Goal: Task Accomplishment & Management: Manage account settings

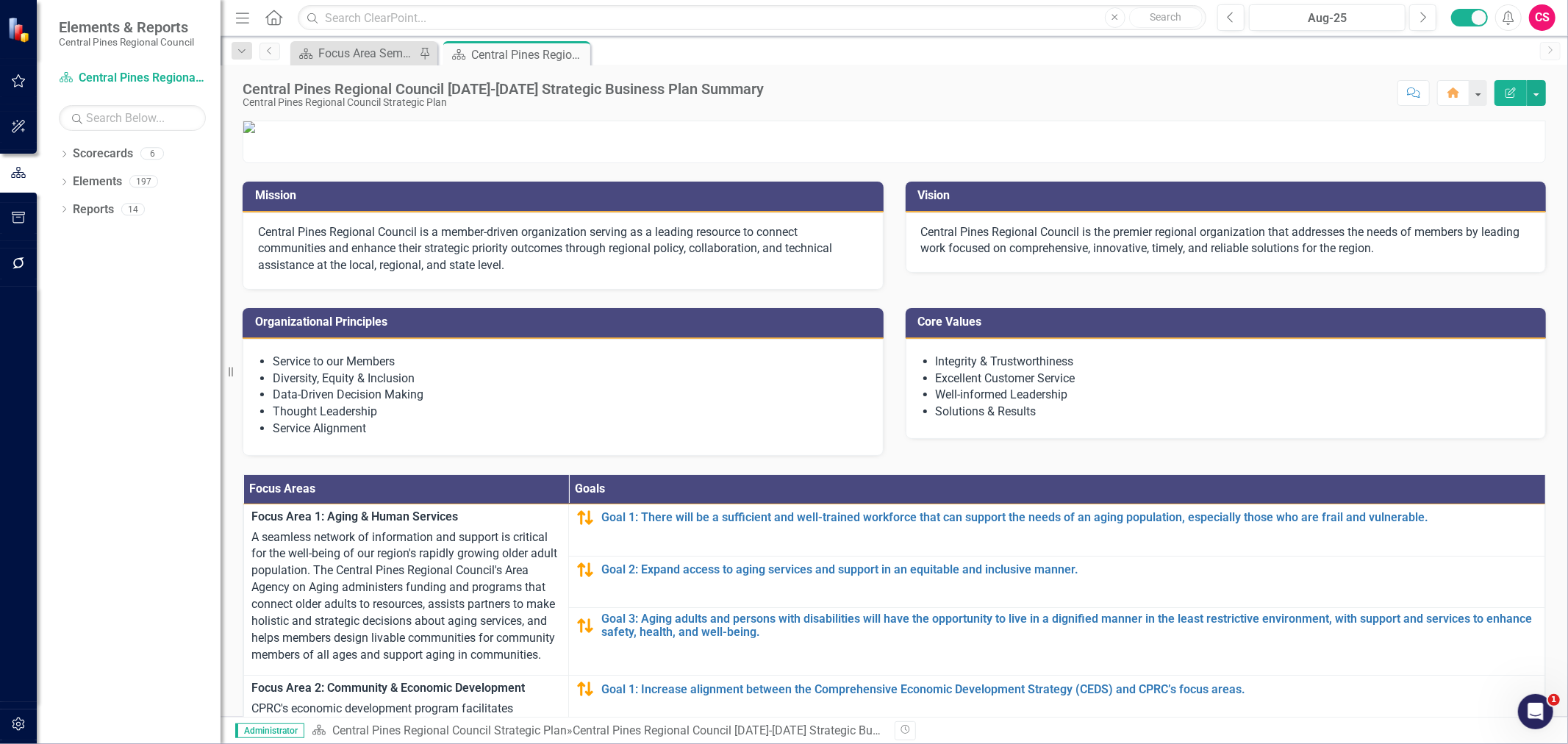
click at [12, 254] on button "button" at bounding box center [18, 264] width 33 height 31
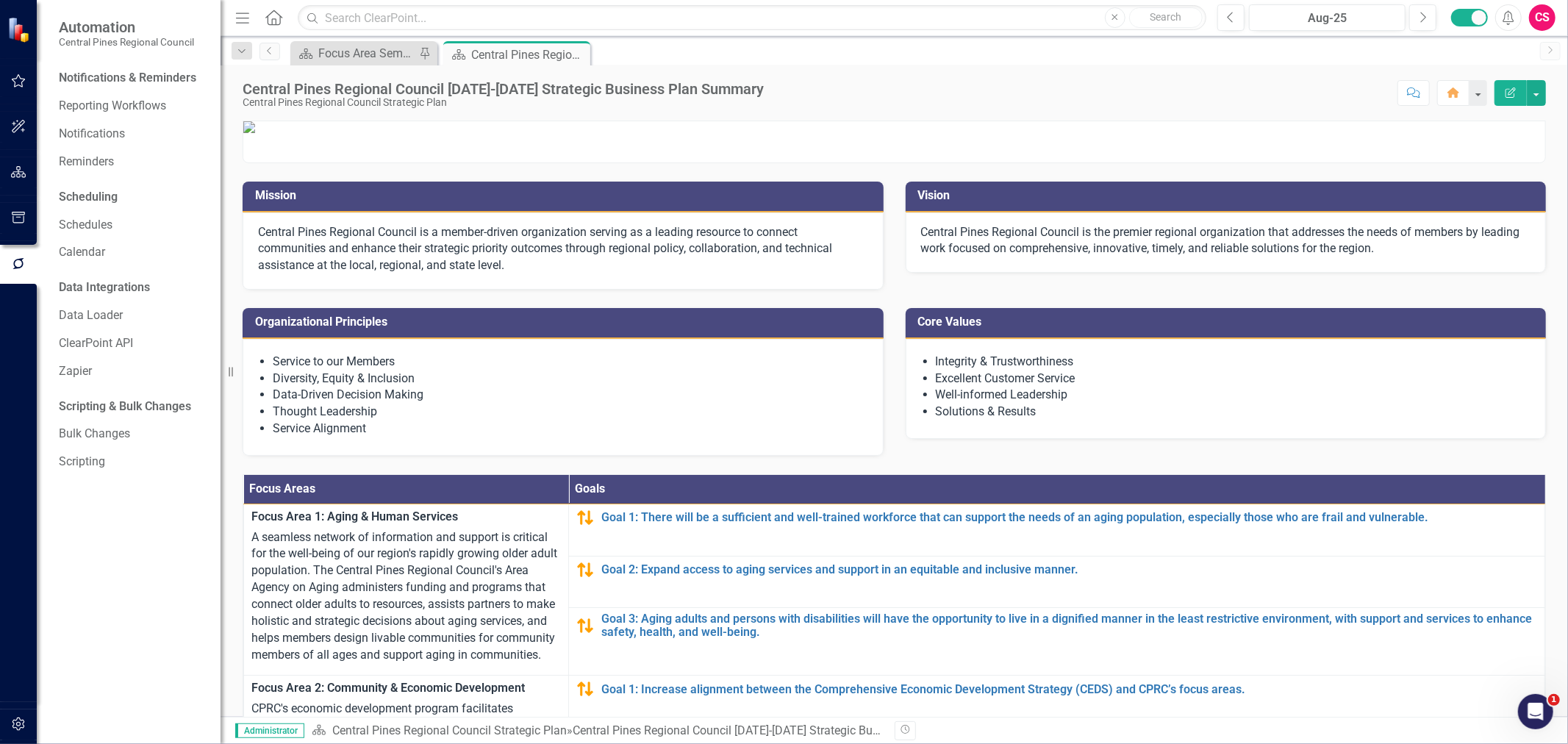
click at [112, 119] on div "Notifications & Reminders Reporting Workflows Notifications Reminders" at bounding box center [132, 120] width 147 height 107
click at [115, 109] on link "Reporting Workflows" at bounding box center [132, 105] width 147 height 17
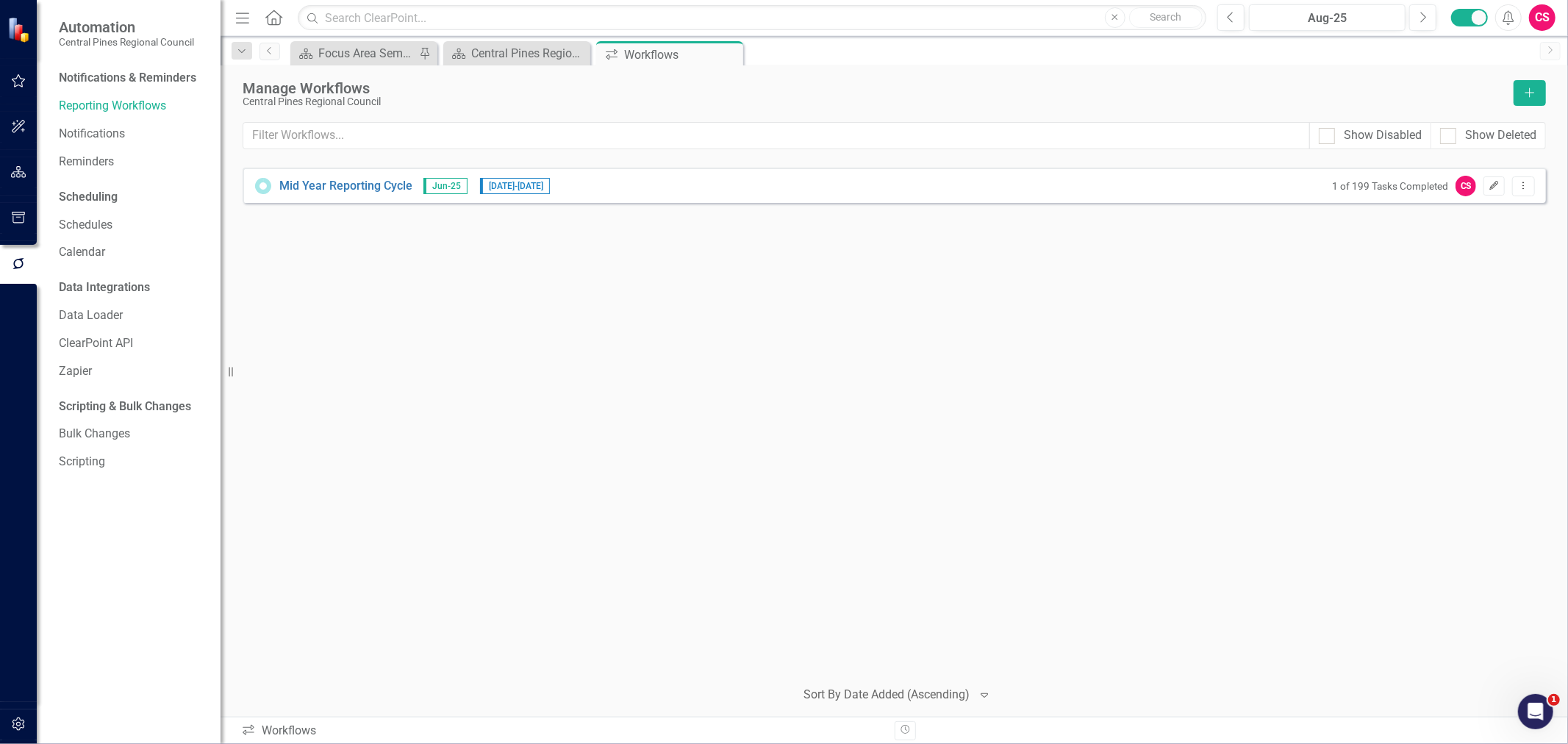
click at [1490, 187] on icon "button" at bounding box center [1494, 185] width 9 height 9
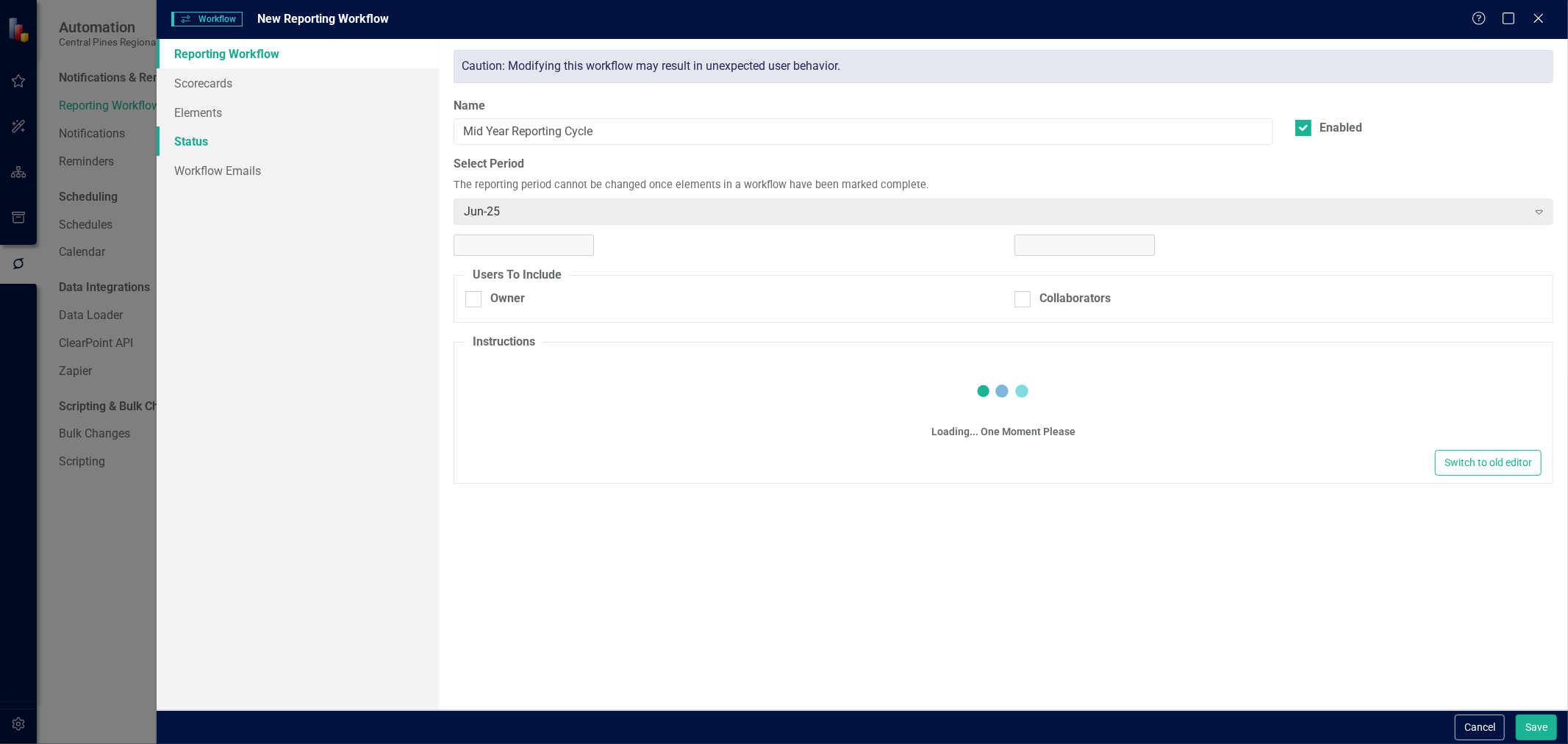
checkbox input "true"
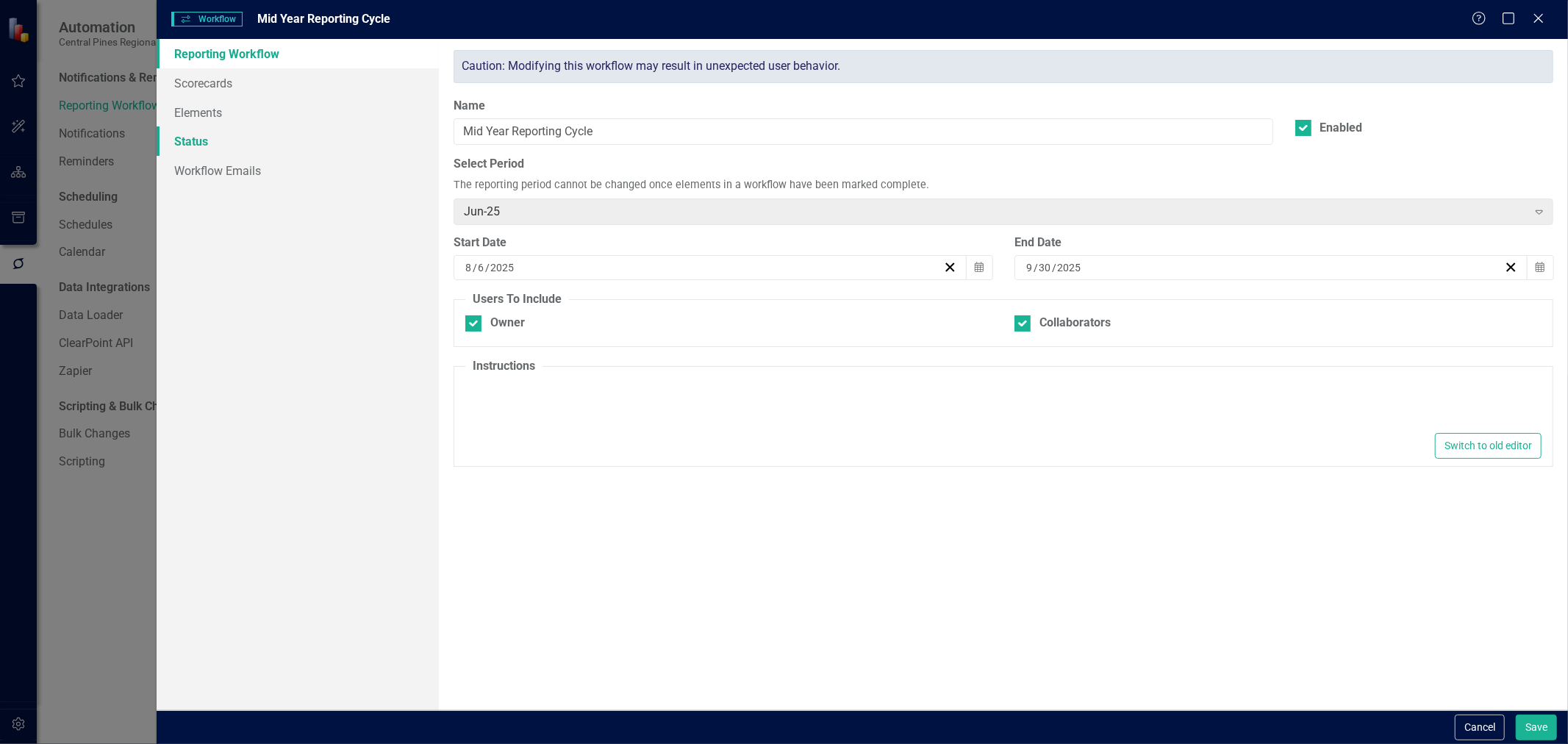
type textarea "<p>We are using ClearPoint for our last update in this strategic plan. Moving f…"
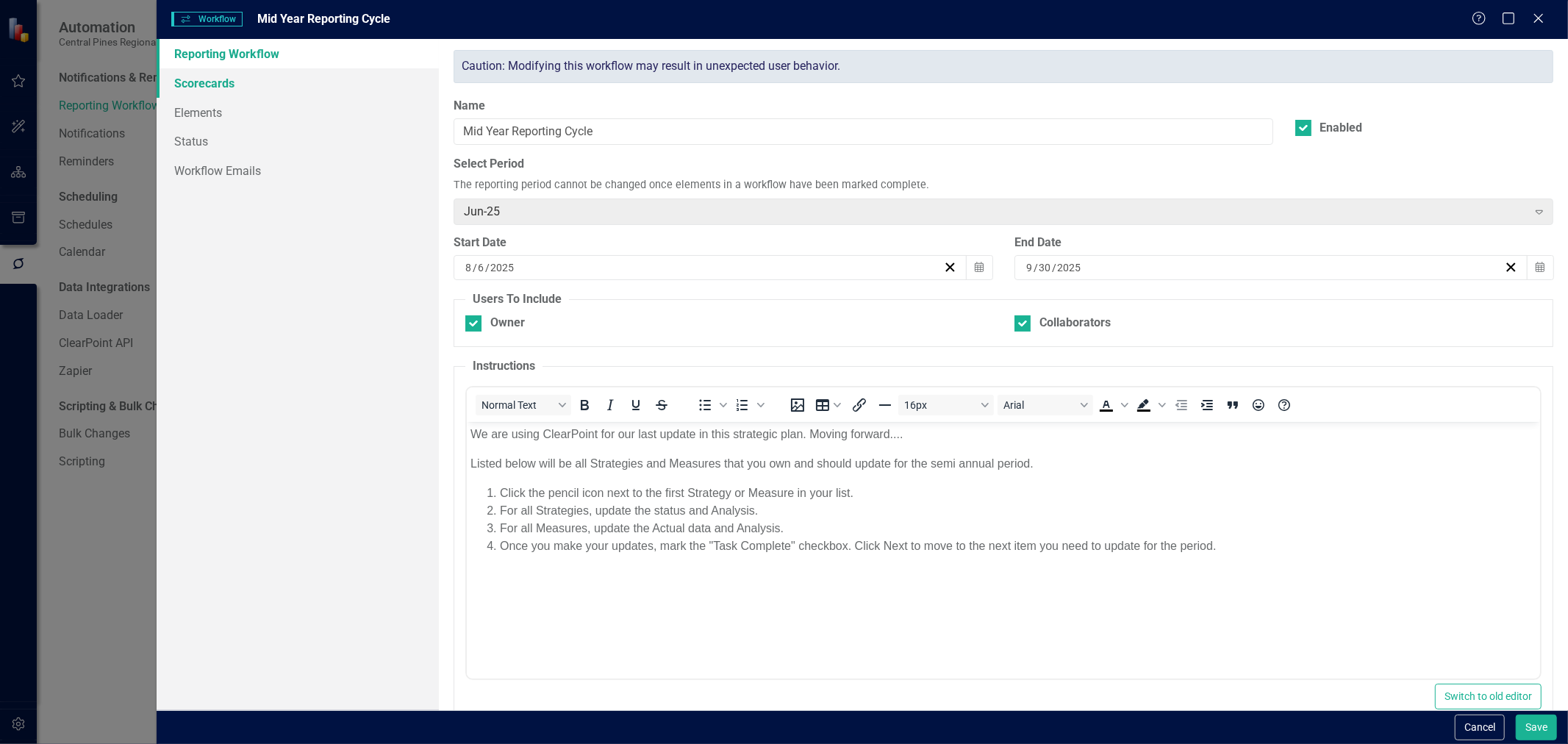
click at [297, 75] on link "Scorecards" at bounding box center [298, 82] width 283 height 29
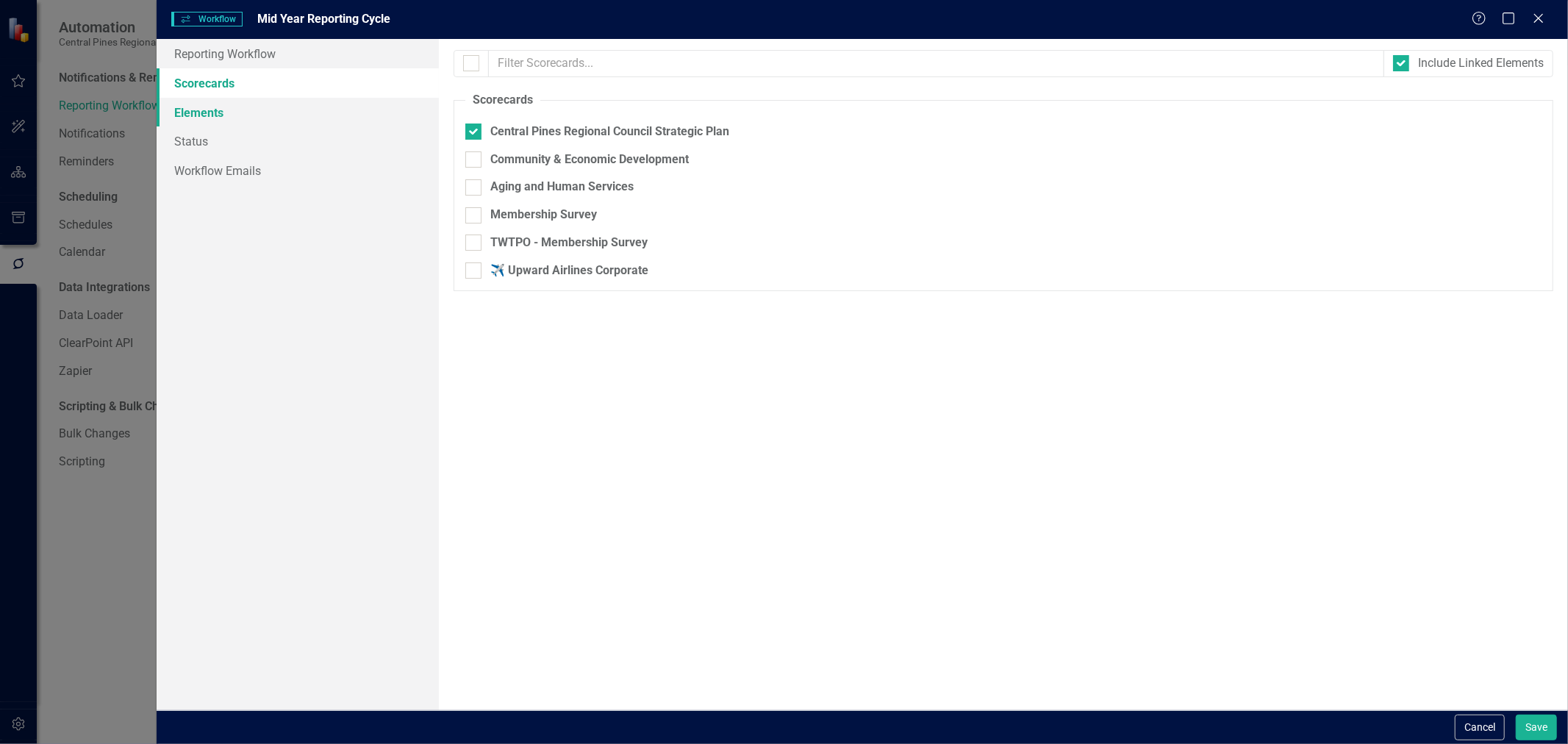
click at [292, 103] on link "Elements" at bounding box center [298, 112] width 283 height 29
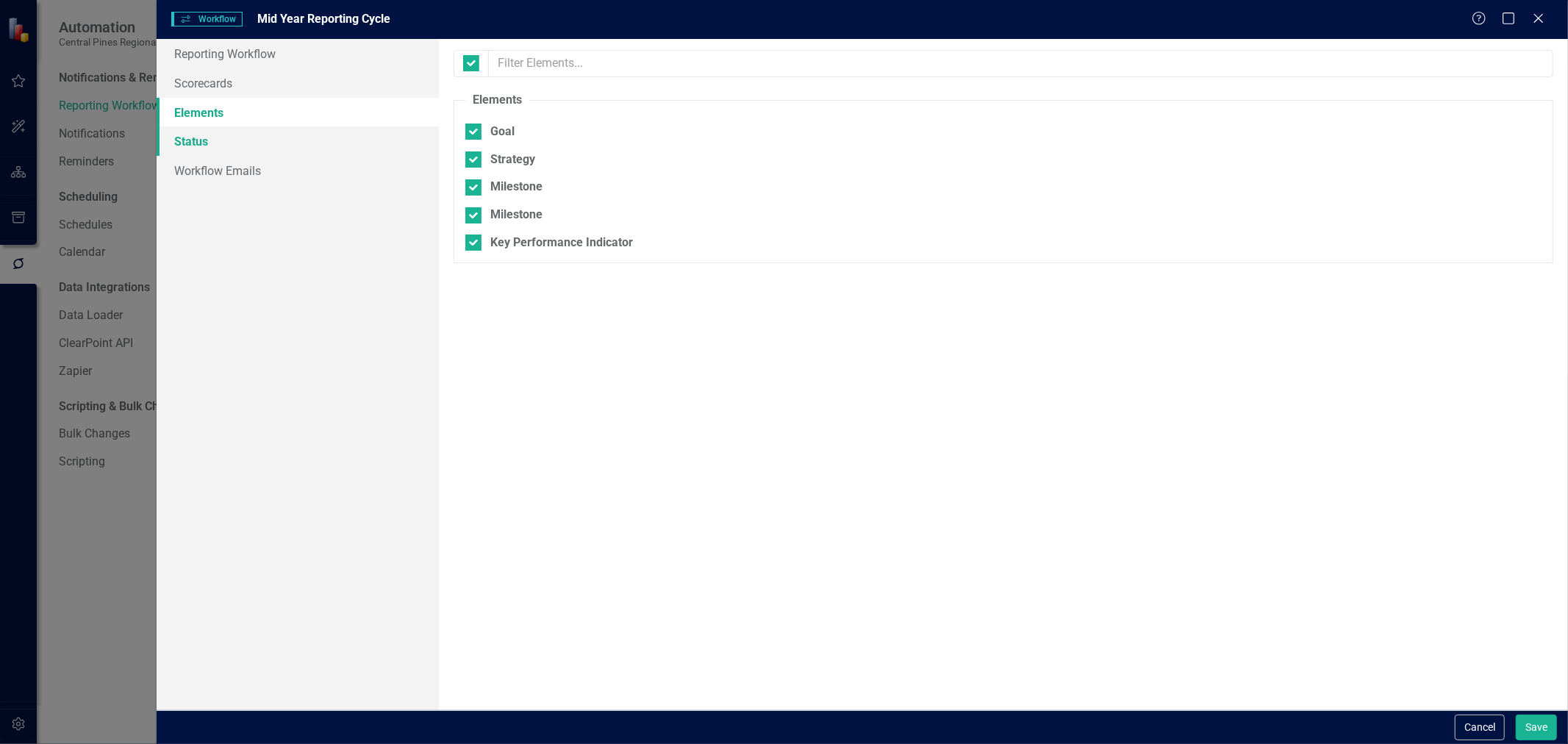
click at [289, 141] on link "Status" at bounding box center [298, 141] width 283 height 29
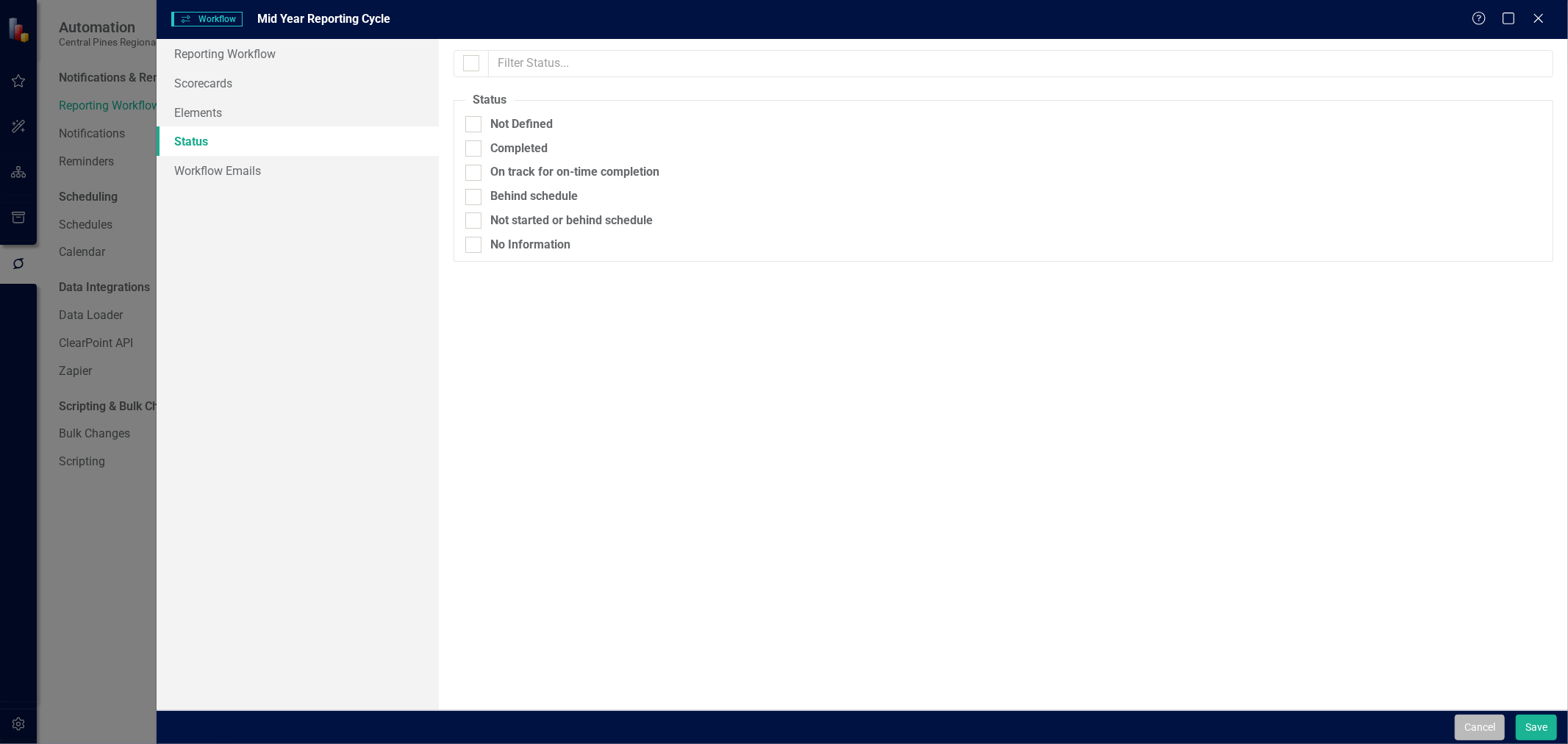
click at [1467, 720] on button "Cancel" at bounding box center [1479, 727] width 50 height 26
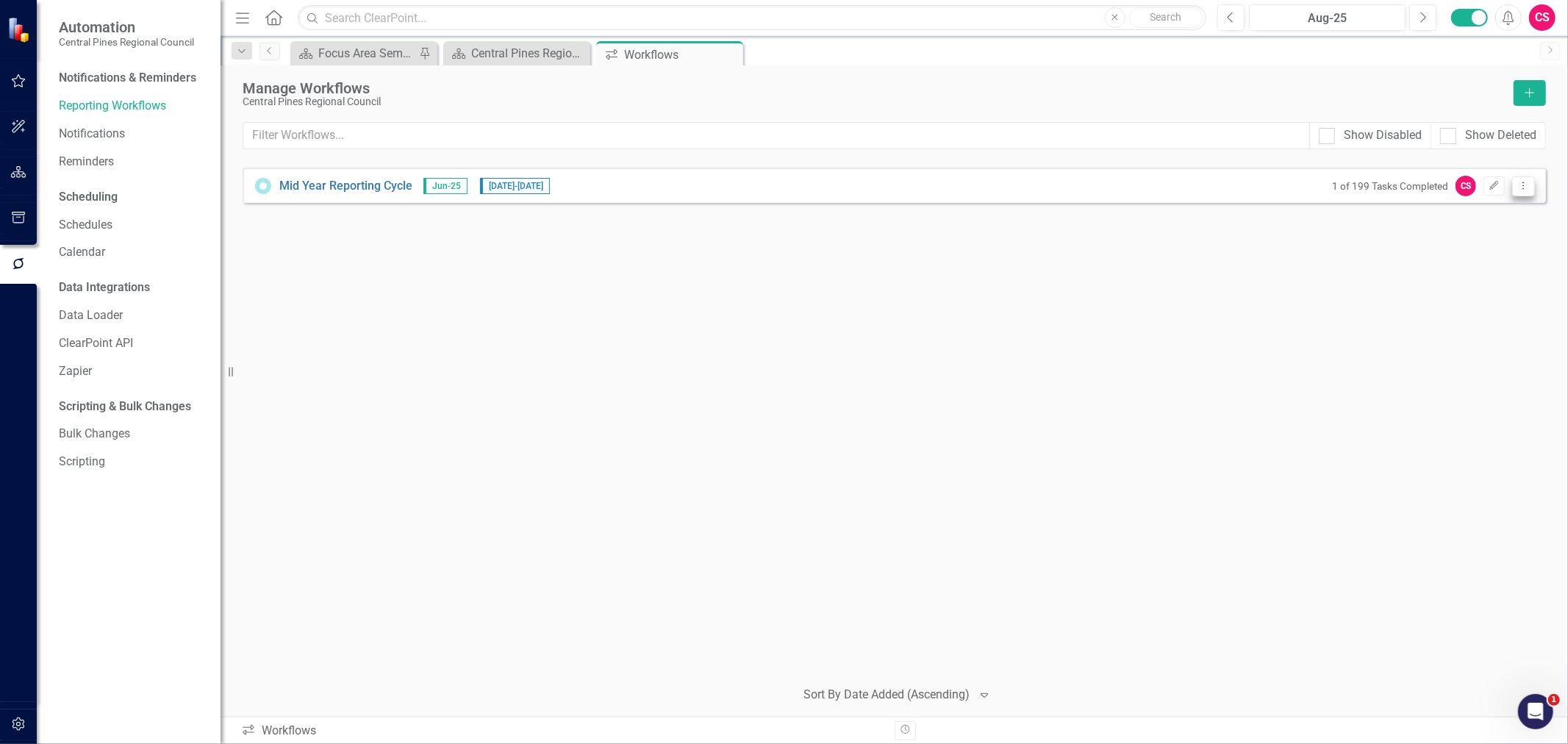
click at [1515, 189] on button "Dropdown Menu" at bounding box center [1524, 186] width 23 height 19
click at [1476, 215] on link "Preview Preview Workflow" at bounding box center [1467, 210] width 136 height 27
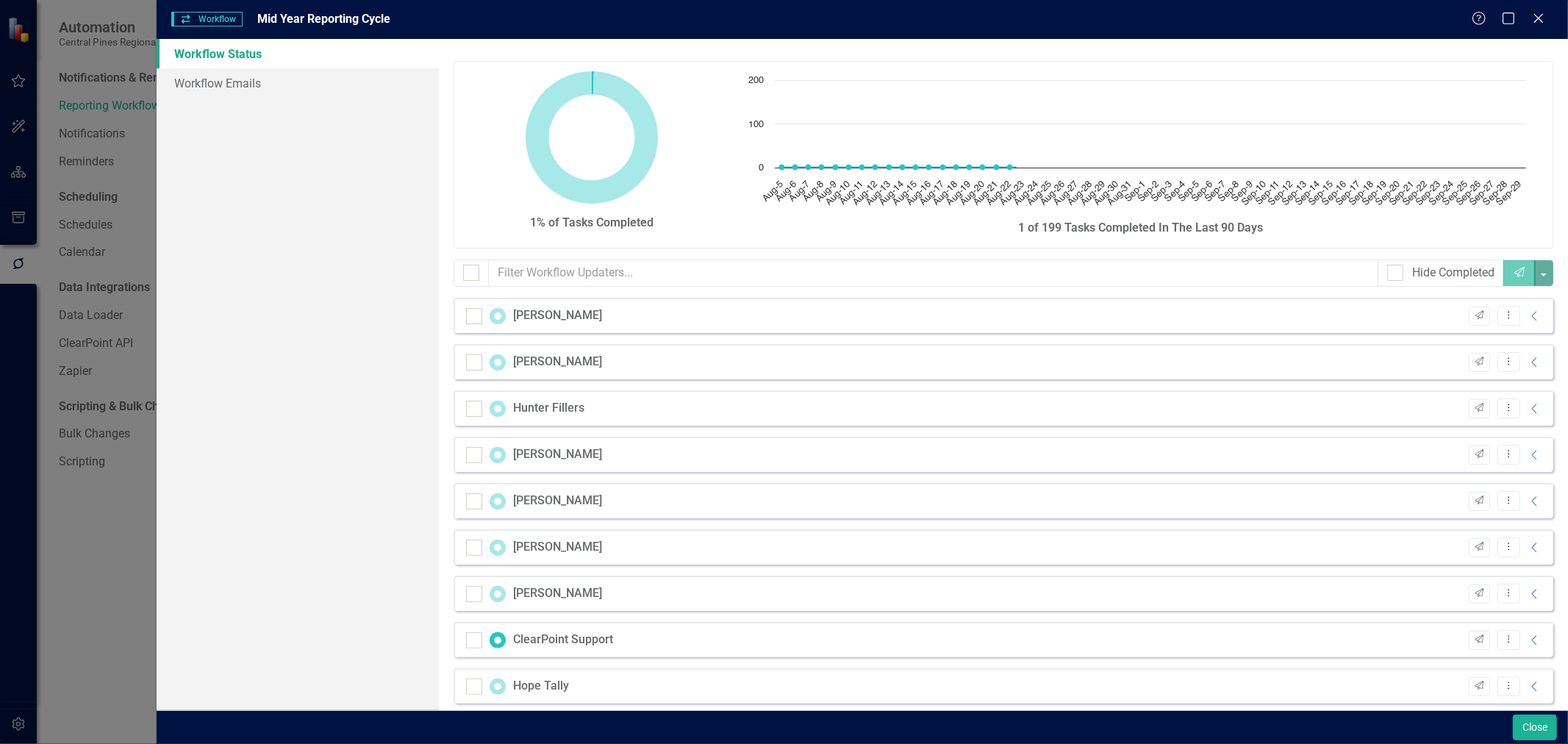
checkbox input "false"
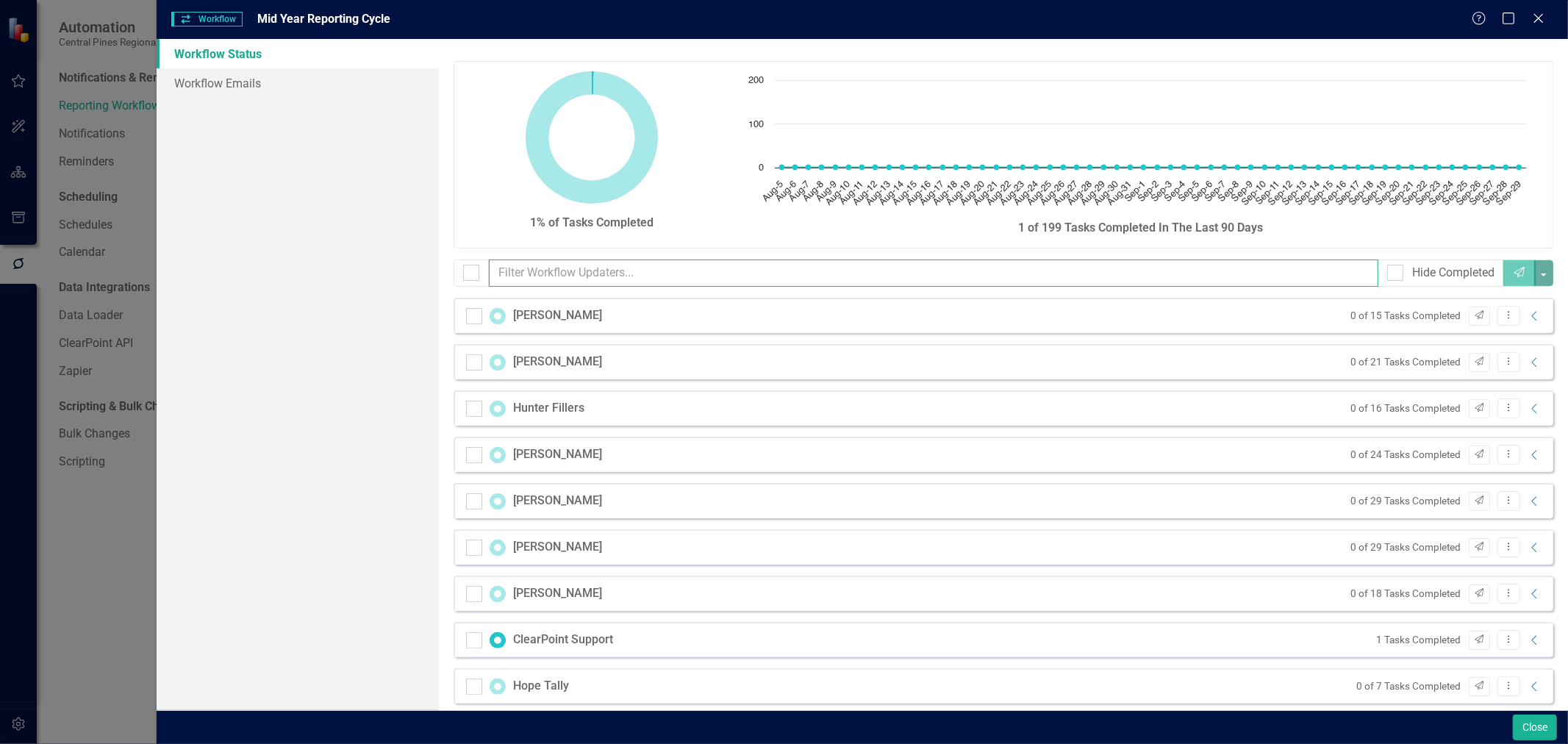
click at [618, 275] on input "text" at bounding box center [934, 273] width 889 height 27
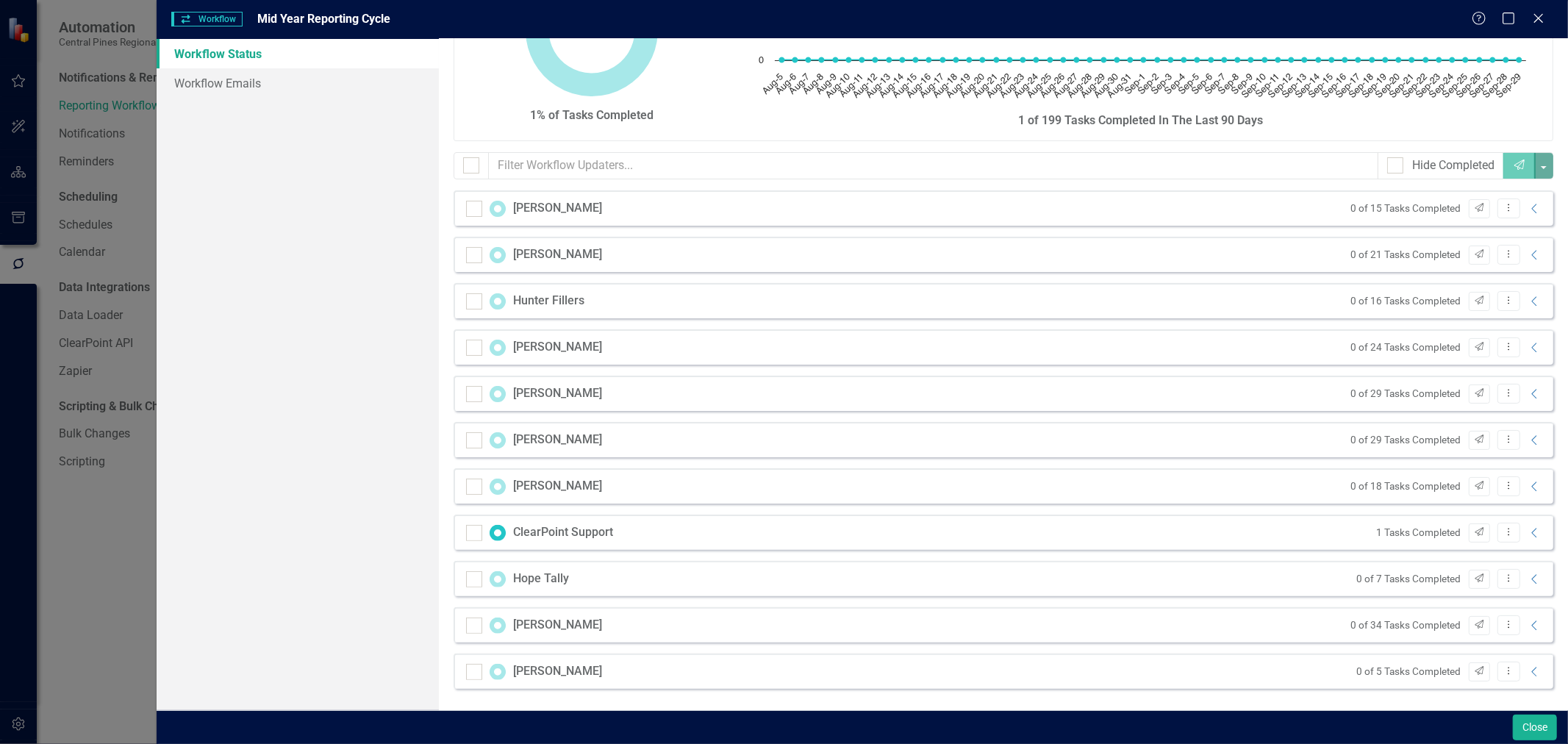
click at [1533, 538] on div "ClearPoint Support 1 Tasks Completed Send Dropdown Menu Collapse" at bounding box center [1004, 532] width 1100 height 35
click at [1529, 534] on icon "Collapse" at bounding box center [1535, 532] width 15 height 12
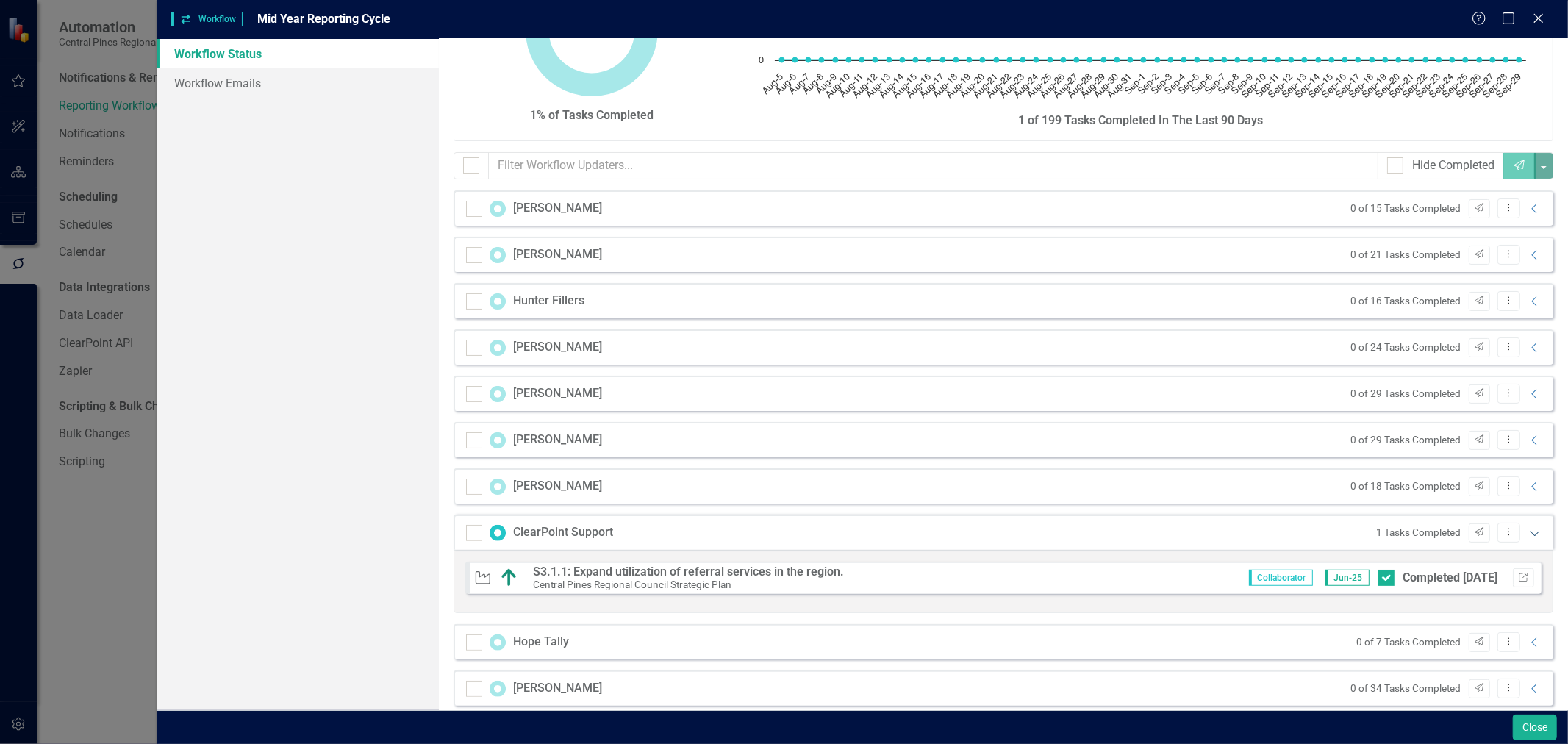
scroll to position [171, 0]
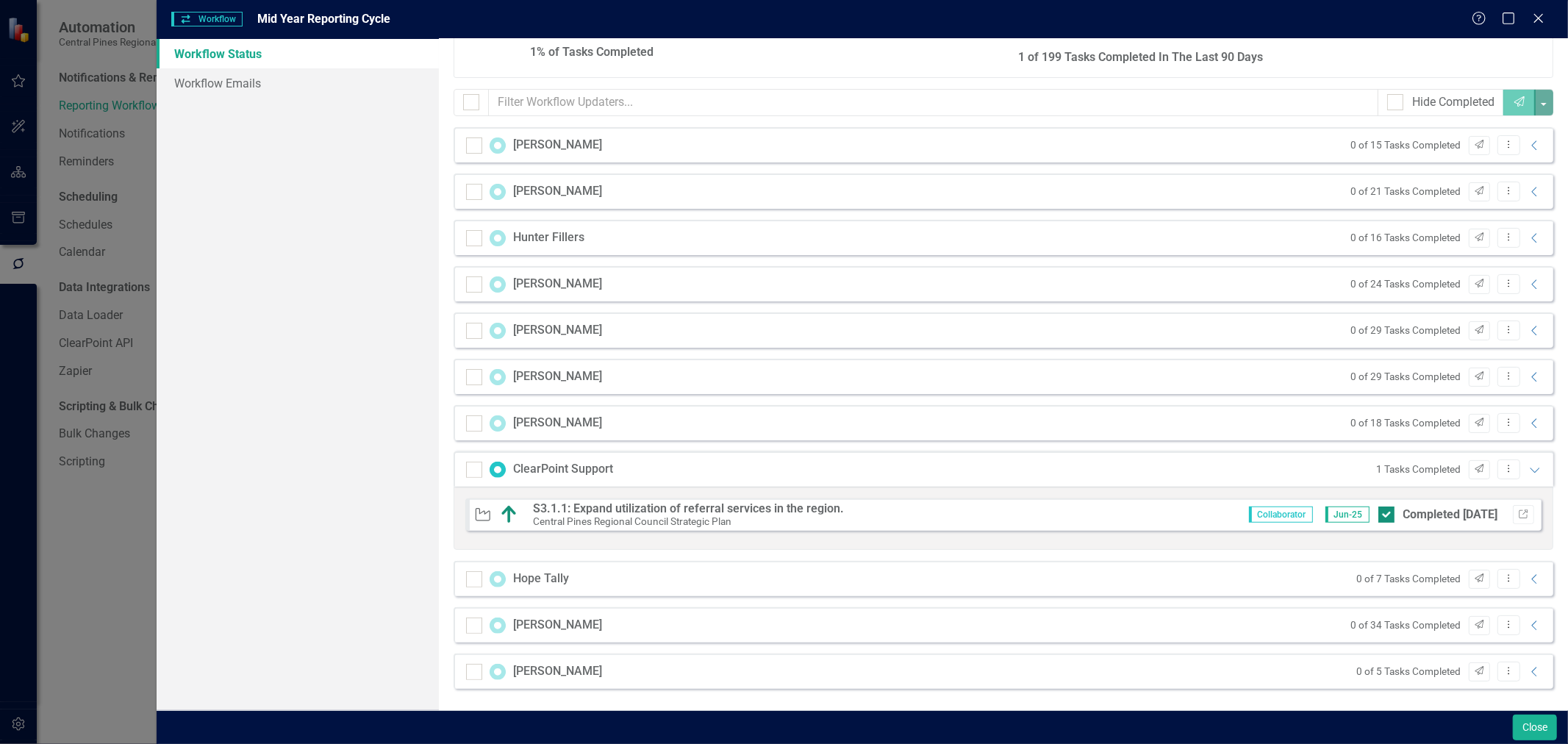
click at [1378, 508] on input "Completed [DATE]" at bounding box center [1383, 511] width 10 height 10
checkbox input "false"
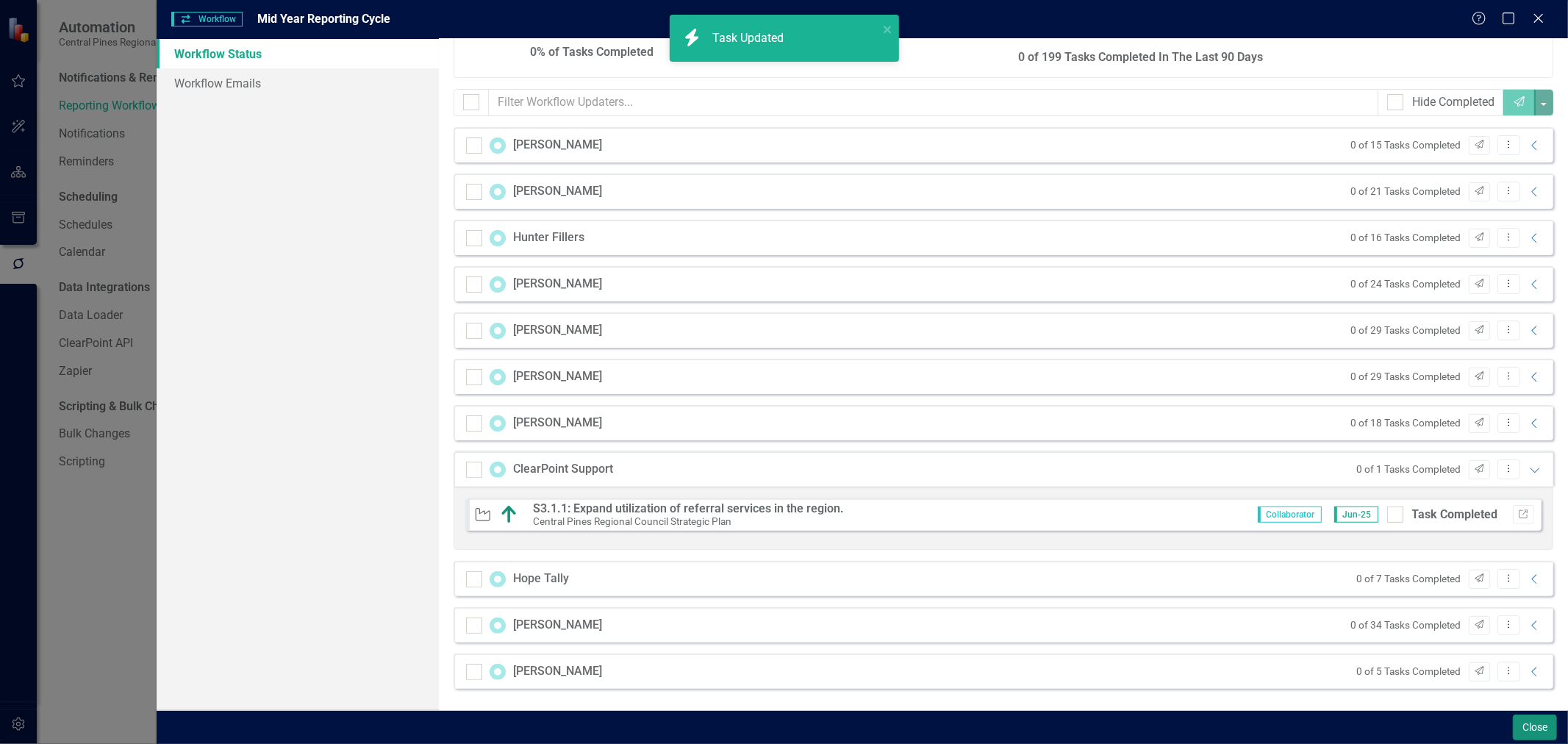
click at [1533, 725] on button "Close" at bounding box center [1535, 727] width 44 height 26
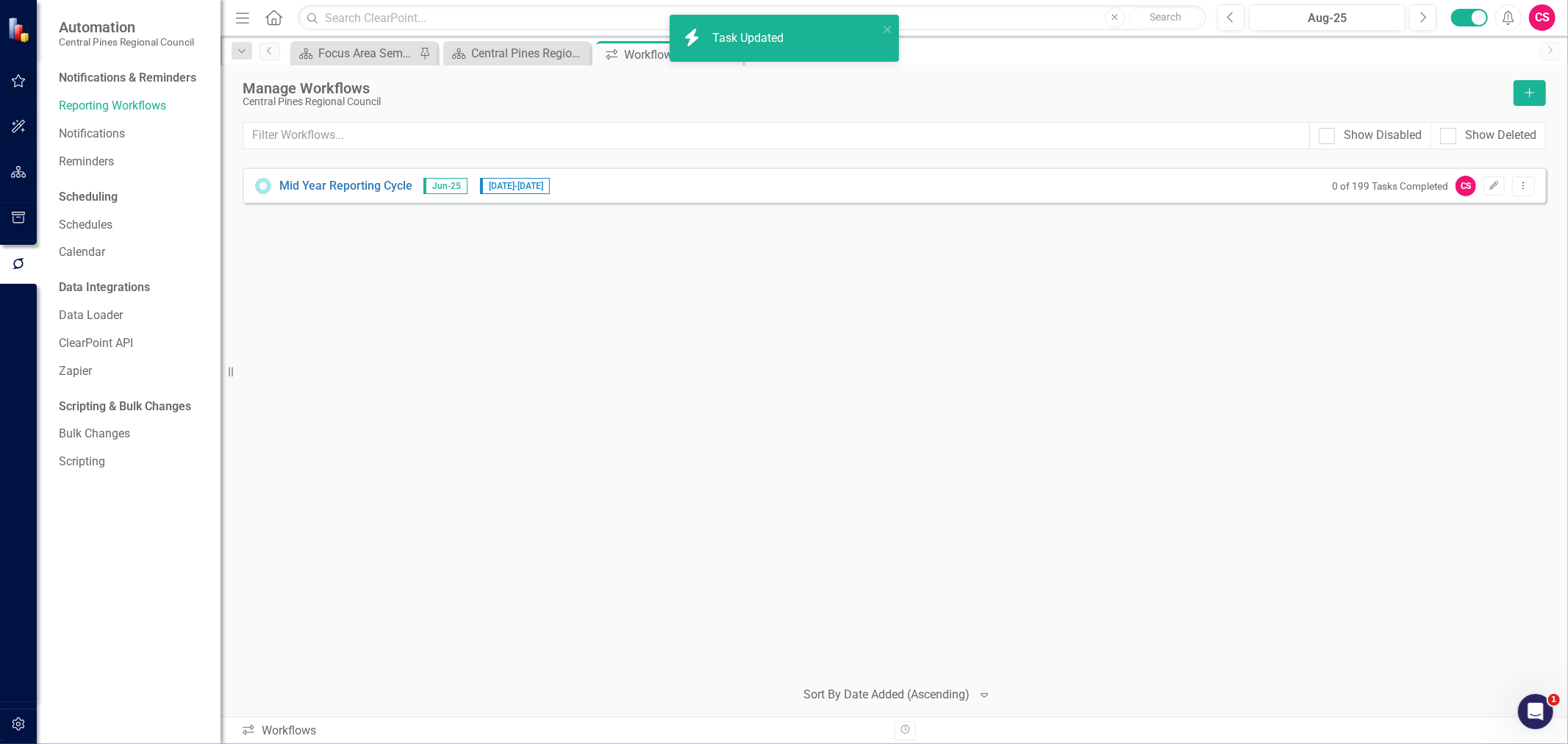
click at [392, 194] on div "Mid Year Reporting Cycle Jun-25 [DATE] - [DATE] 0 of 199 Tasks Completed CS Edi…" at bounding box center [894, 185] width 1303 height 35
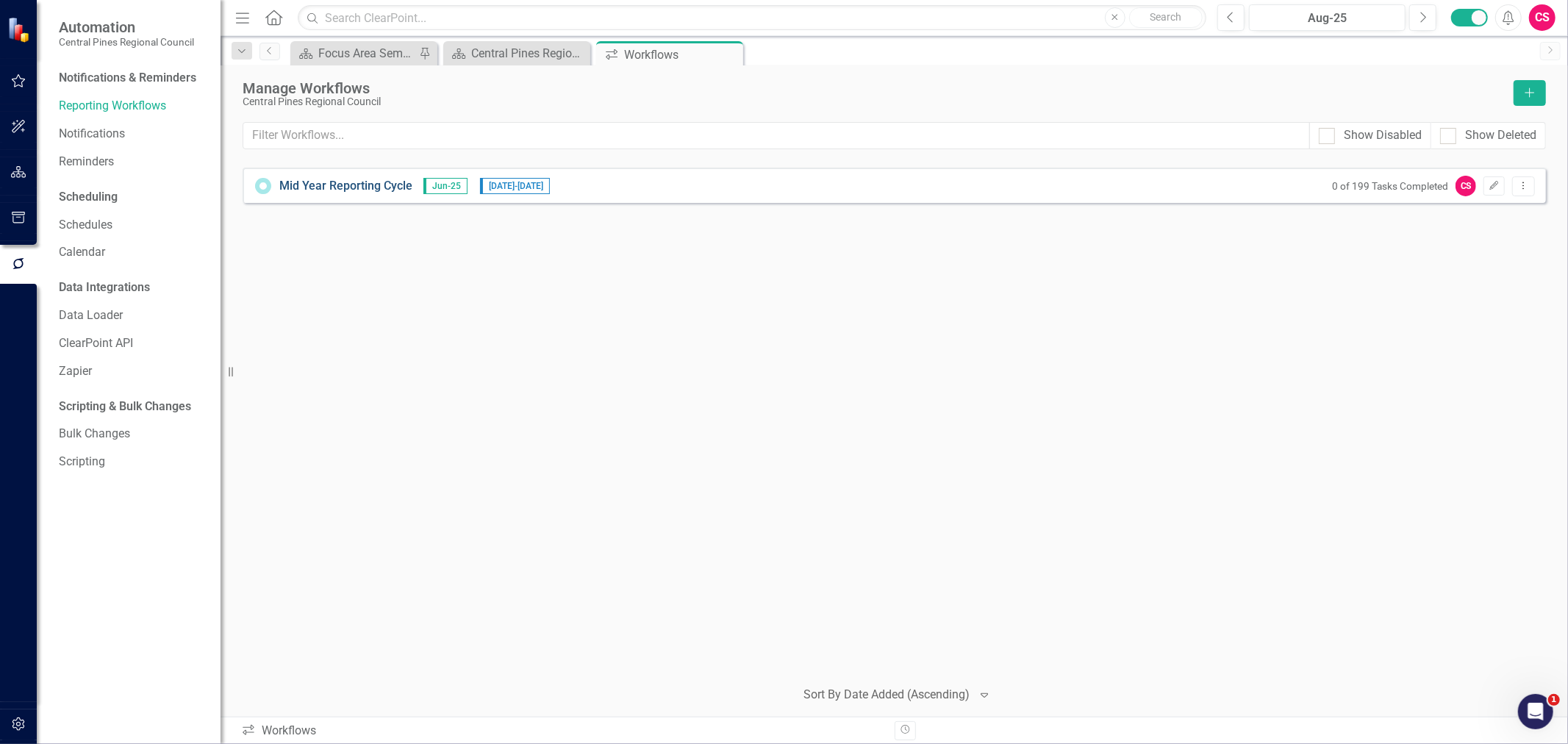
click at [386, 191] on link "Mid Year Reporting Cycle" at bounding box center [345, 186] width 133 height 17
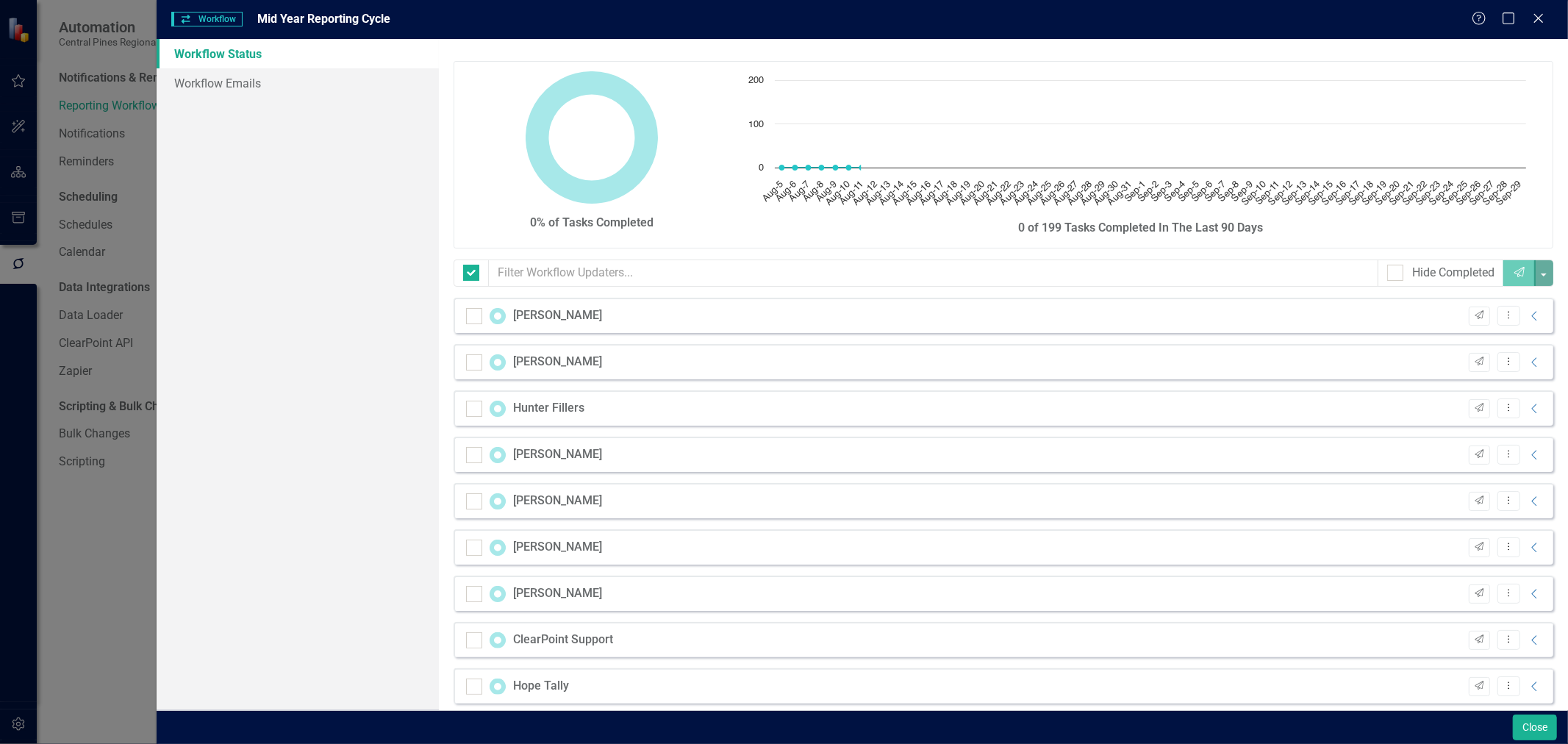
checkbox input "false"
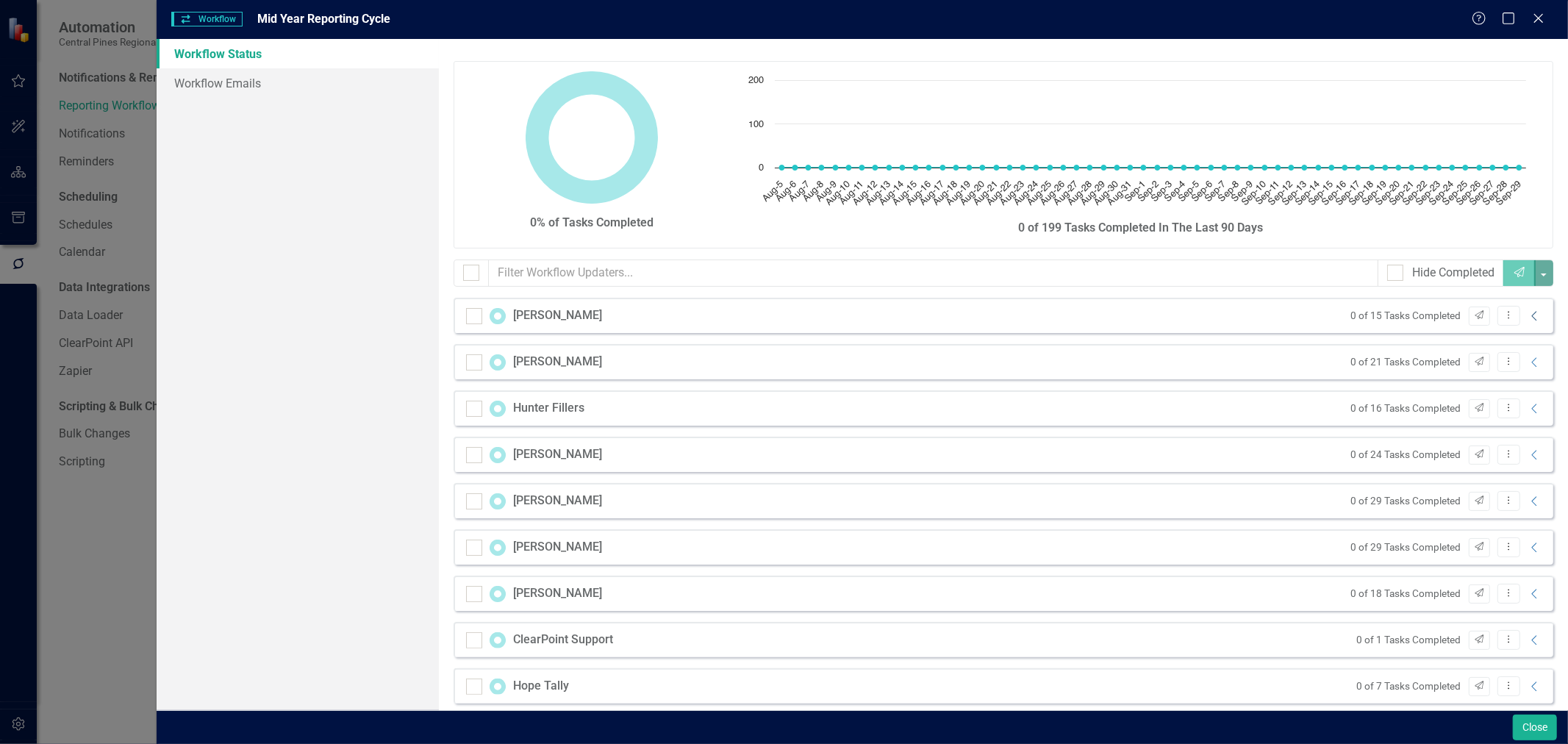
click at [1528, 317] on icon "Collapse" at bounding box center [1535, 315] width 15 height 12
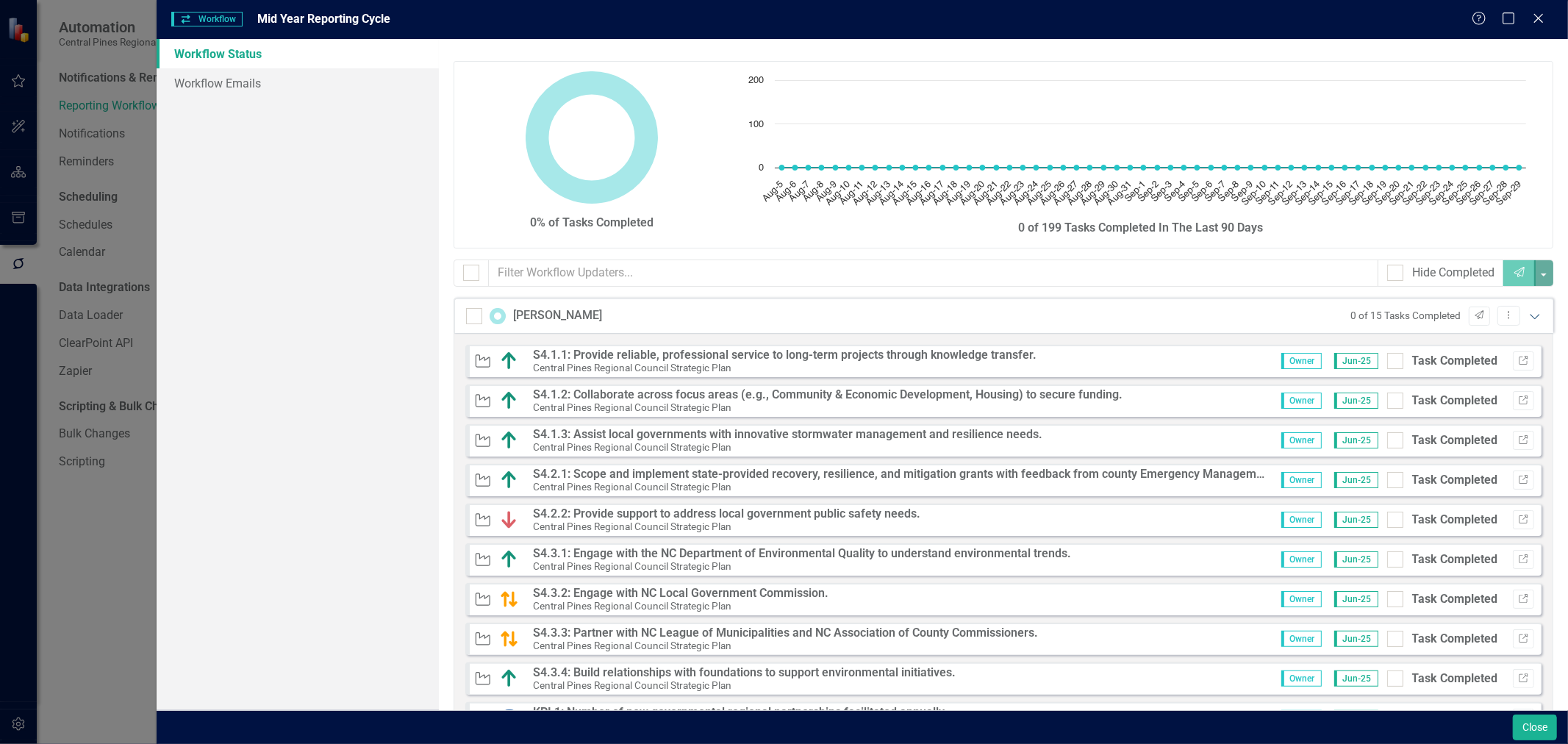
click at [1528, 317] on icon "Expanded" at bounding box center [1535, 315] width 15 height 12
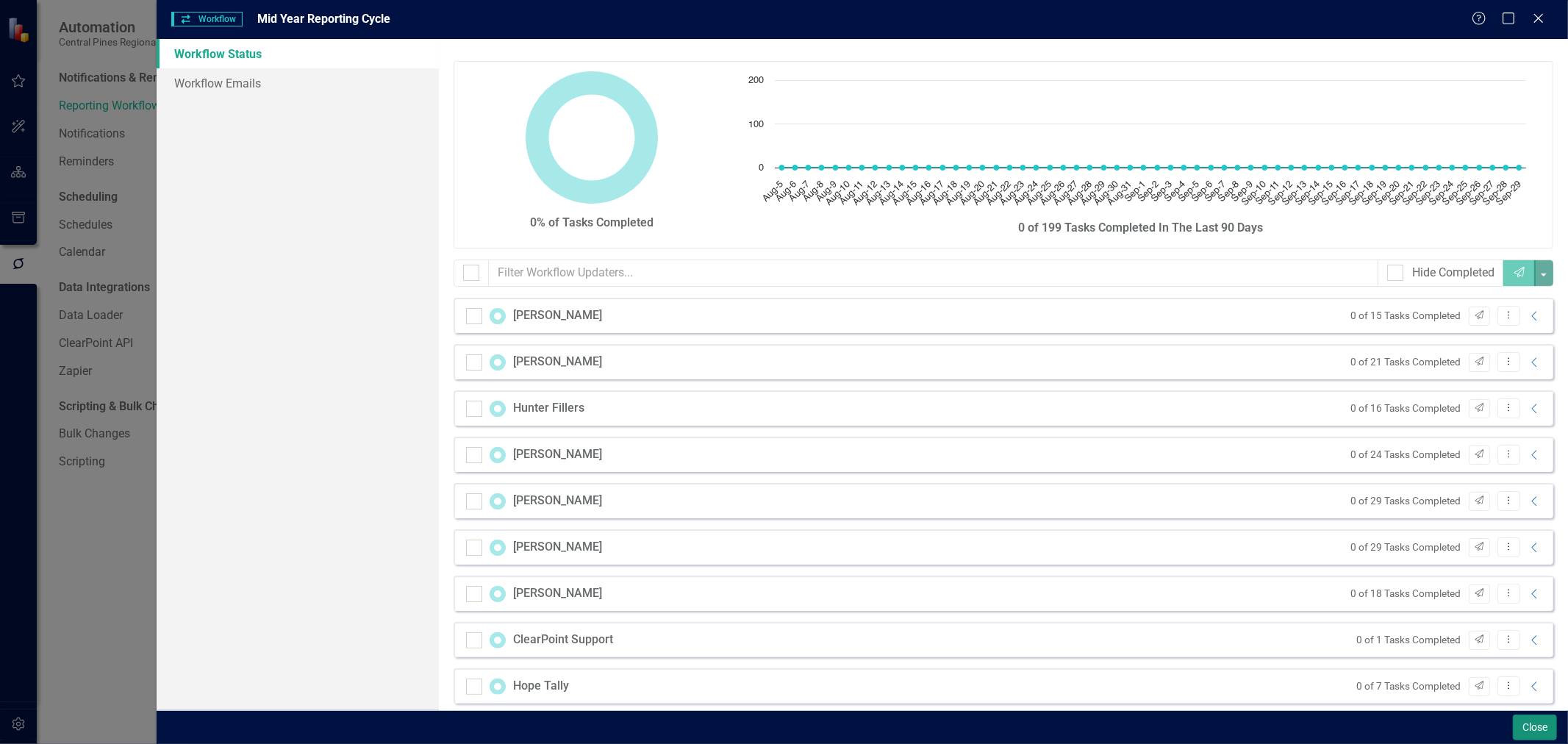
click at [1549, 739] on button "Close" at bounding box center [1535, 727] width 44 height 26
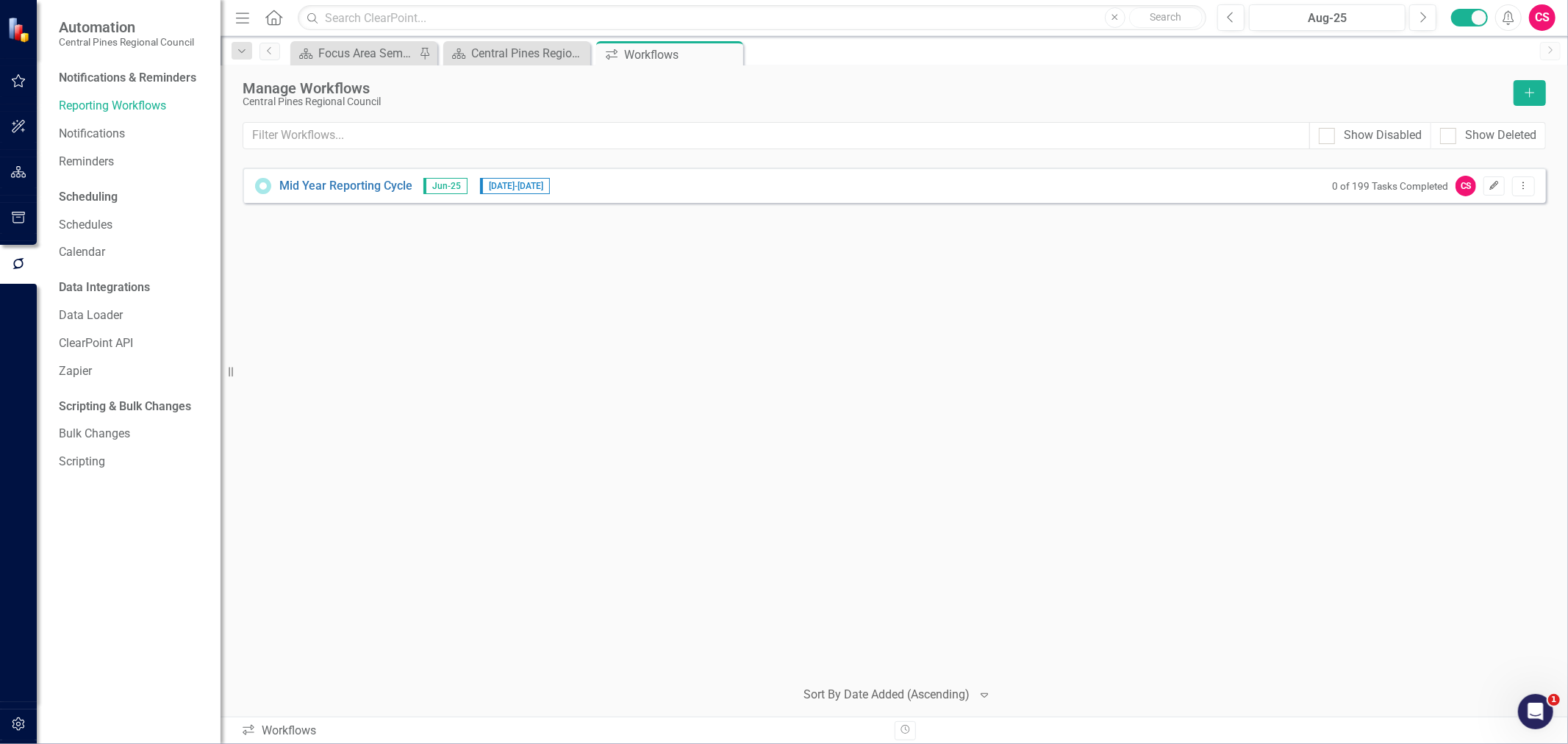
click at [1495, 187] on icon "Edit" at bounding box center [1494, 186] width 11 height 9
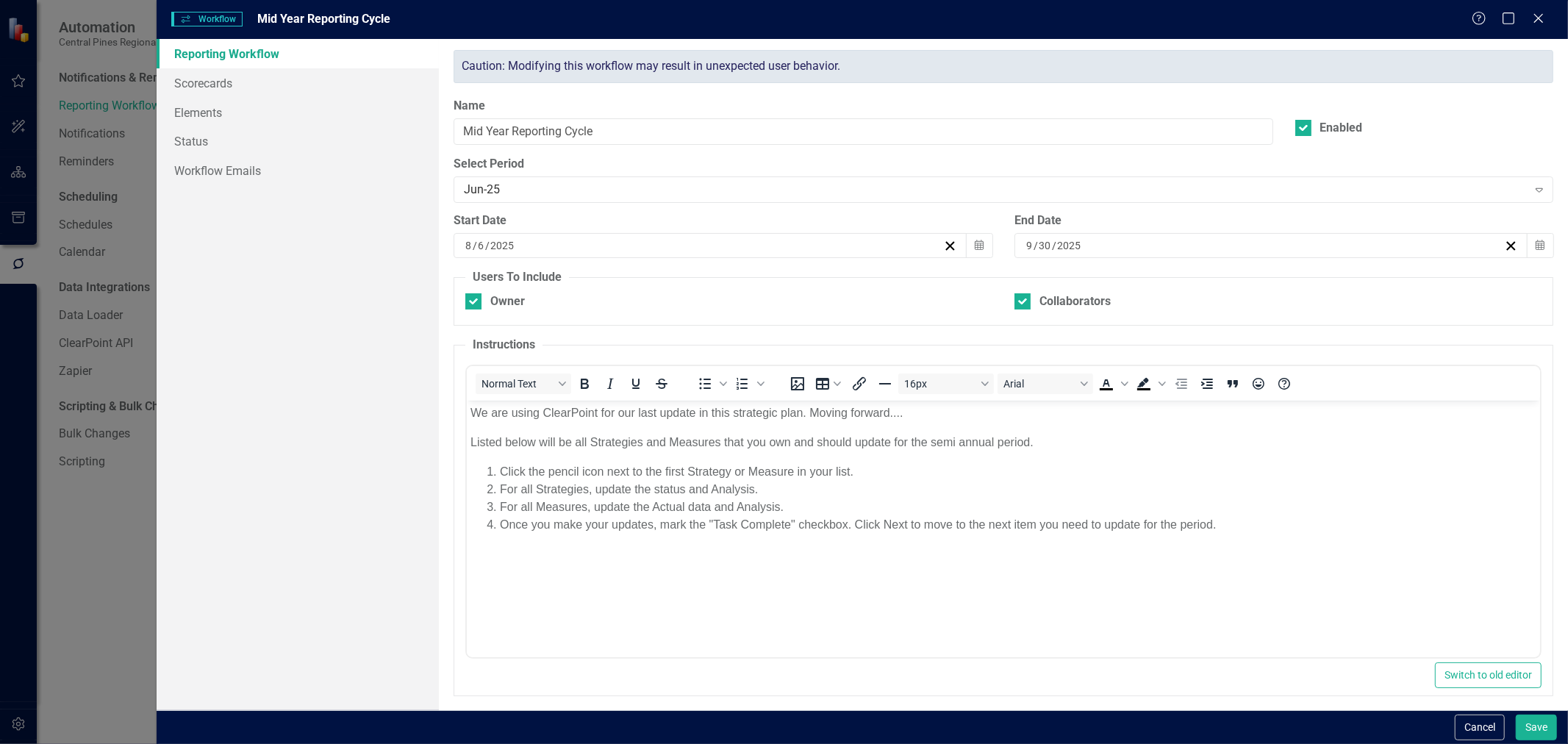
scroll to position [0, 0]
drag, startPoint x: 1473, startPoint y: 725, endPoint x: 1135, endPoint y: 732, distance: 338.1
click at [1473, 728] on button "Cancel" at bounding box center [1479, 727] width 50 height 26
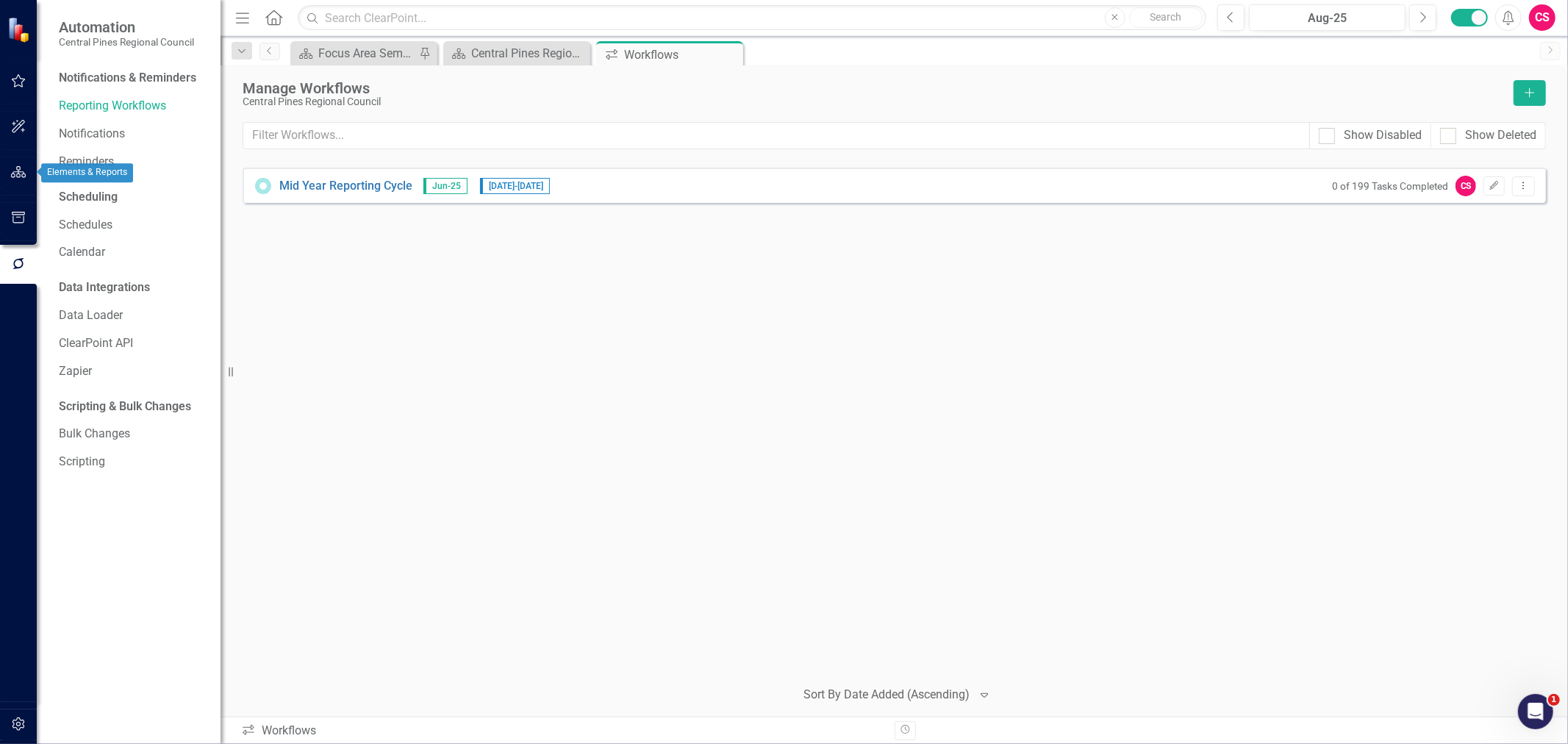
click at [12, 167] on icon "button" at bounding box center [18, 172] width 15 height 12
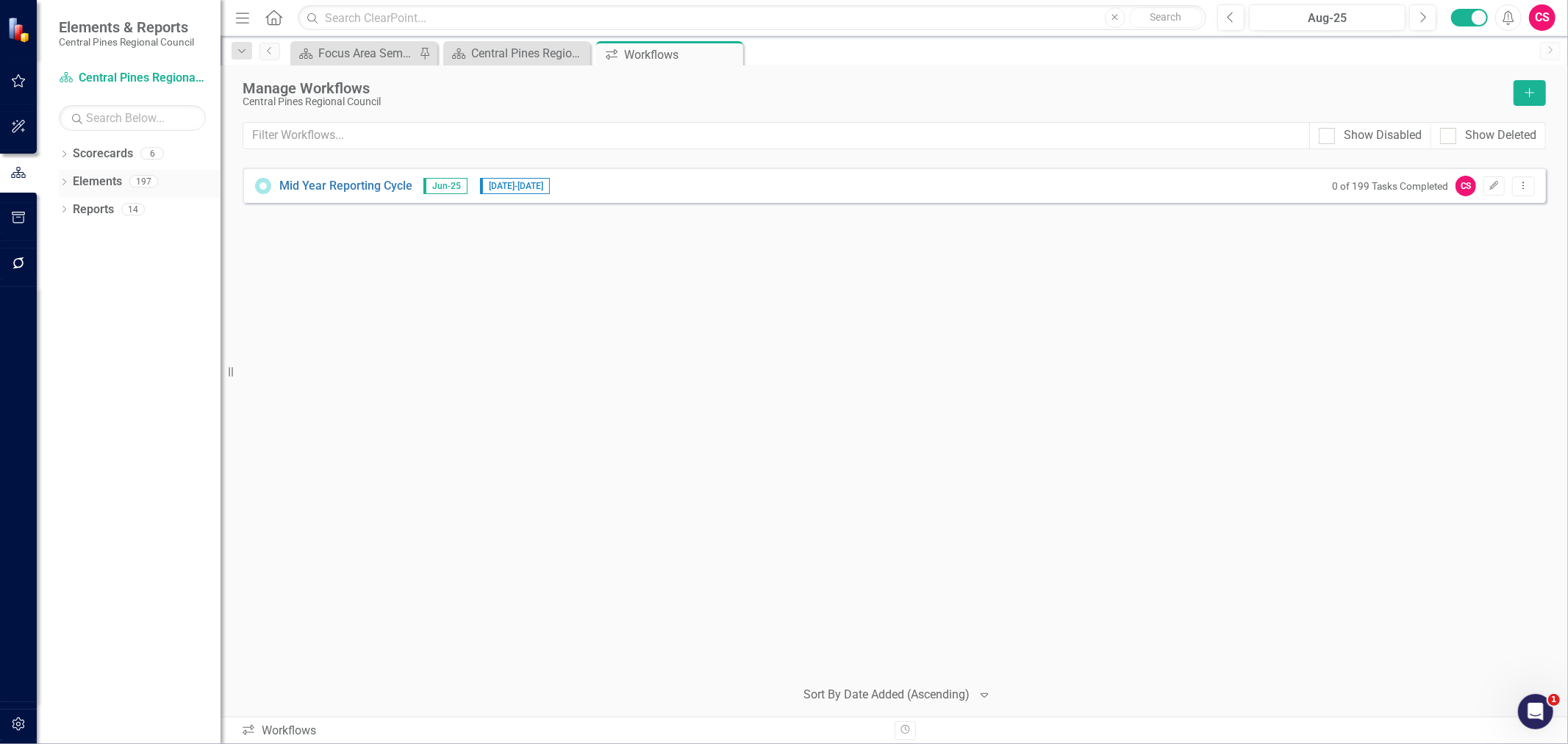
click at [81, 182] on link "Elements" at bounding box center [97, 182] width 50 height 17
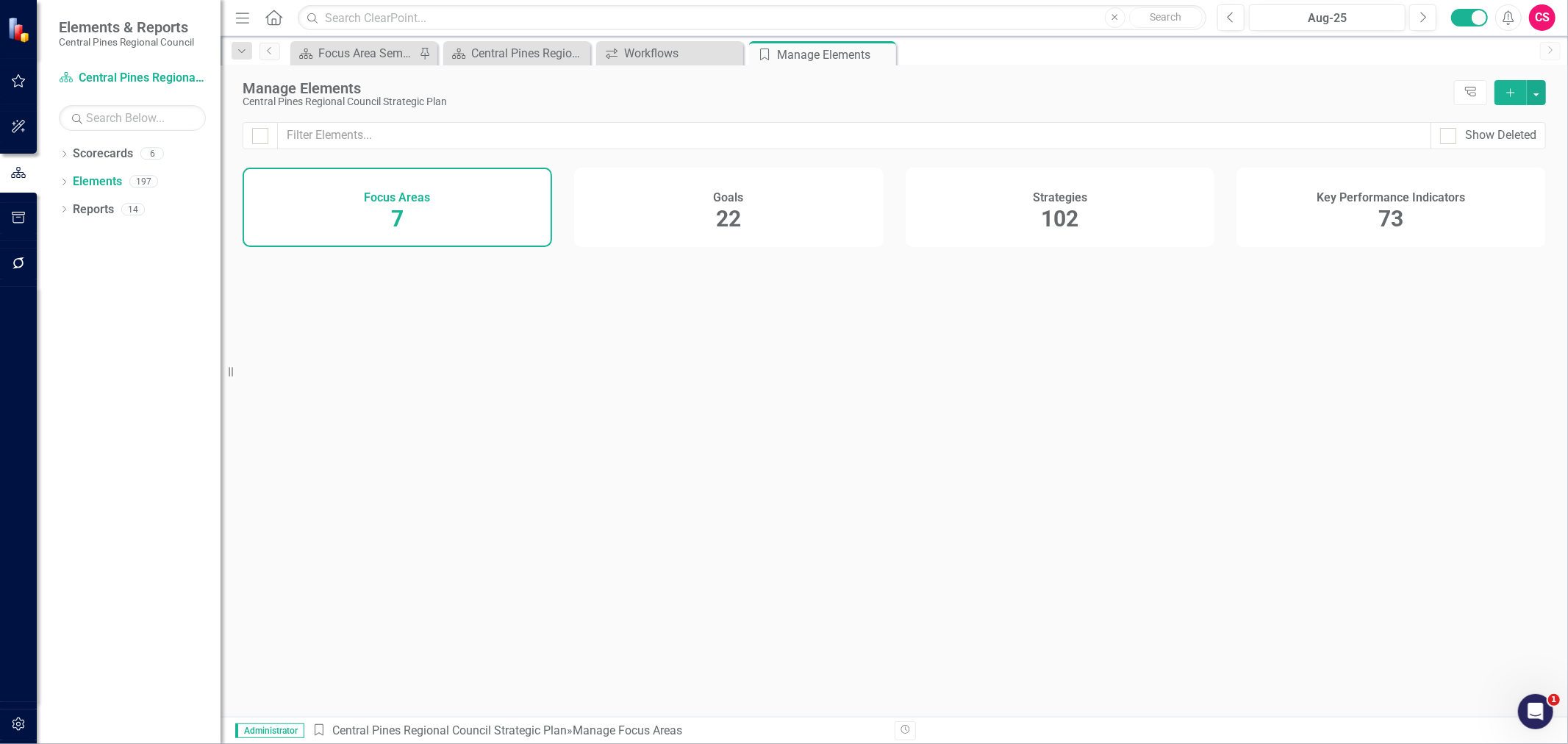
click at [1066, 210] on span "102" at bounding box center [1060, 218] width 37 height 26
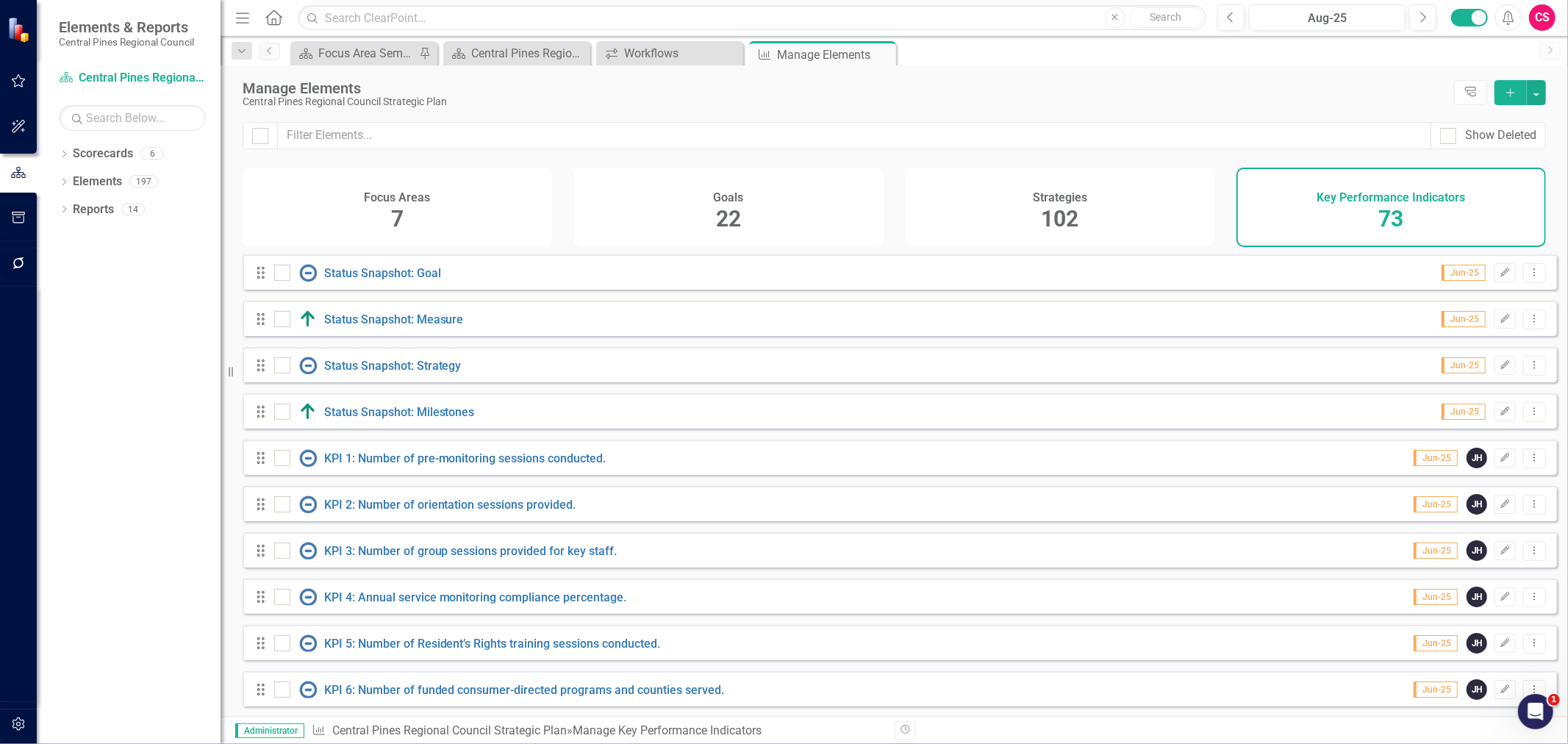
checkbox input "false"
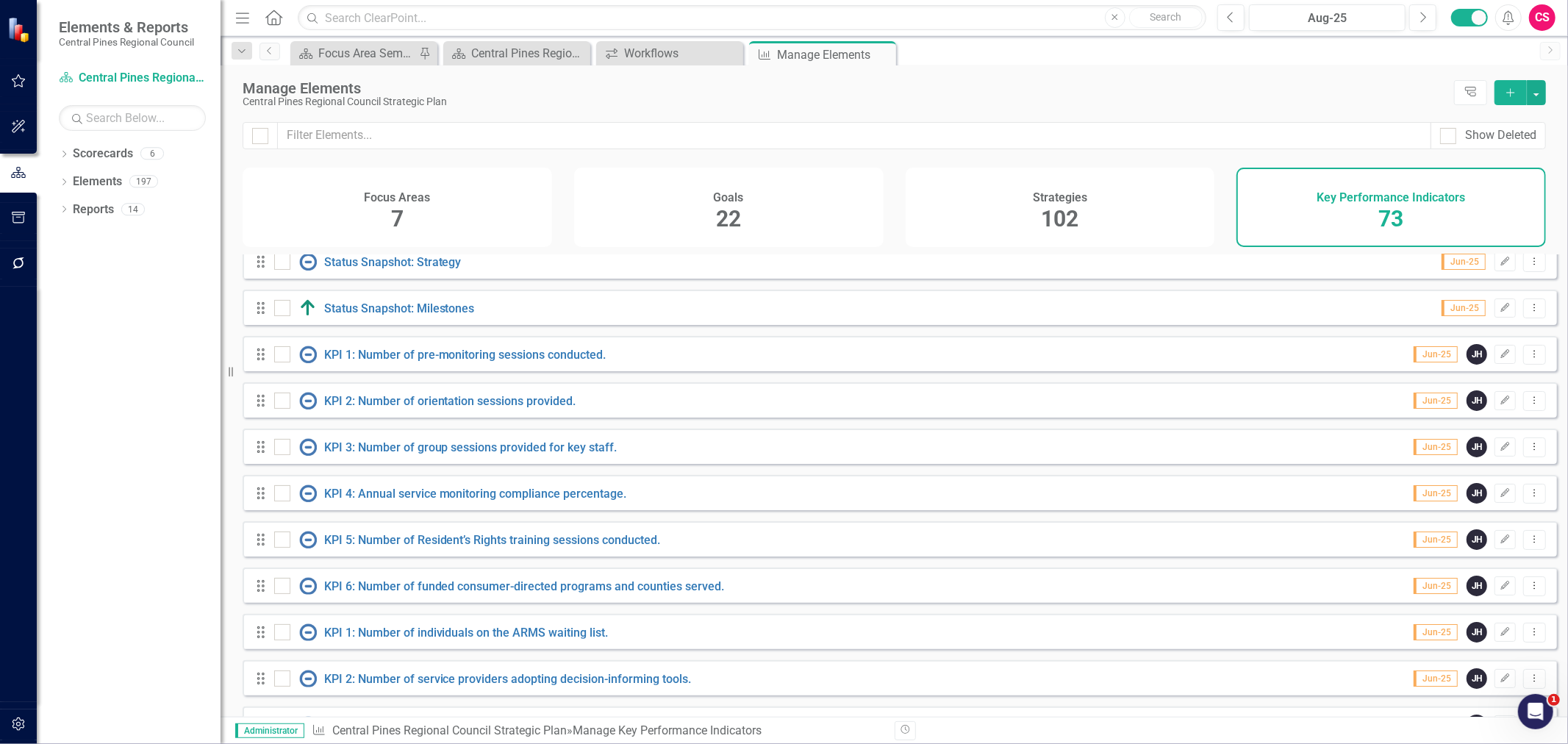
scroll to position [105, 0]
click at [1502, 357] on icon "button" at bounding box center [1506, 353] width 9 height 9
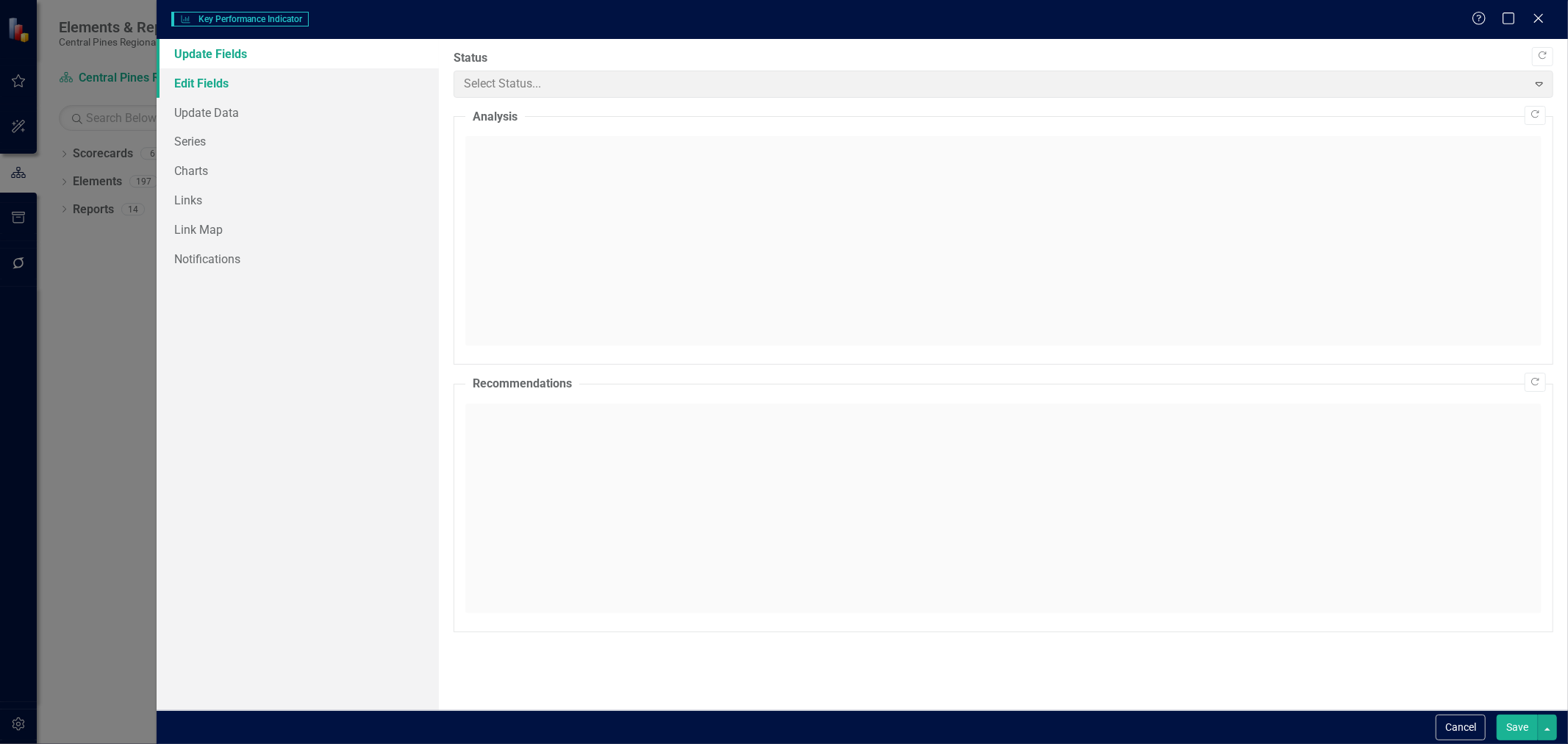
click at [274, 82] on link "Edit Fields" at bounding box center [298, 82] width 283 height 29
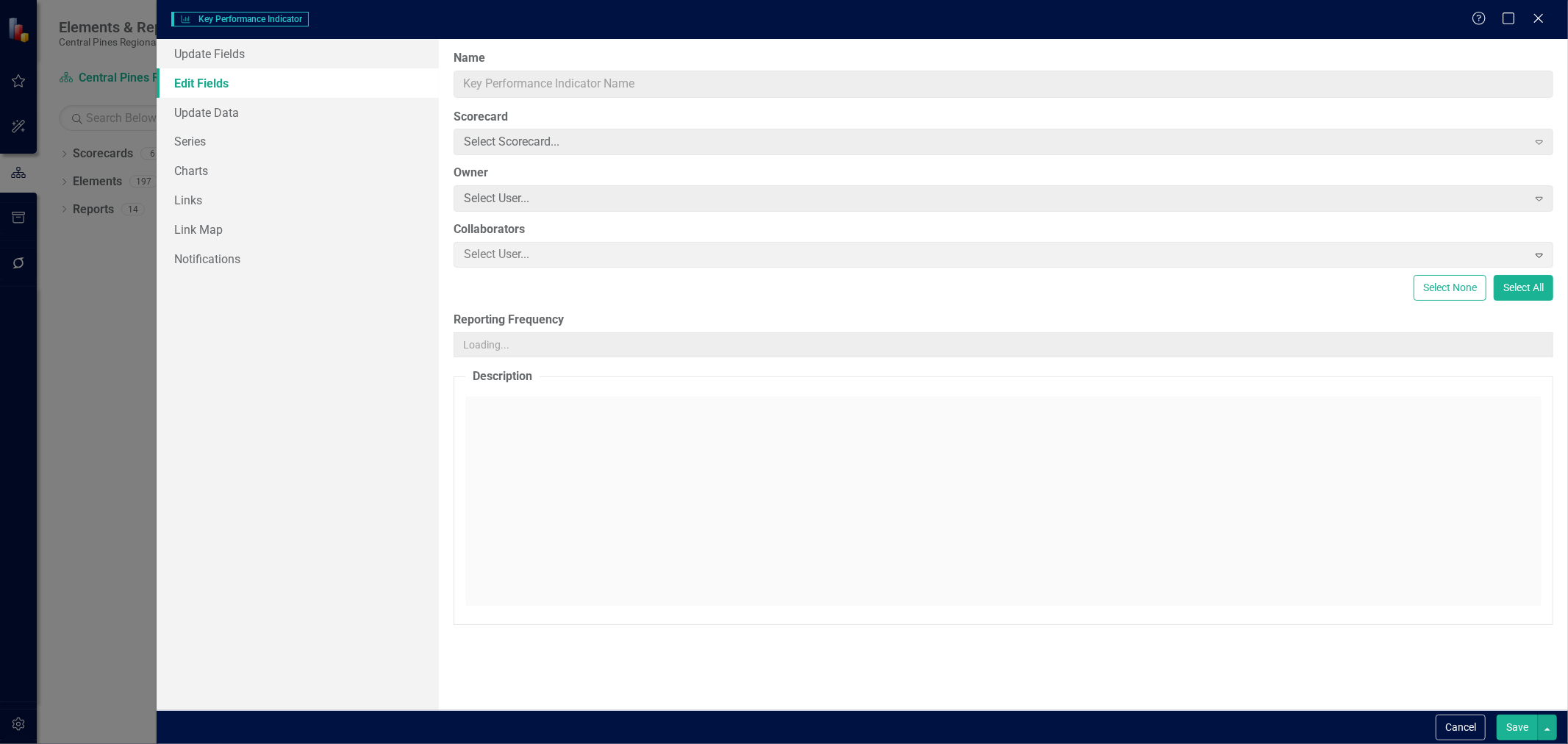
type input "KPI 1: Number of pre-monitoring sessions conducted."
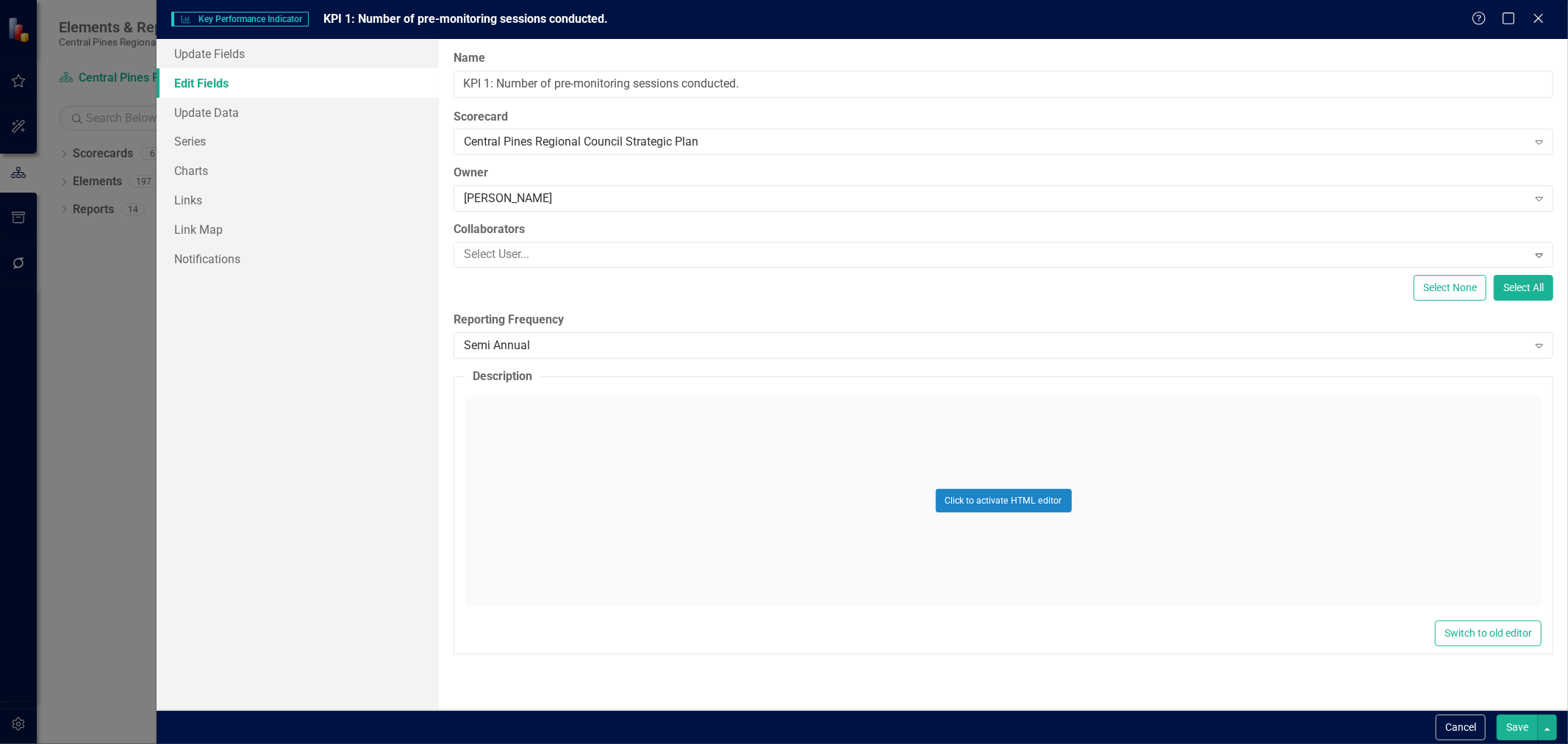
scroll to position [0, 0]
click at [525, 258] on div at bounding box center [992, 254] width 1069 height 19
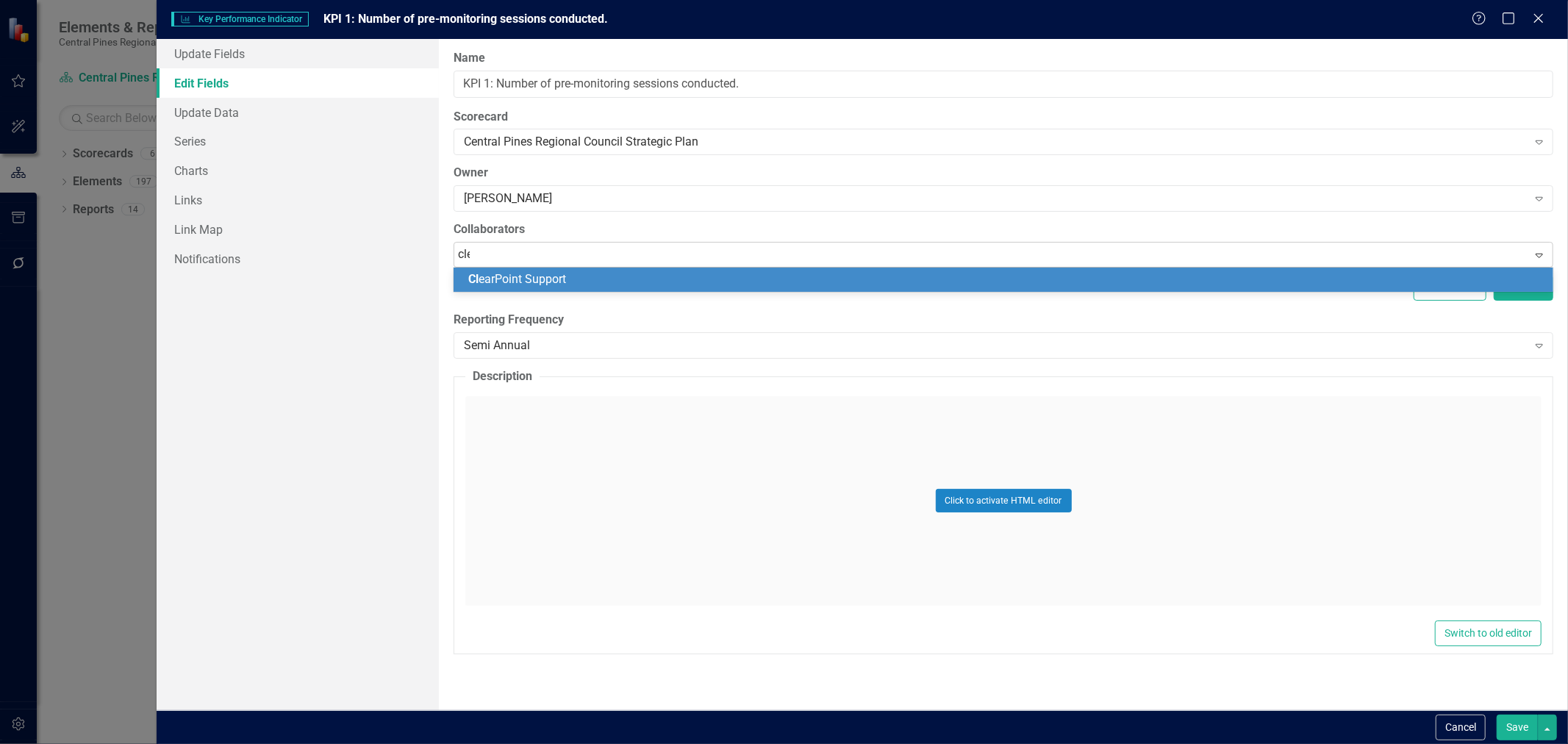
type input "clear"
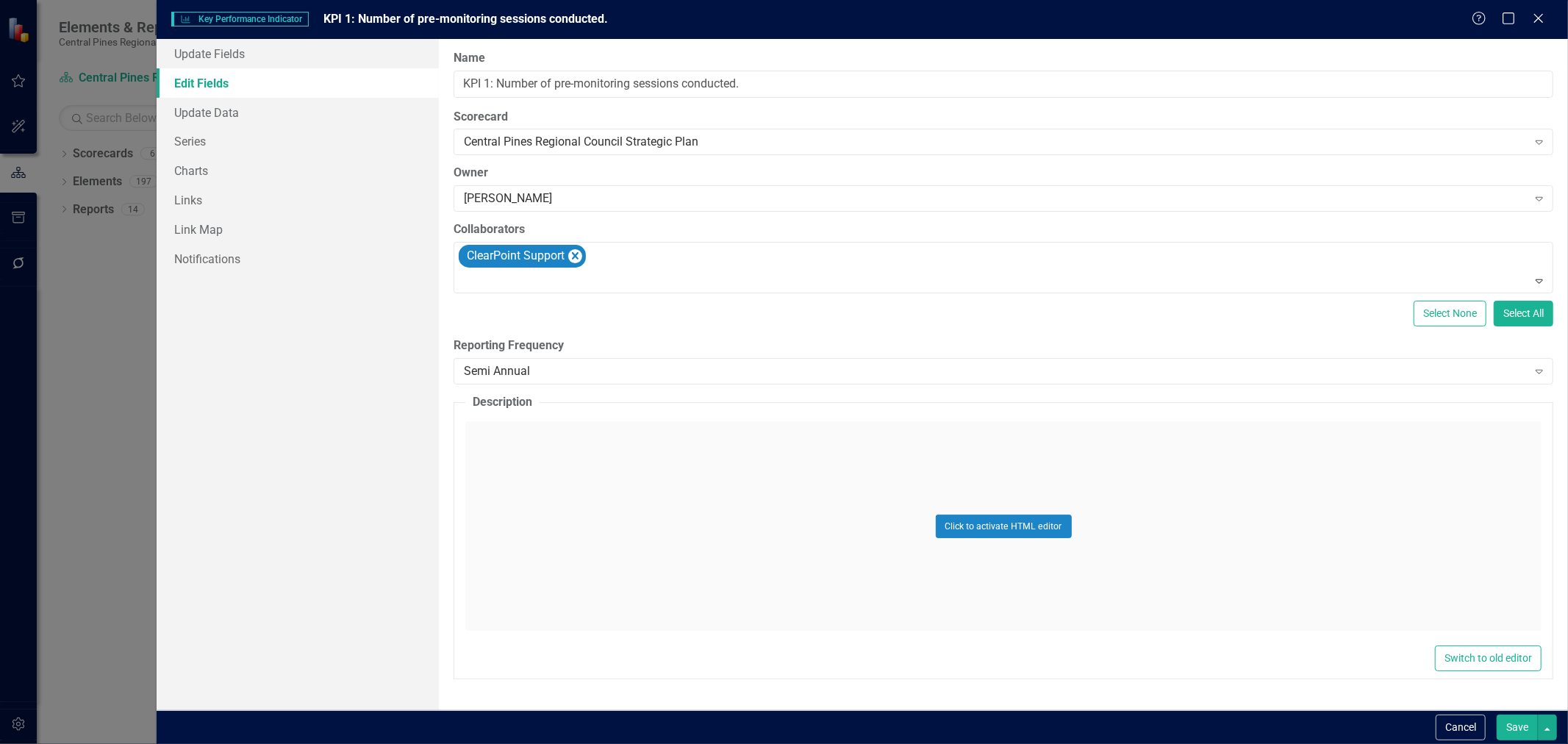
drag, startPoint x: 1510, startPoint y: 731, endPoint x: 1013, endPoint y: 564, distance: 524.3
click at [1510, 731] on button "Save" at bounding box center [1518, 727] width 41 height 26
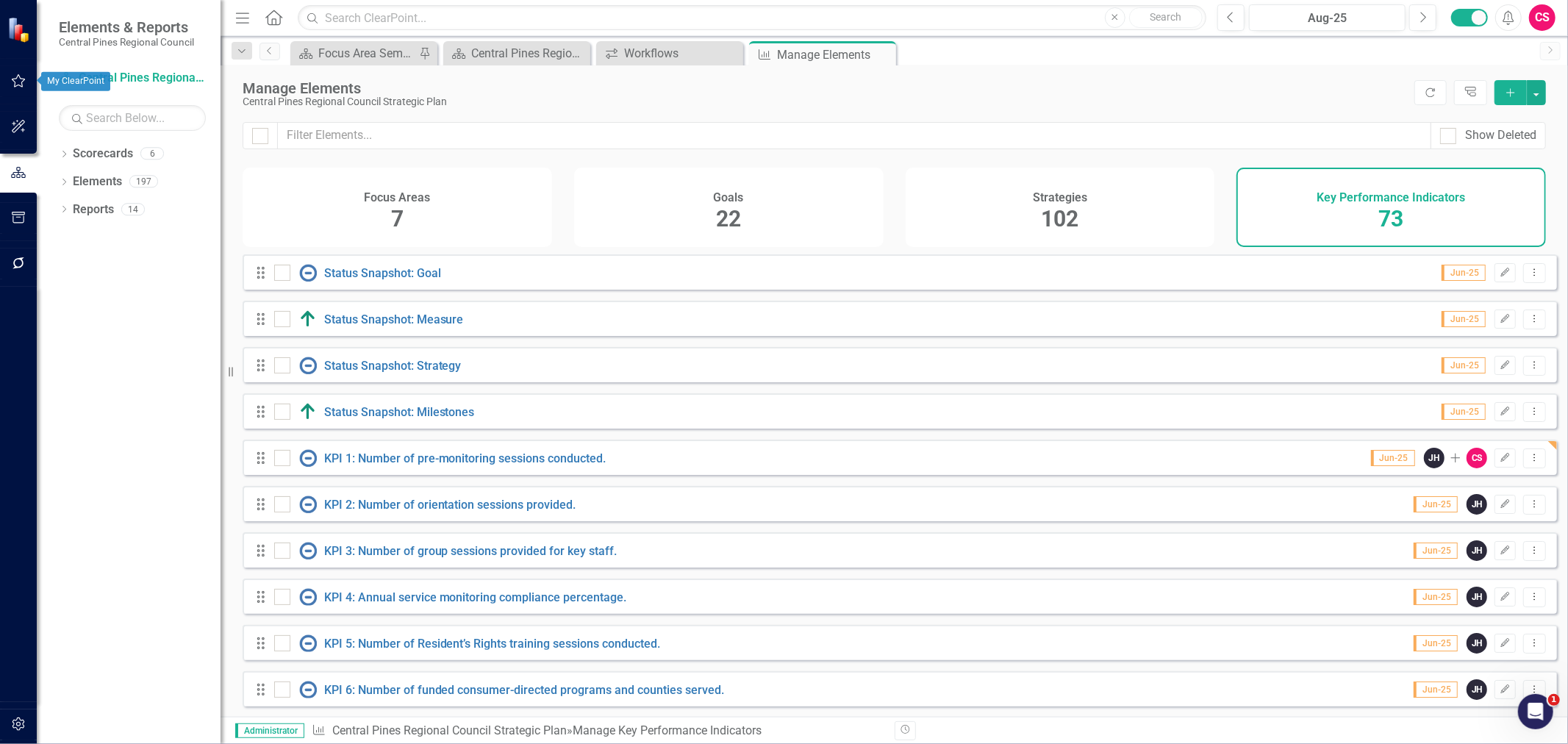
click at [15, 77] on icon "button" at bounding box center [18, 81] width 15 height 12
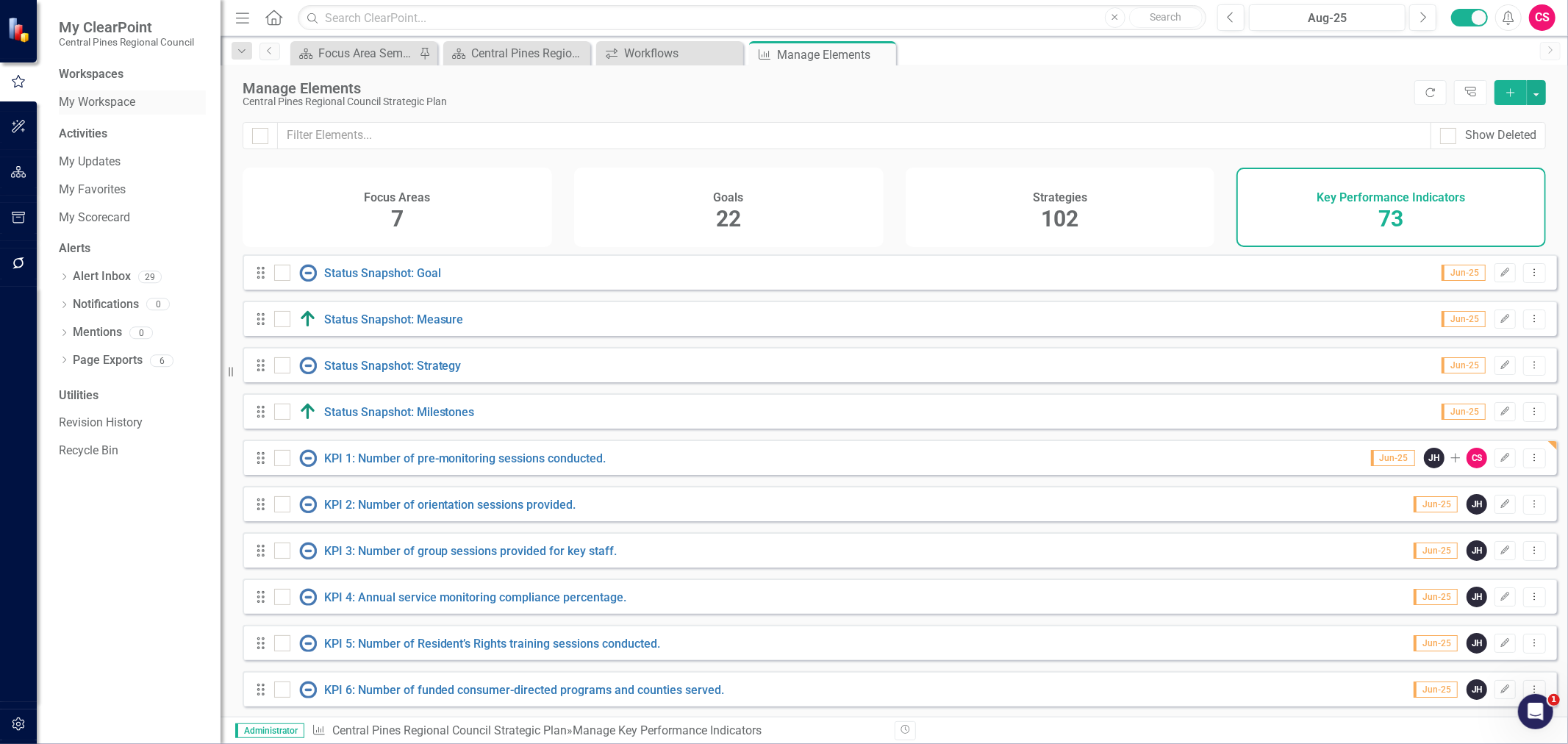
click at [104, 99] on link "My Workspace" at bounding box center [132, 102] width 147 height 17
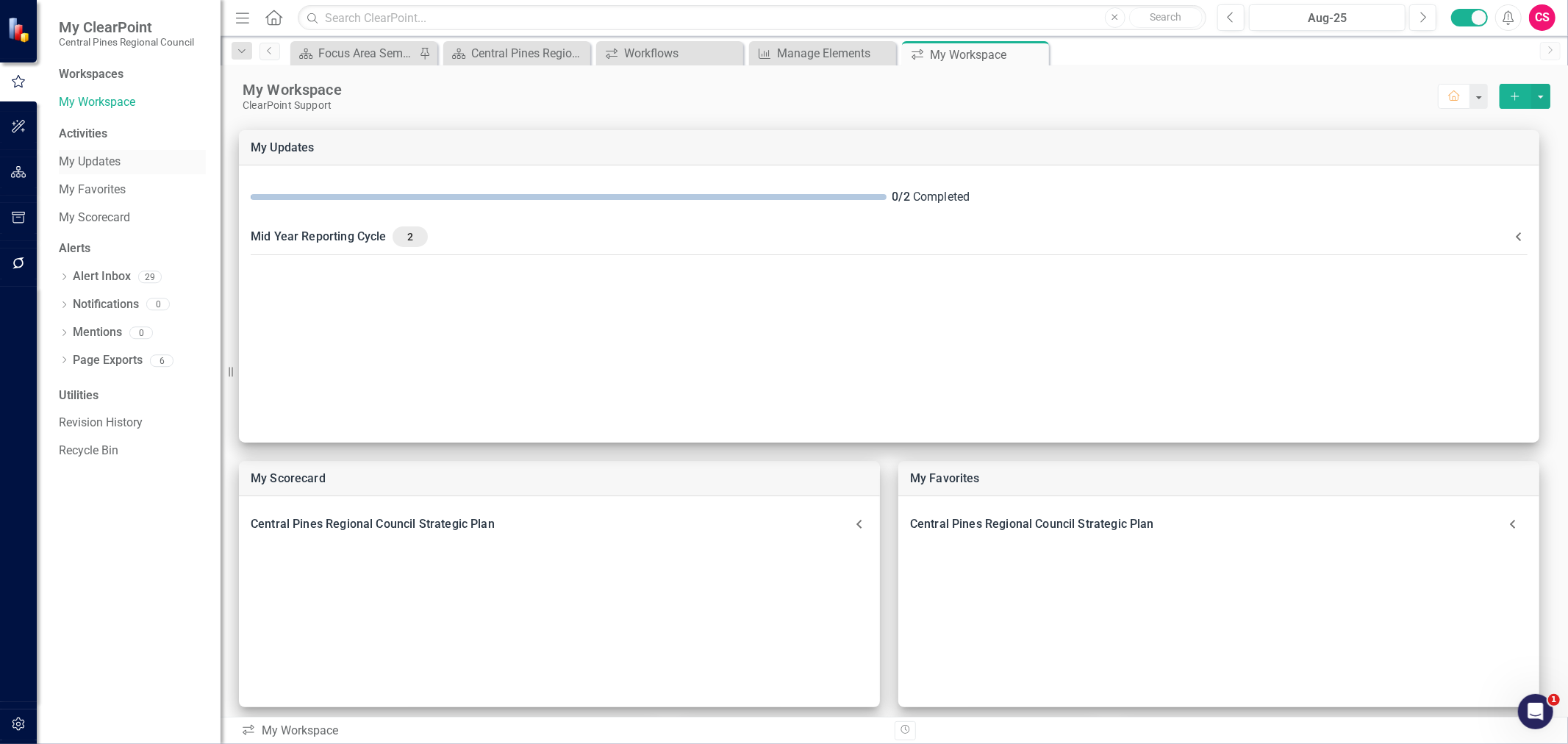
click at [85, 165] on link "My Updates" at bounding box center [132, 161] width 147 height 17
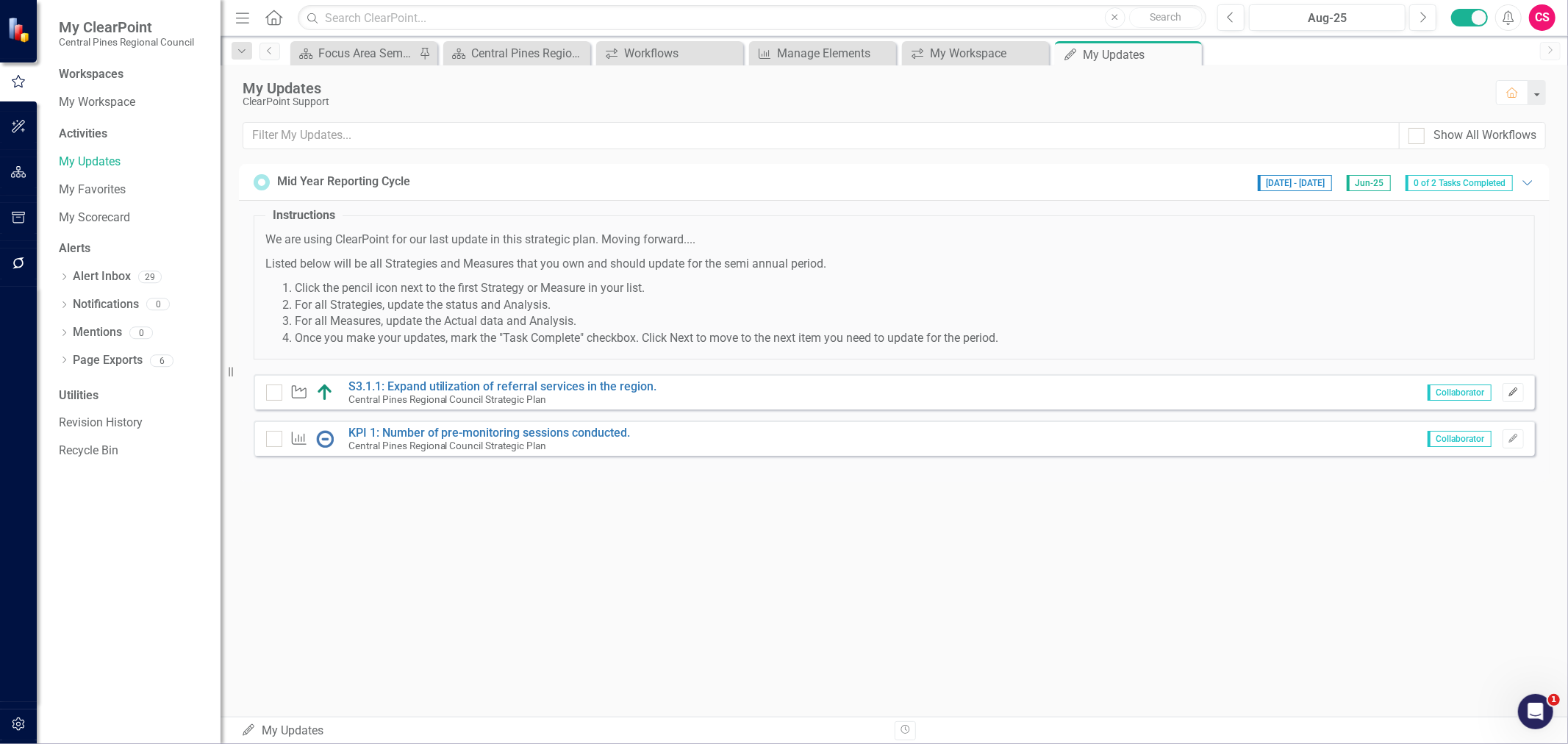
click at [1518, 395] on icon "Edit" at bounding box center [1513, 392] width 11 height 9
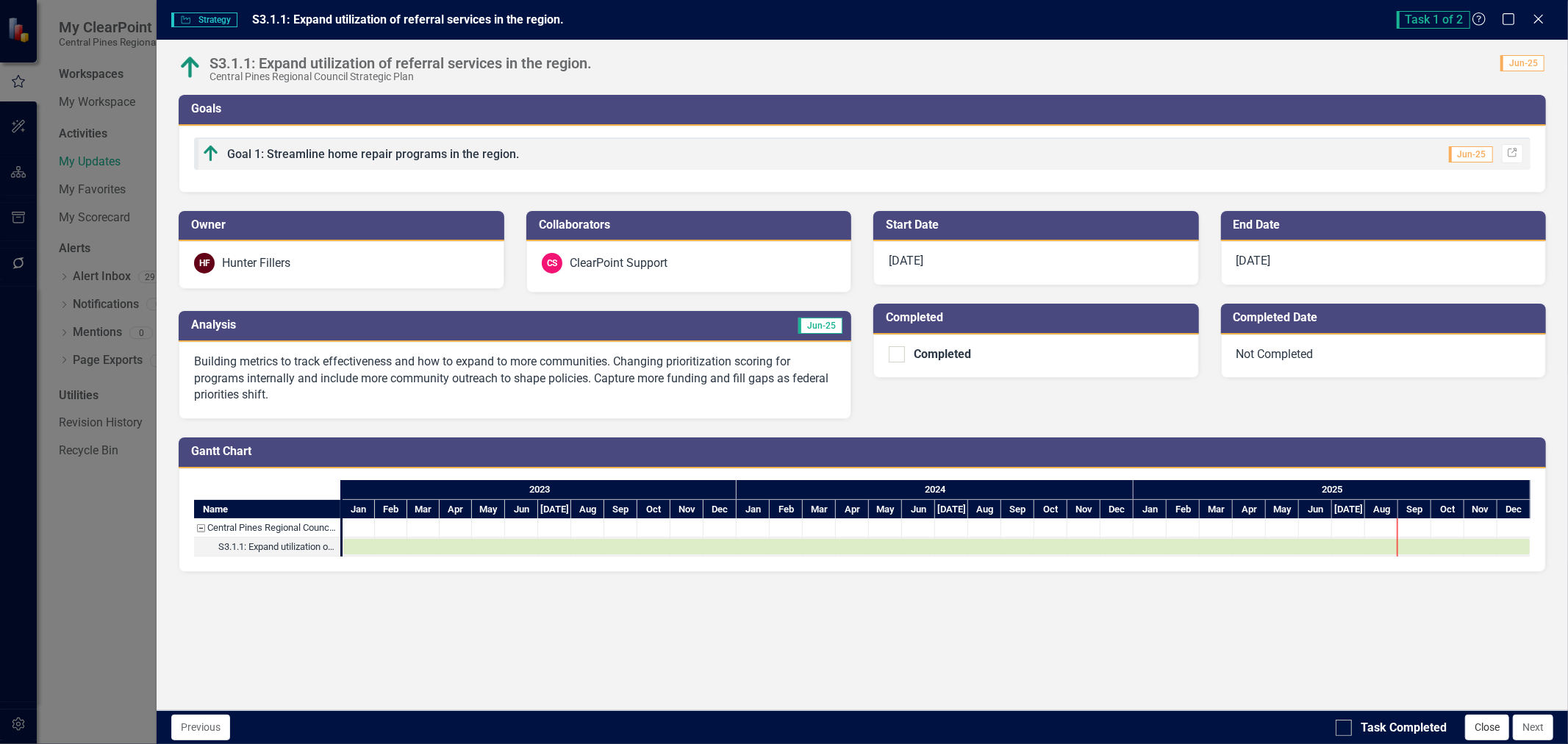
click at [1473, 725] on button "Close" at bounding box center [1487, 727] width 44 height 26
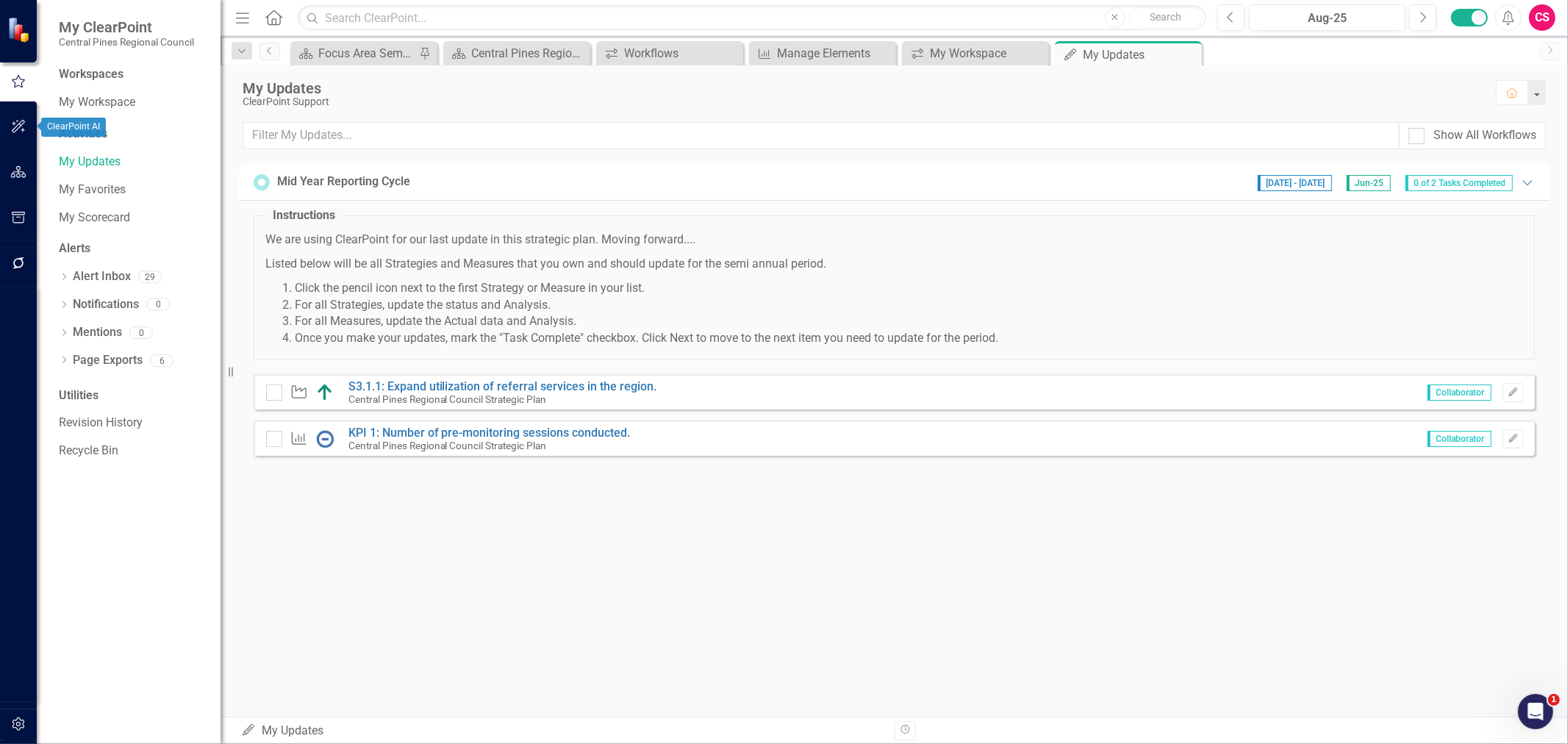
click at [12, 174] on icon "button" at bounding box center [18, 172] width 15 height 12
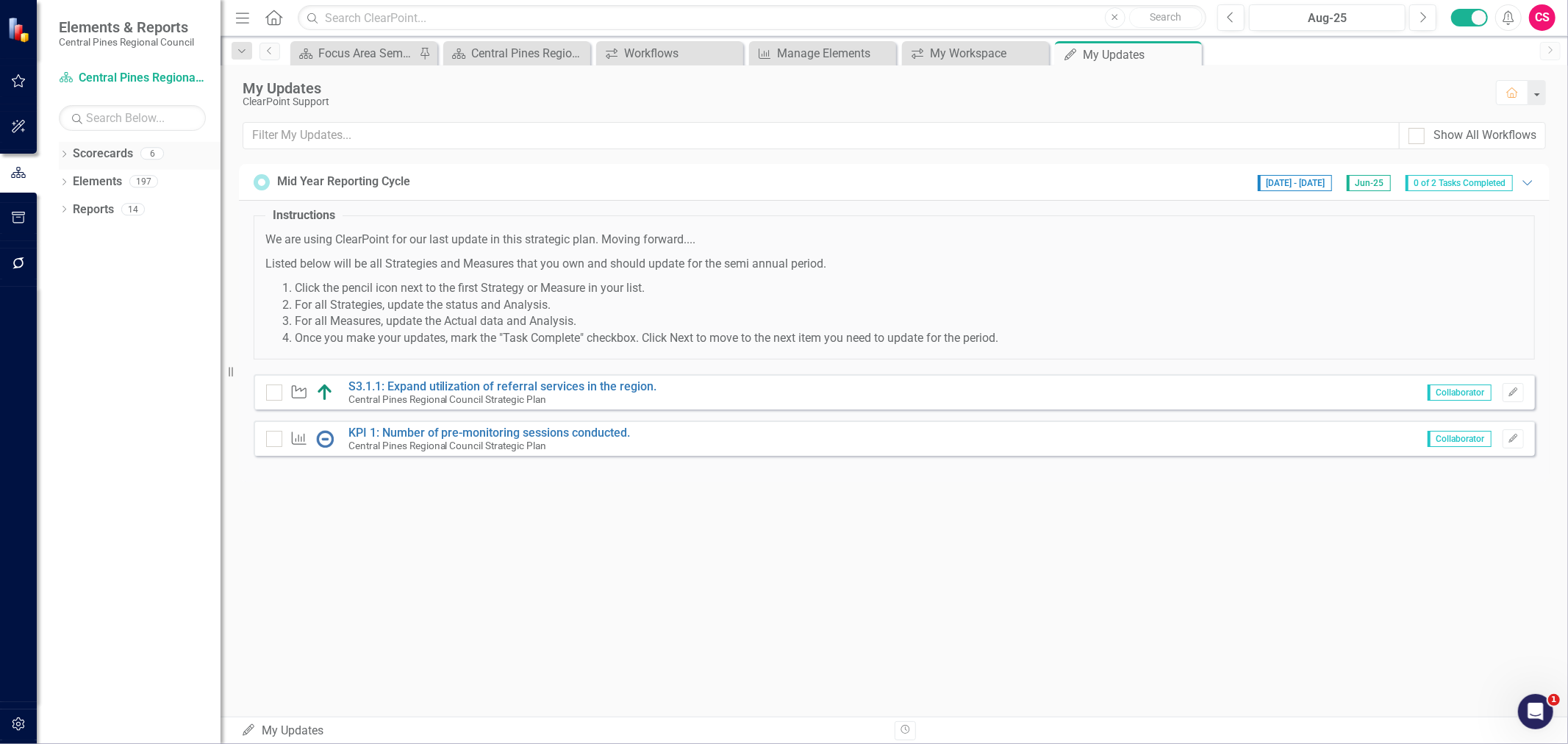
click at [64, 155] on icon "Dropdown" at bounding box center [64, 155] width 11 height 8
click at [91, 174] on link "Central Pines Regional Council Strategic Plan" at bounding box center [151, 182] width 140 height 17
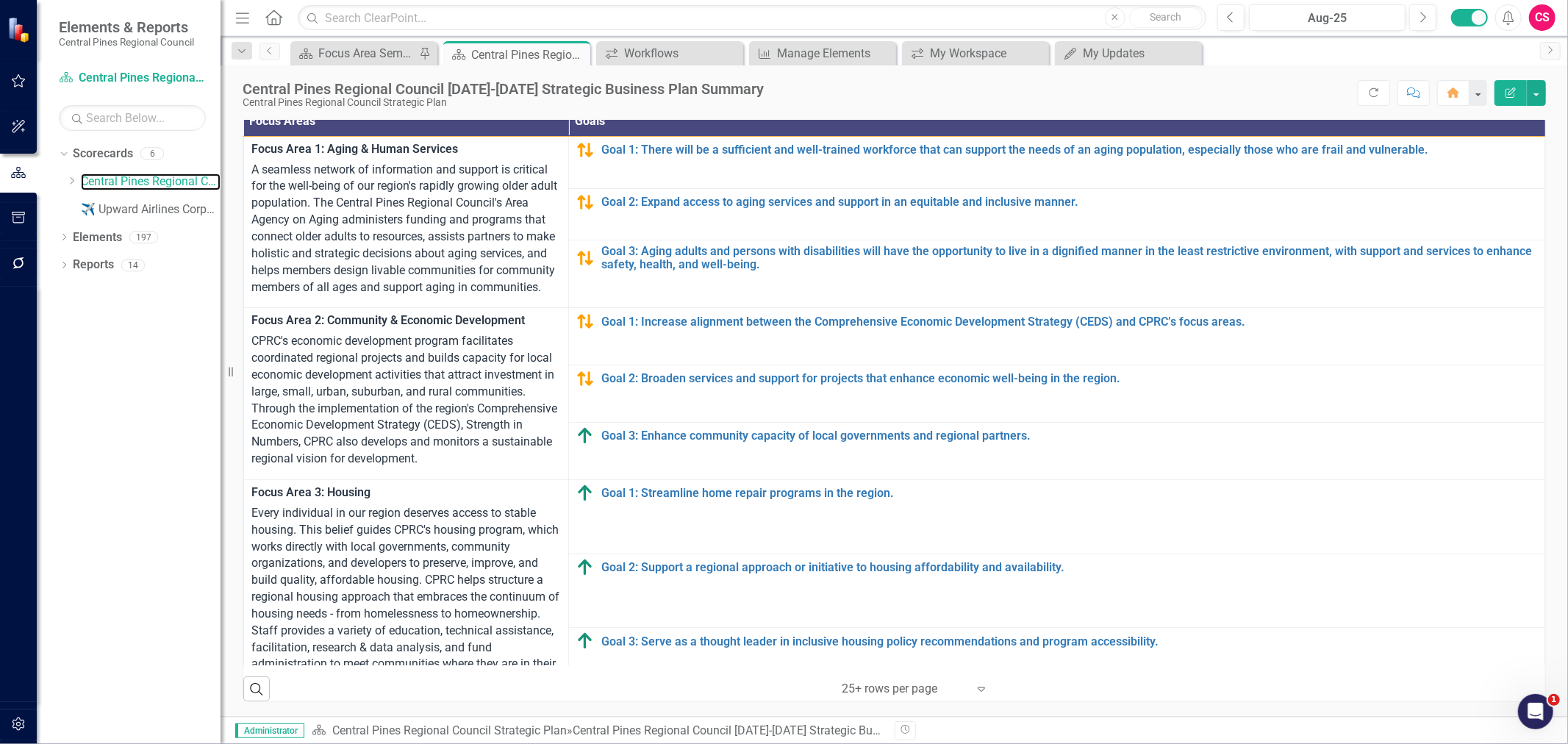
scroll to position [796, 0]
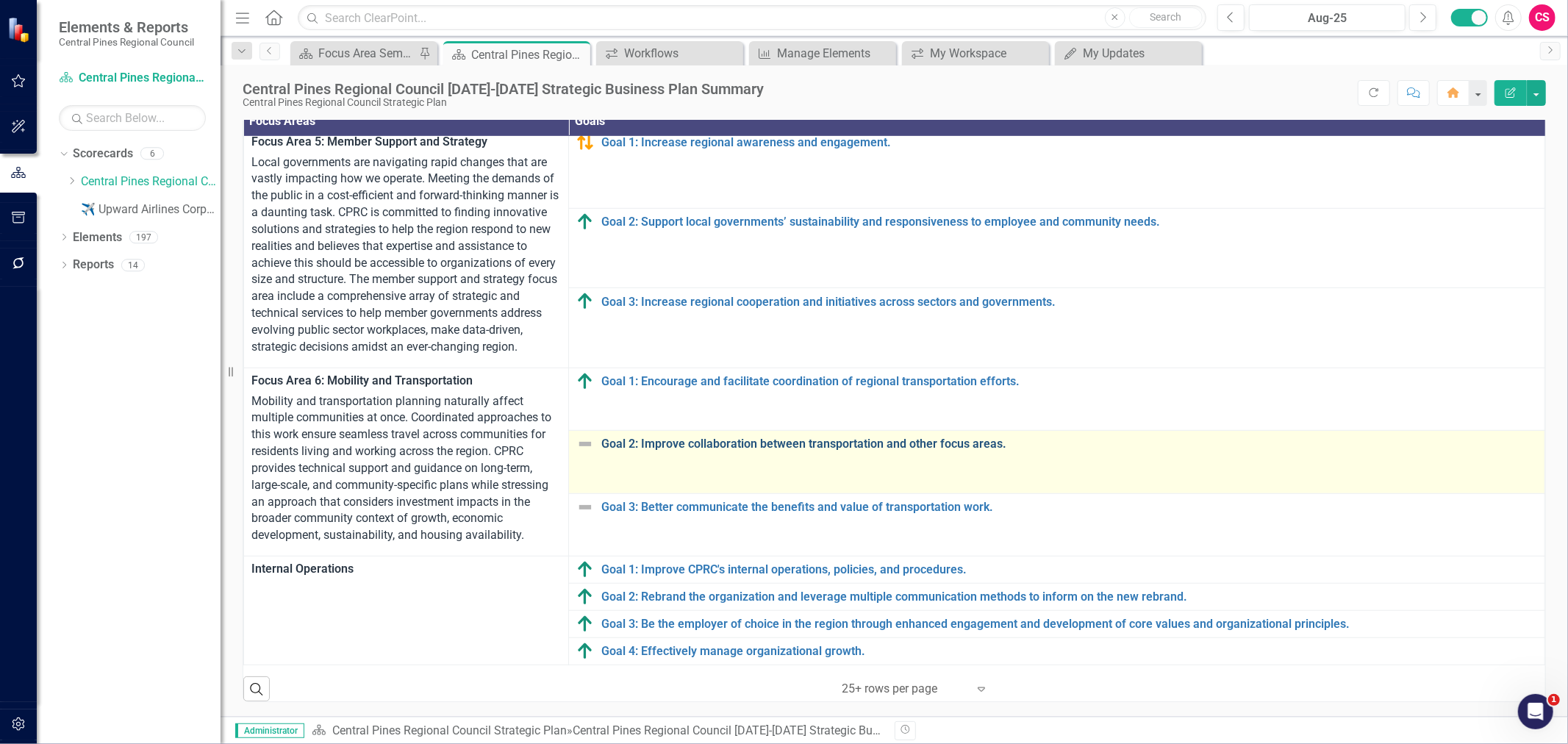
click at [620, 451] on link "Goal 2: Improve collaboration between transportation and other focus areas." at bounding box center [1069, 444] width 935 height 13
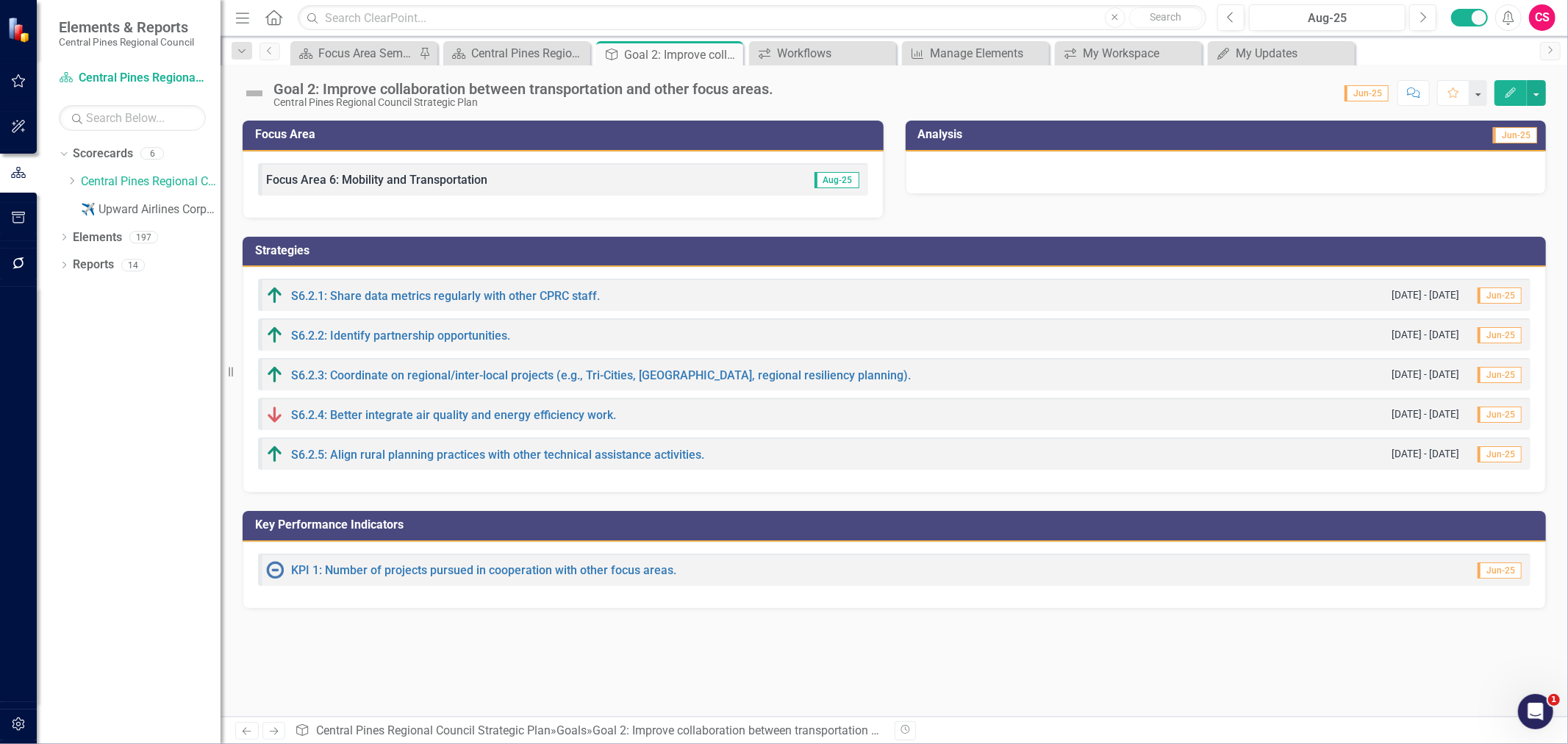
click at [239, 732] on link "Previous" at bounding box center [247, 731] width 24 height 18
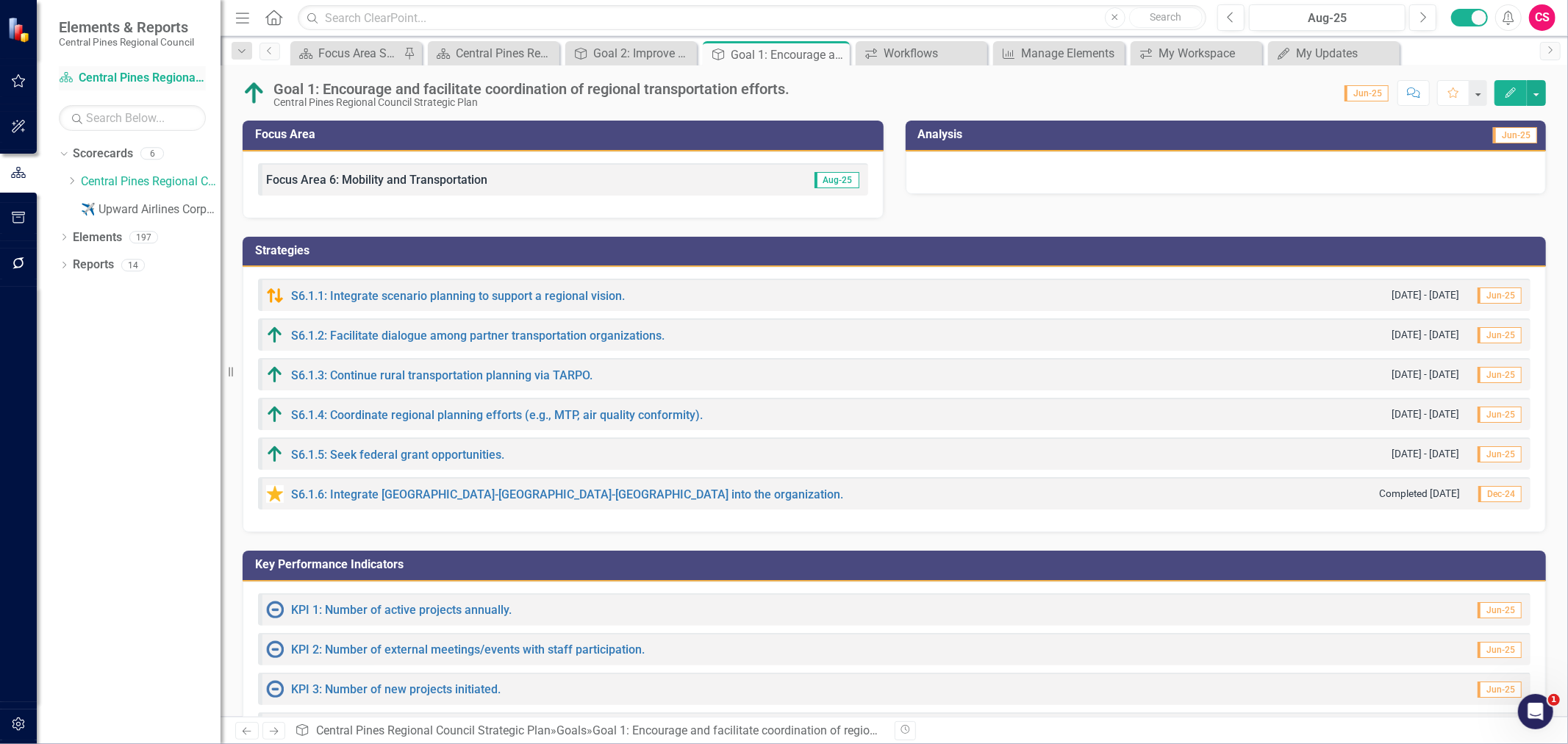
click at [132, 80] on link "Scorecard Central Pines Regional Council Strategic Plan" at bounding box center [132, 78] width 147 height 17
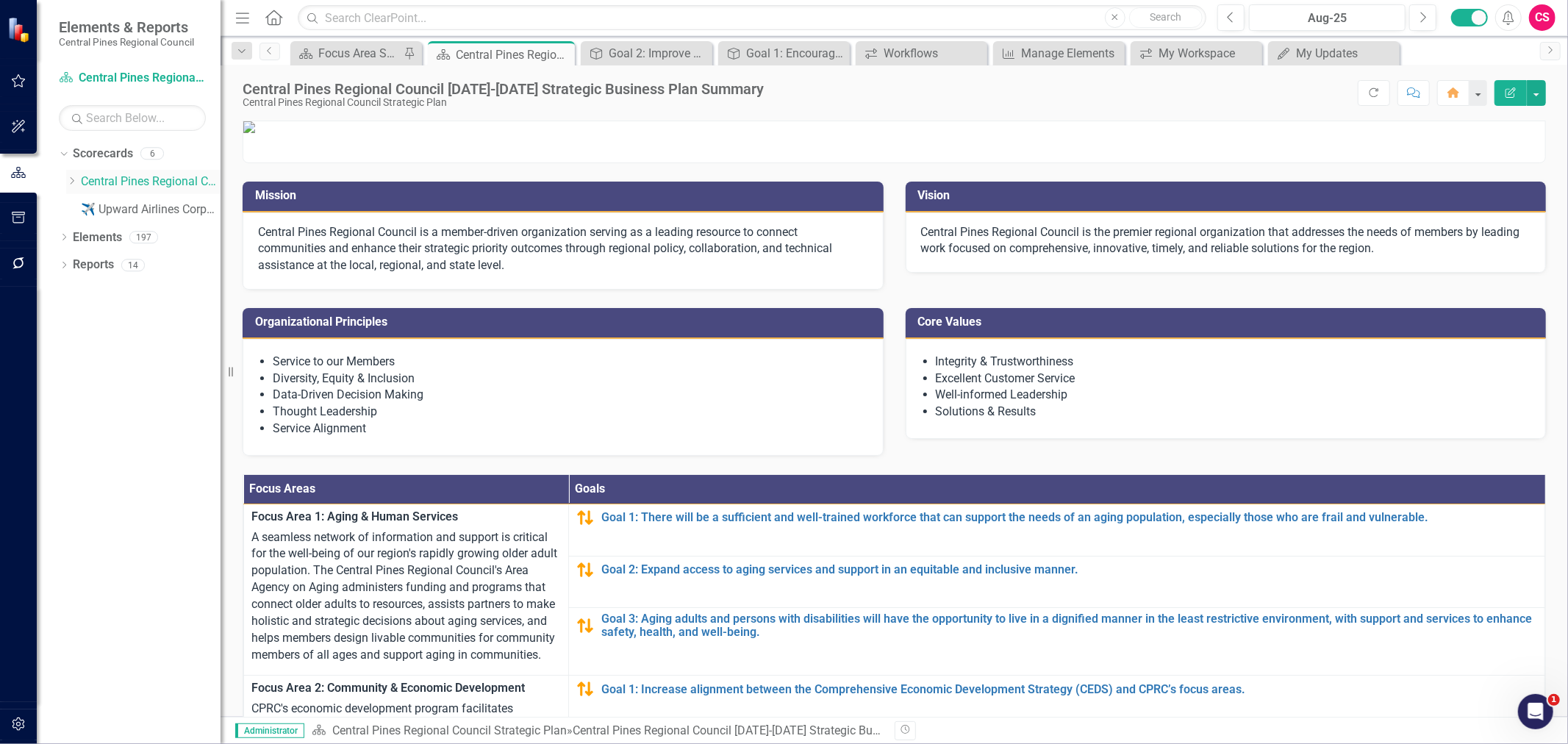
click at [68, 183] on icon "Dropdown" at bounding box center [72, 181] width 11 height 9
click at [68, 183] on icon "Dropdown" at bounding box center [71, 179] width 9 height 11
click at [1540, 28] on div "CS" at bounding box center [1542, 18] width 27 height 27
click at [1214, 133] on p at bounding box center [895, 127] width 1302 height 12
click at [65, 267] on icon "Dropdown" at bounding box center [64, 266] width 11 height 8
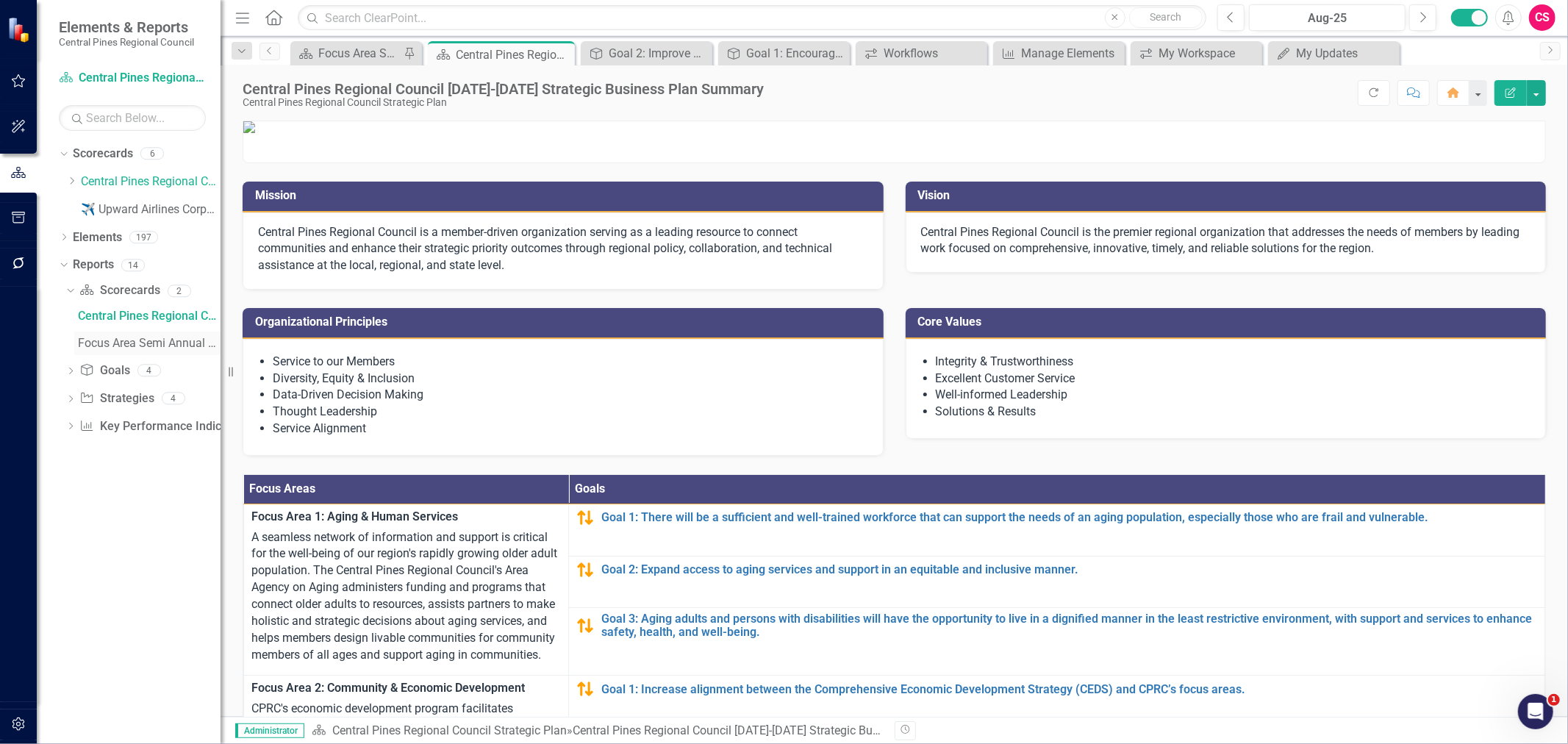
click at [86, 340] on div "Focus Area Semi Annual Updates" at bounding box center [149, 343] width 143 height 13
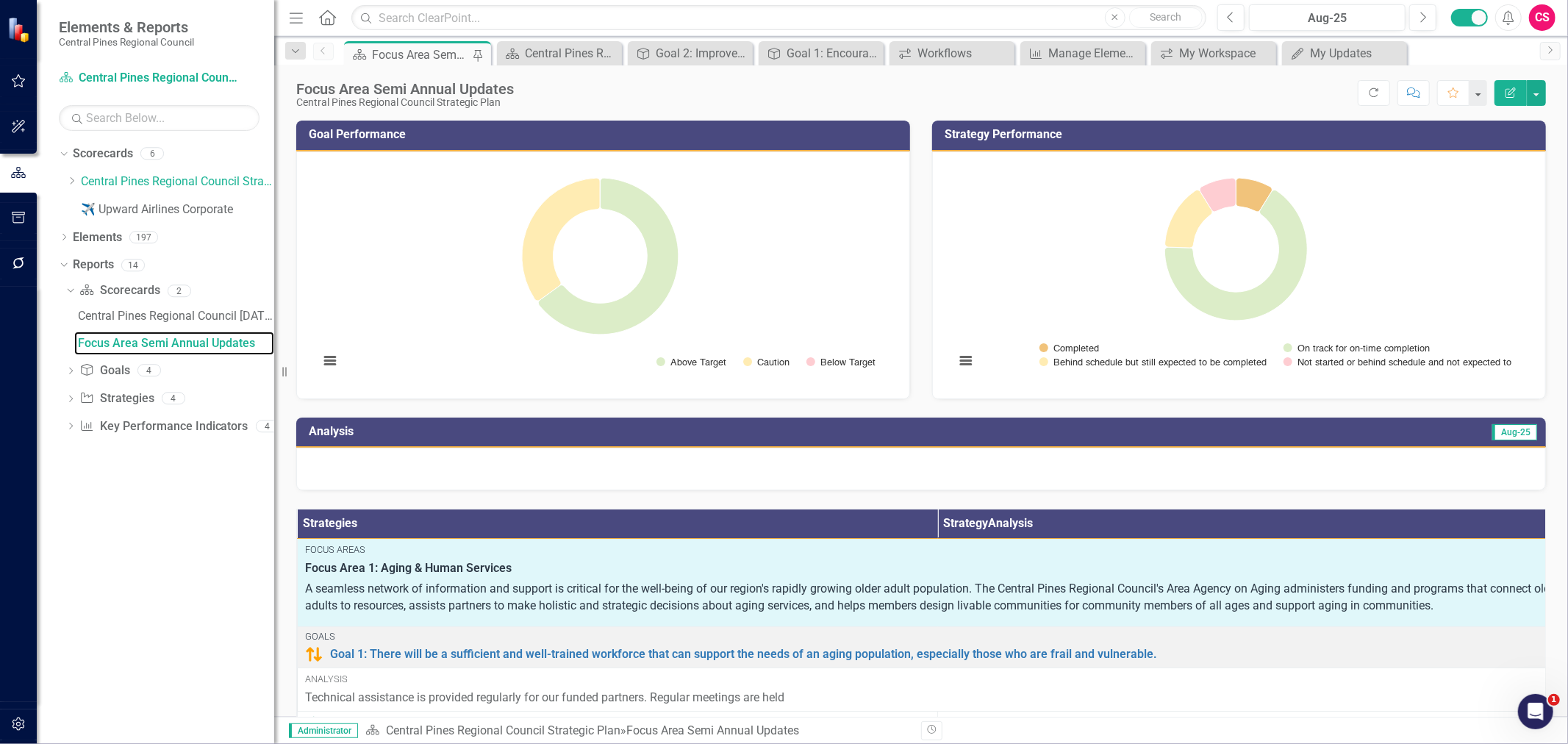
drag, startPoint x: 221, startPoint y: 357, endPoint x: 275, endPoint y: 348, distance: 54.7
click at [275, 348] on div "Resize" at bounding box center [280, 372] width 12 height 744
click at [167, 82] on link "Scorecard Central Pines Regional Council Strategic Plan" at bounding box center [150, 78] width 183 height 17
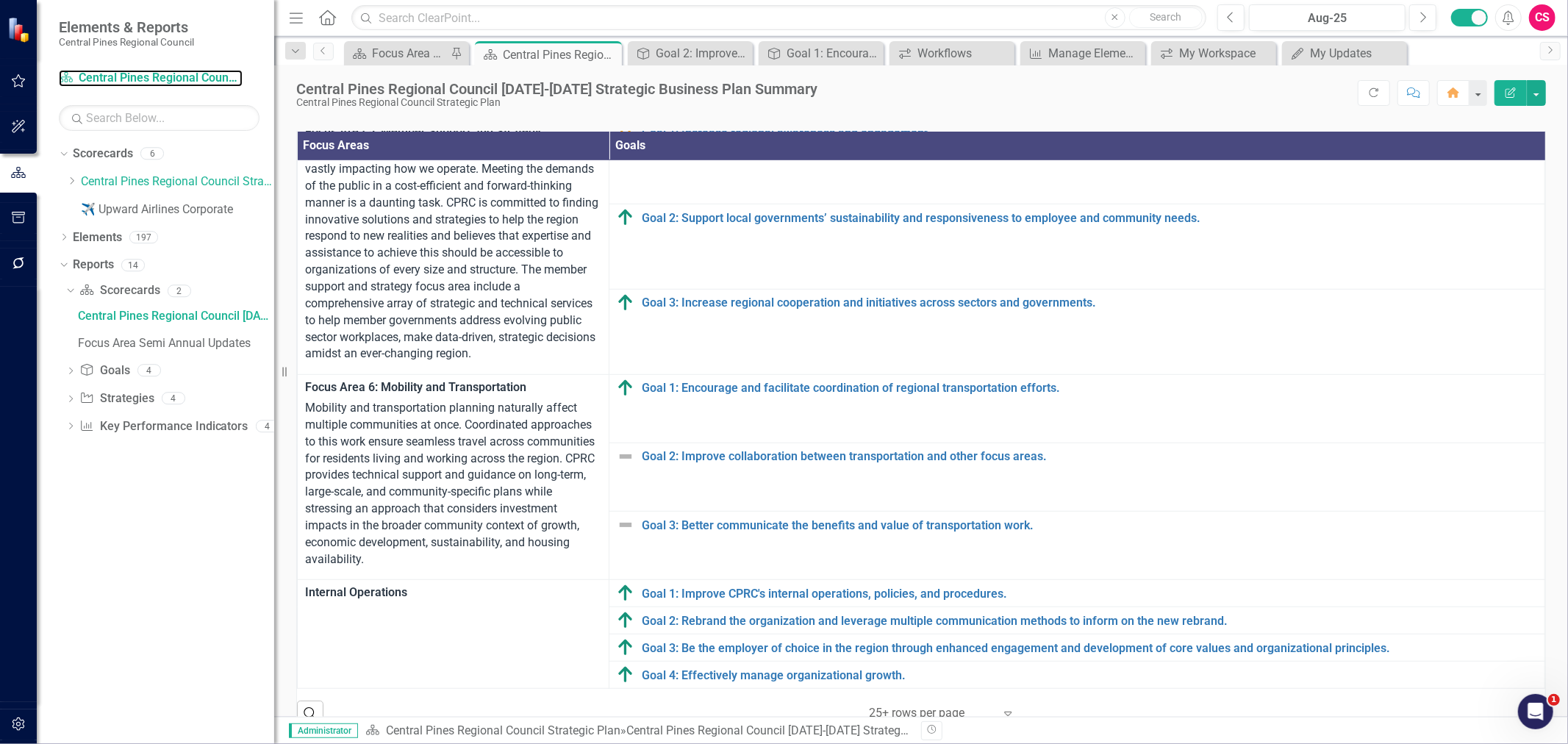
scroll to position [477, 0]
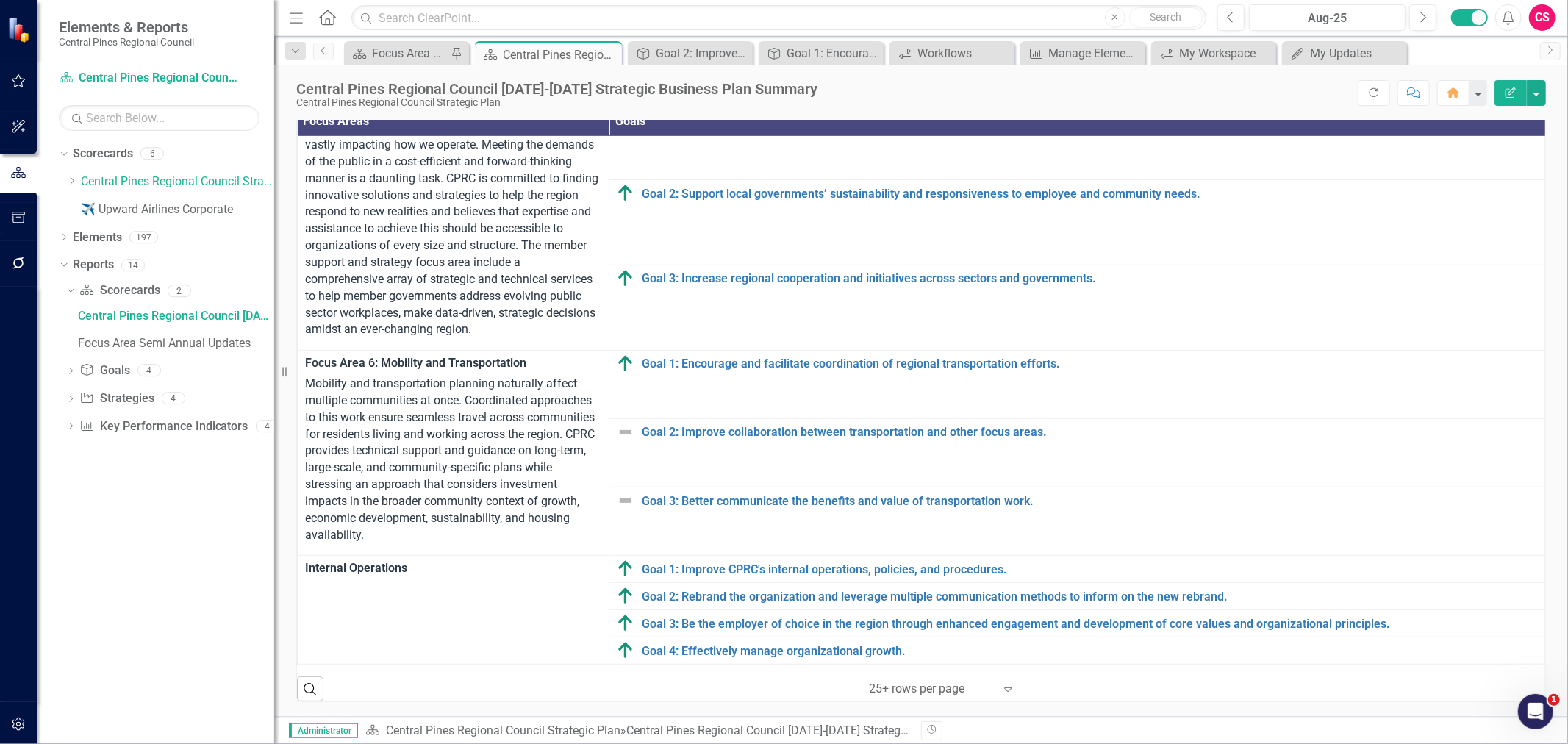
click at [19, 217] on icon "button" at bounding box center [18, 217] width 13 height 12
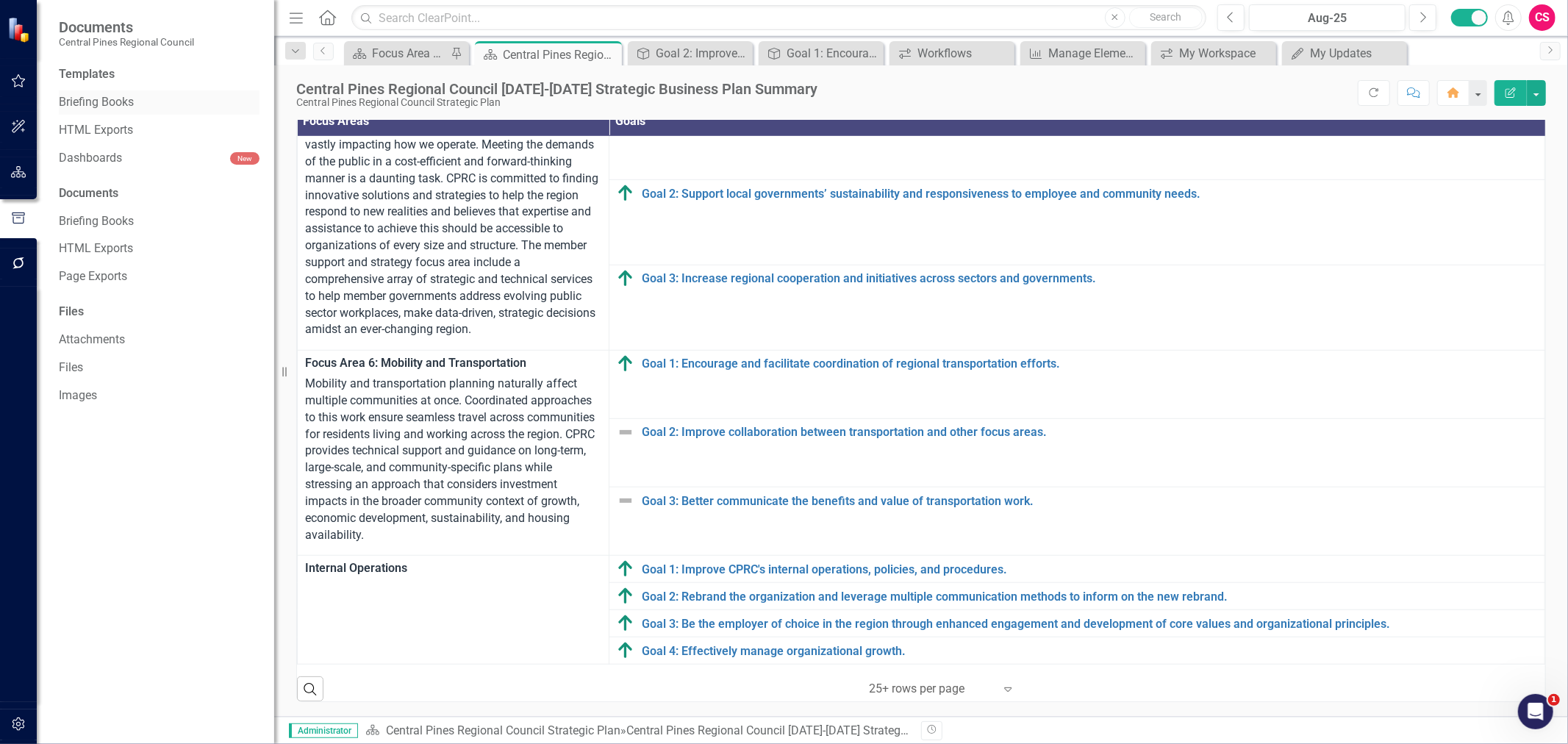
click at [99, 103] on link "Briefing Books" at bounding box center [159, 102] width 201 height 17
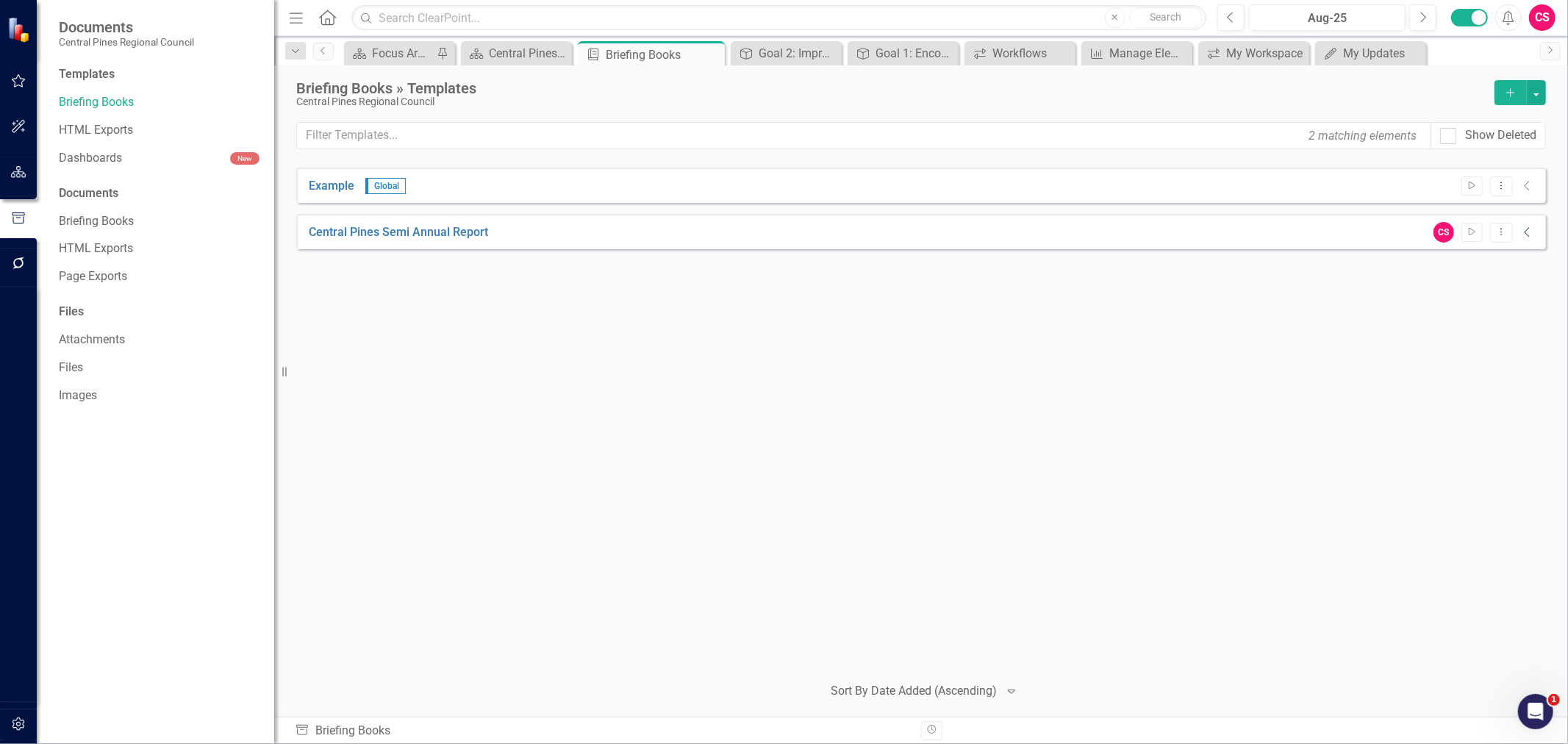
click at [1530, 231] on icon "Collapse" at bounding box center [1527, 232] width 15 height 12
click at [893, 407] on div "Example Global Start Dropdown Menu Collapse Central Pines Semi Annual Report CS…" at bounding box center [920, 415] width 1250 height 494
click at [19, 728] on icon "button" at bounding box center [18, 724] width 15 height 12
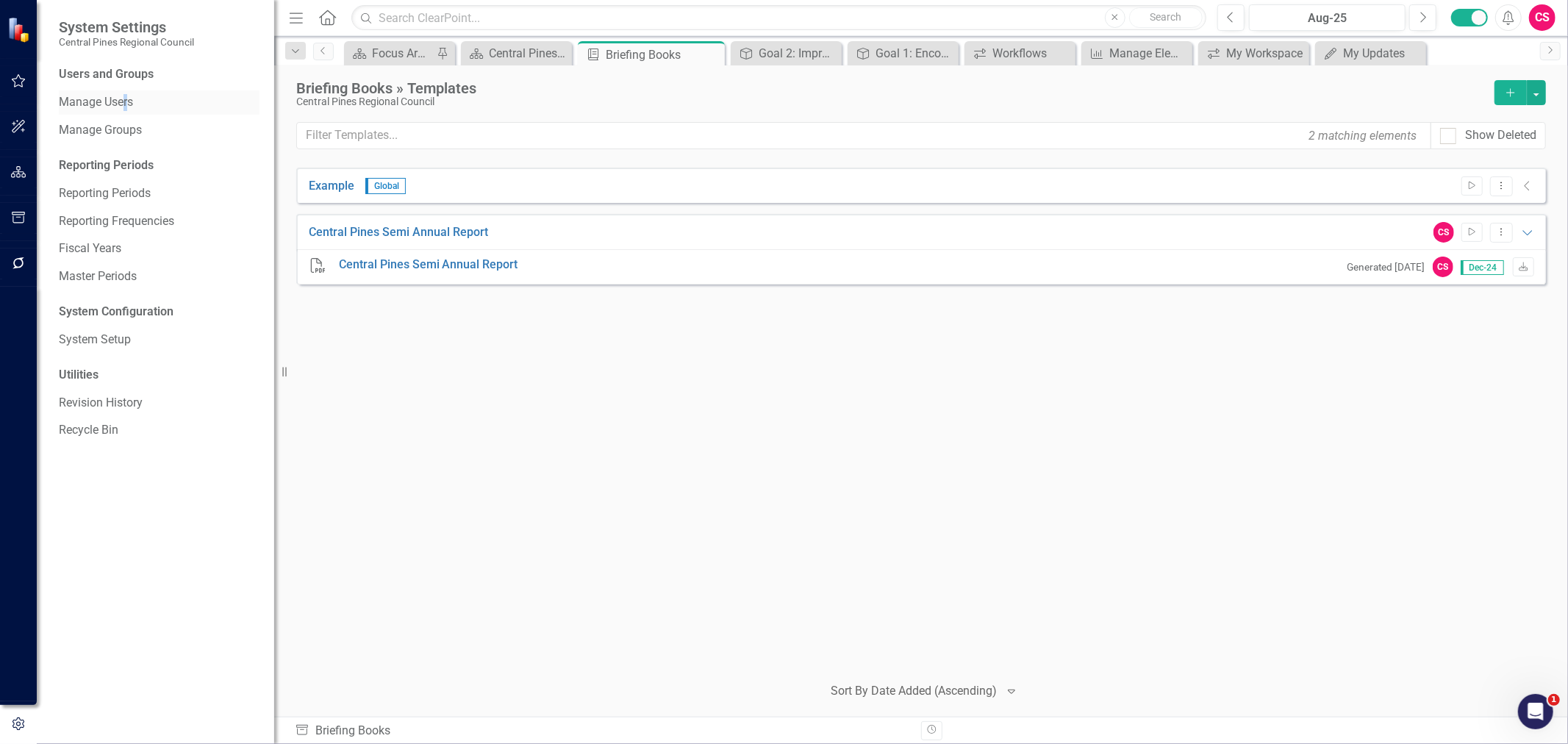
drag, startPoint x: 127, startPoint y: 114, endPoint x: 125, endPoint y: 102, distance: 12.2
click at [126, 106] on div "Manage Users" at bounding box center [159, 102] width 201 height 24
click at [123, 104] on link "Manage Users" at bounding box center [159, 102] width 201 height 17
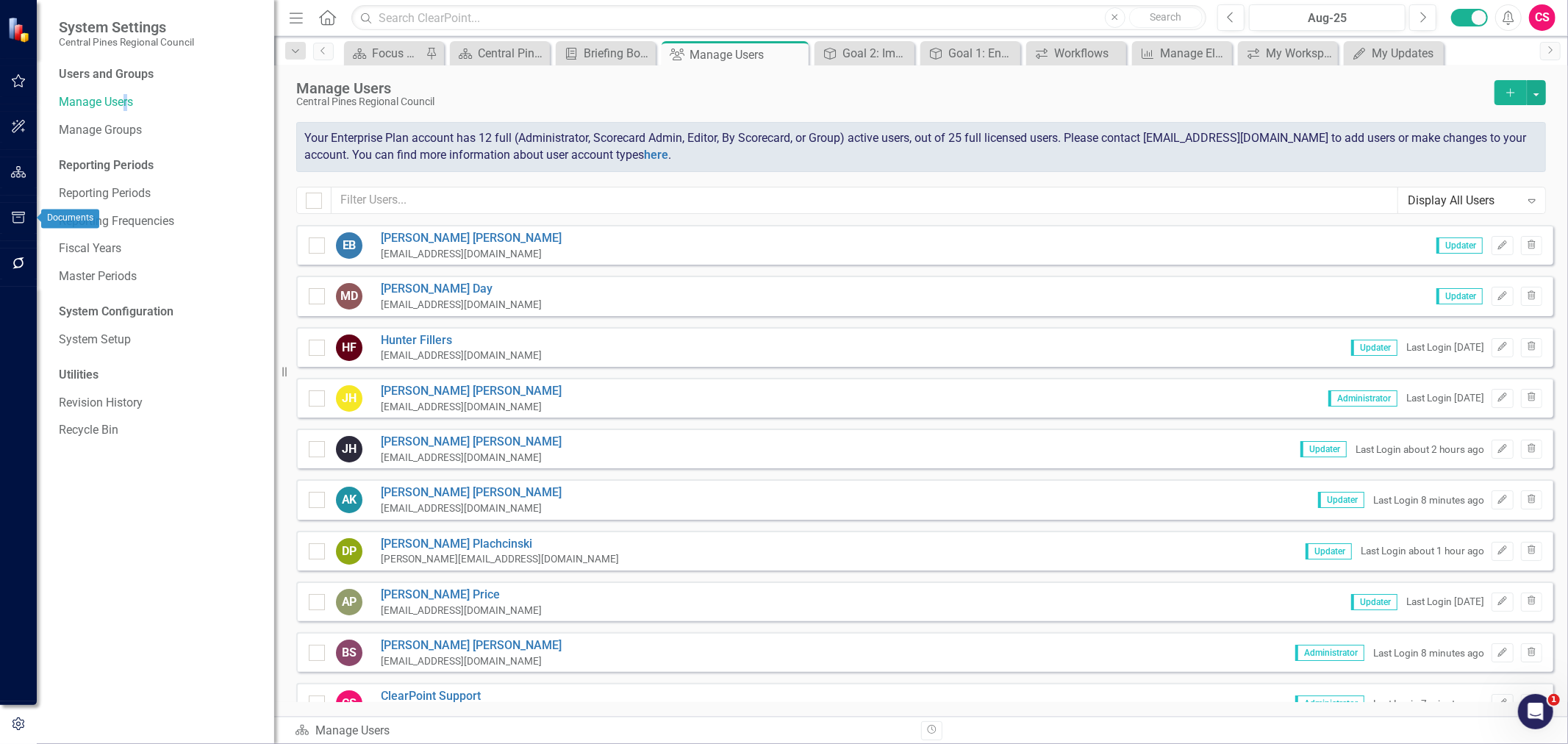
click at [19, 180] on button "button" at bounding box center [18, 173] width 33 height 31
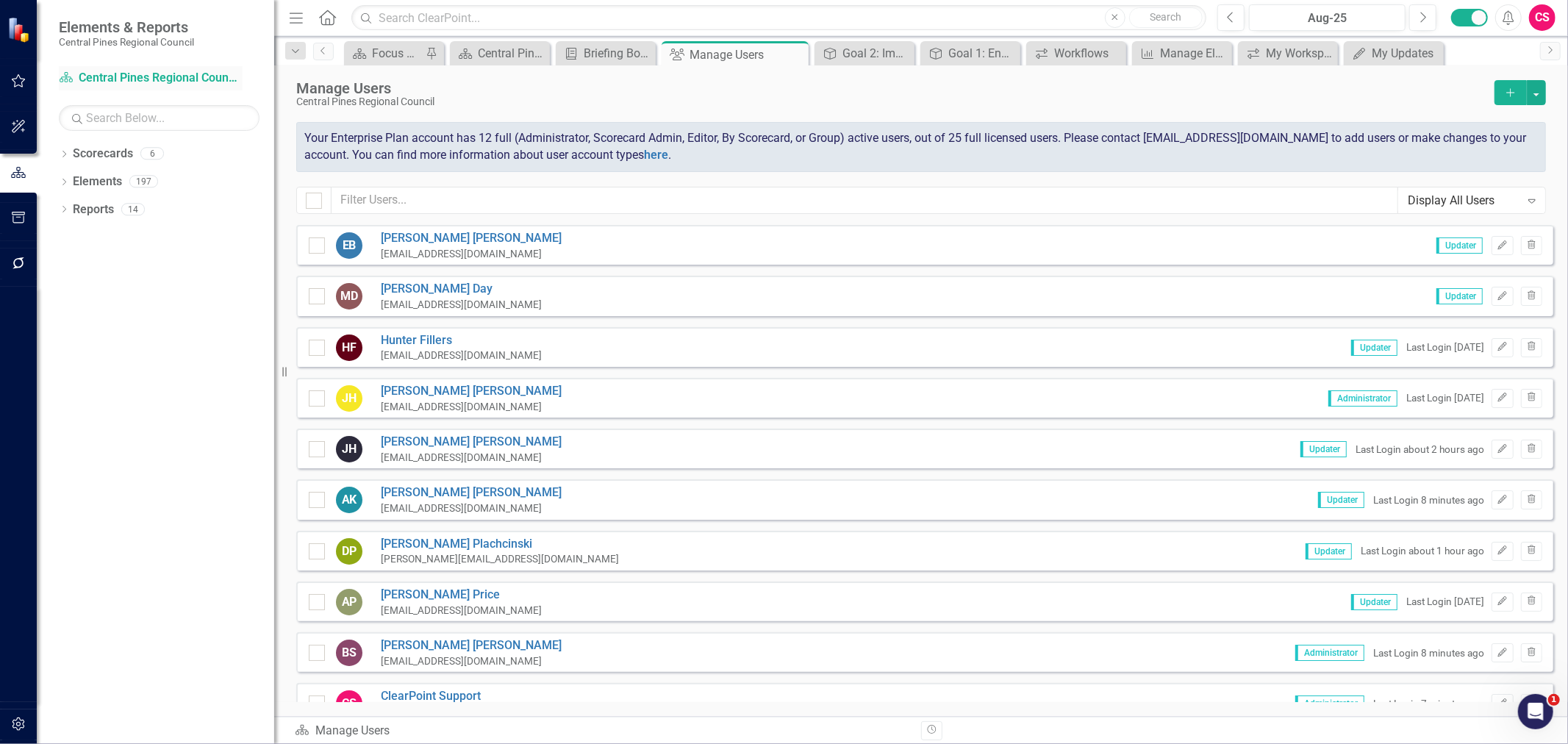
click at [136, 75] on link "Scorecard Central Pines Regional Council Strategic Plan" at bounding box center [150, 78] width 183 height 17
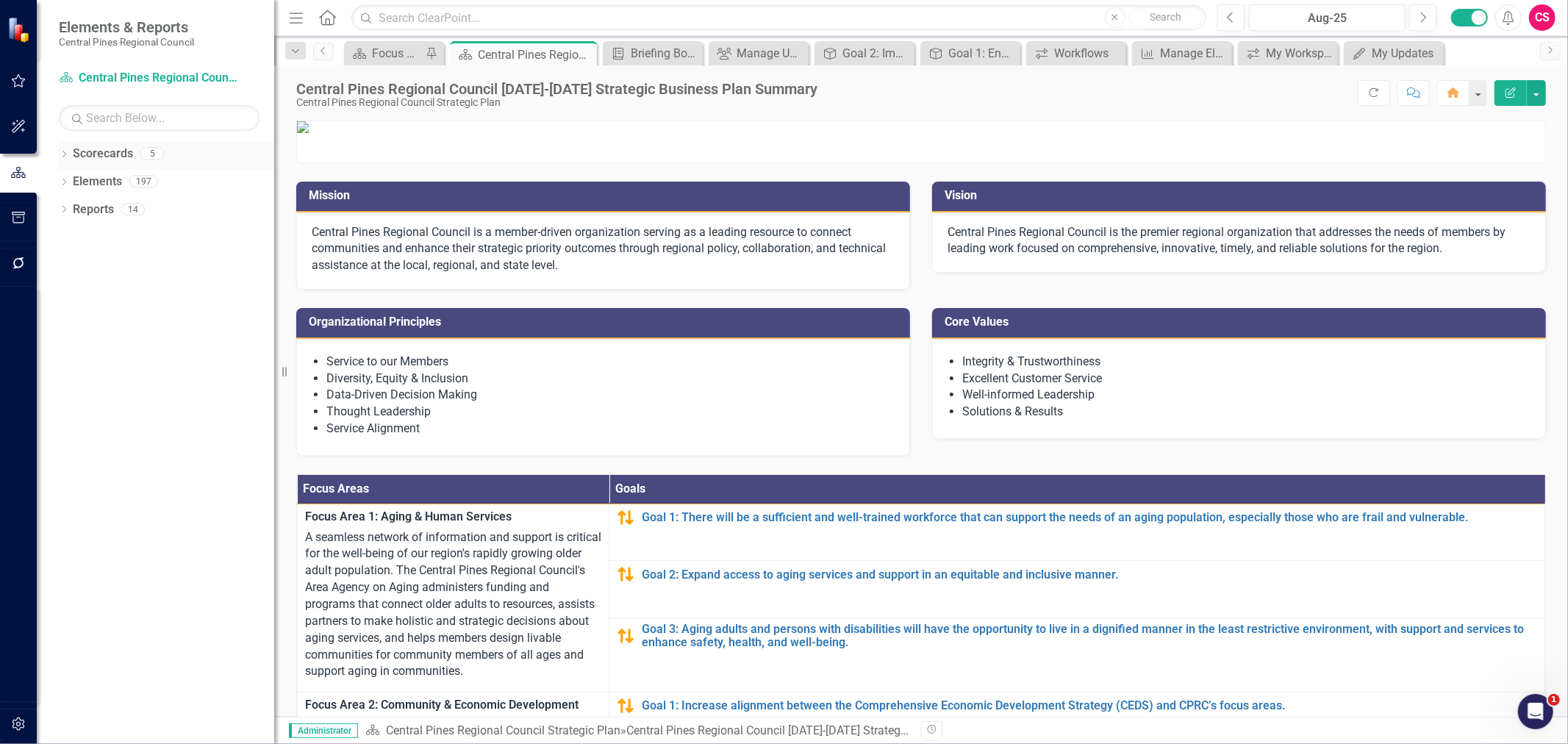
click at [61, 159] on div "Dropdown" at bounding box center [64, 155] width 11 height 12
click at [72, 181] on icon "Dropdown" at bounding box center [72, 181] width 11 height 9
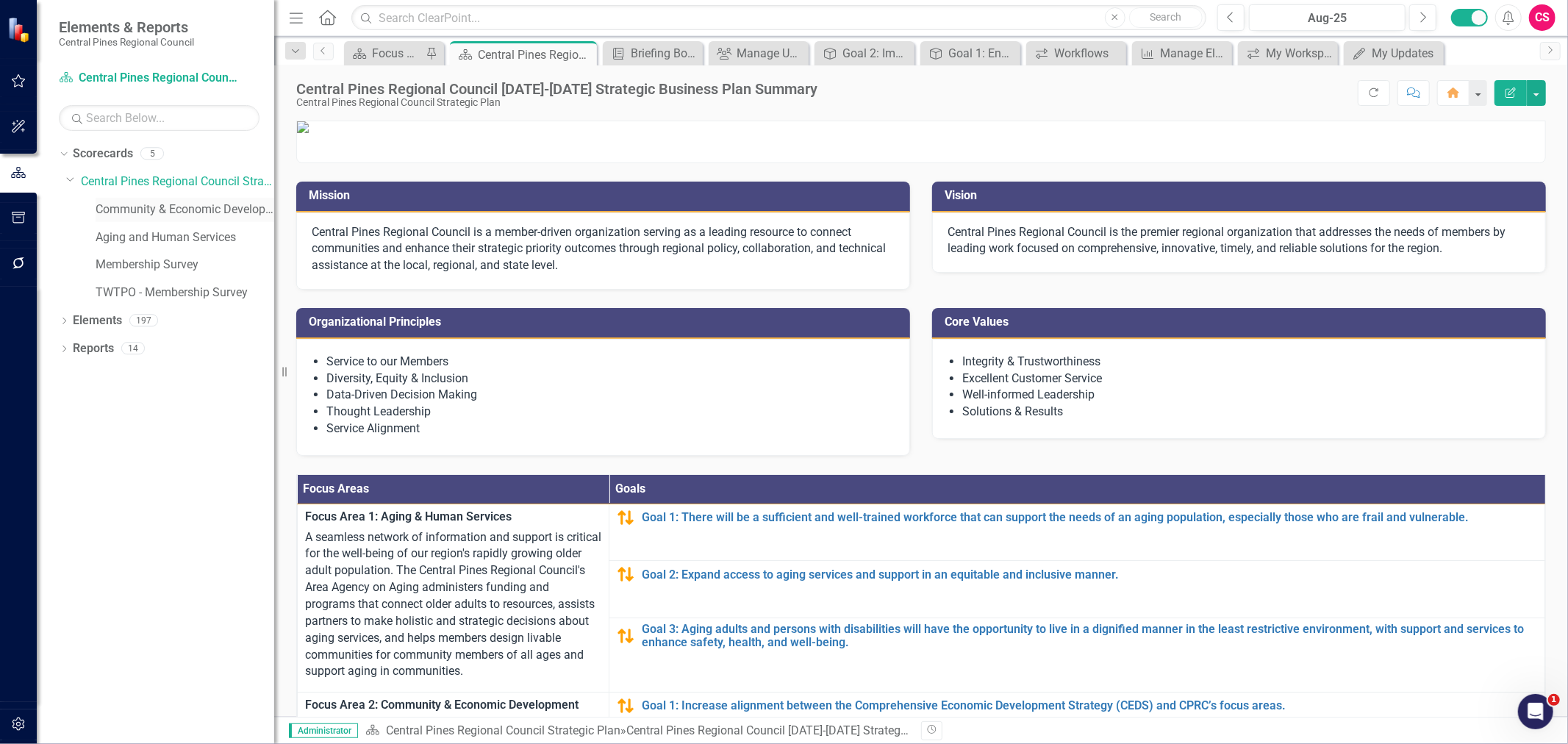
click at [153, 205] on link "Community & Economic Development" at bounding box center [185, 209] width 179 height 17
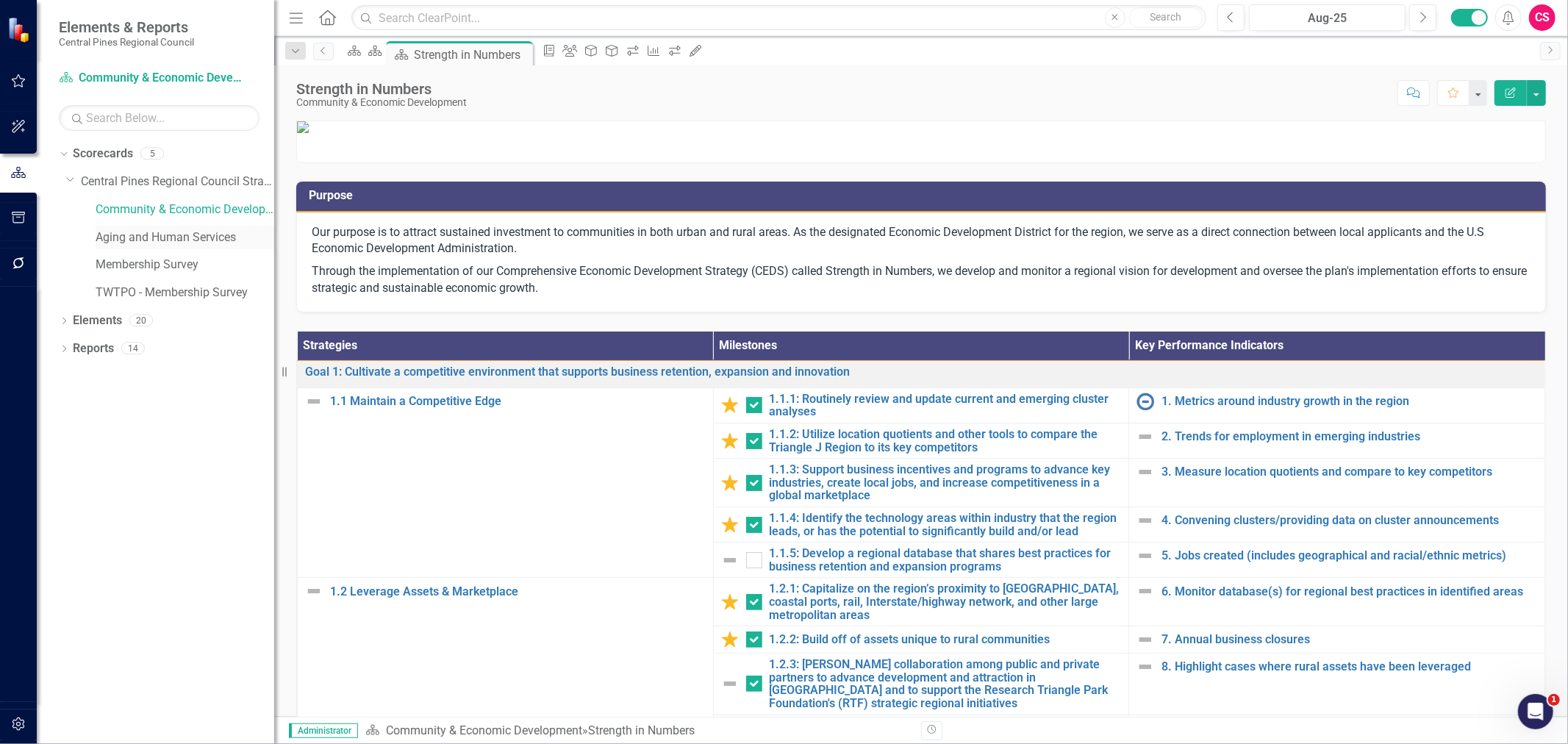
click at [157, 238] on link "Aging and Human Services" at bounding box center [185, 237] width 179 height 17
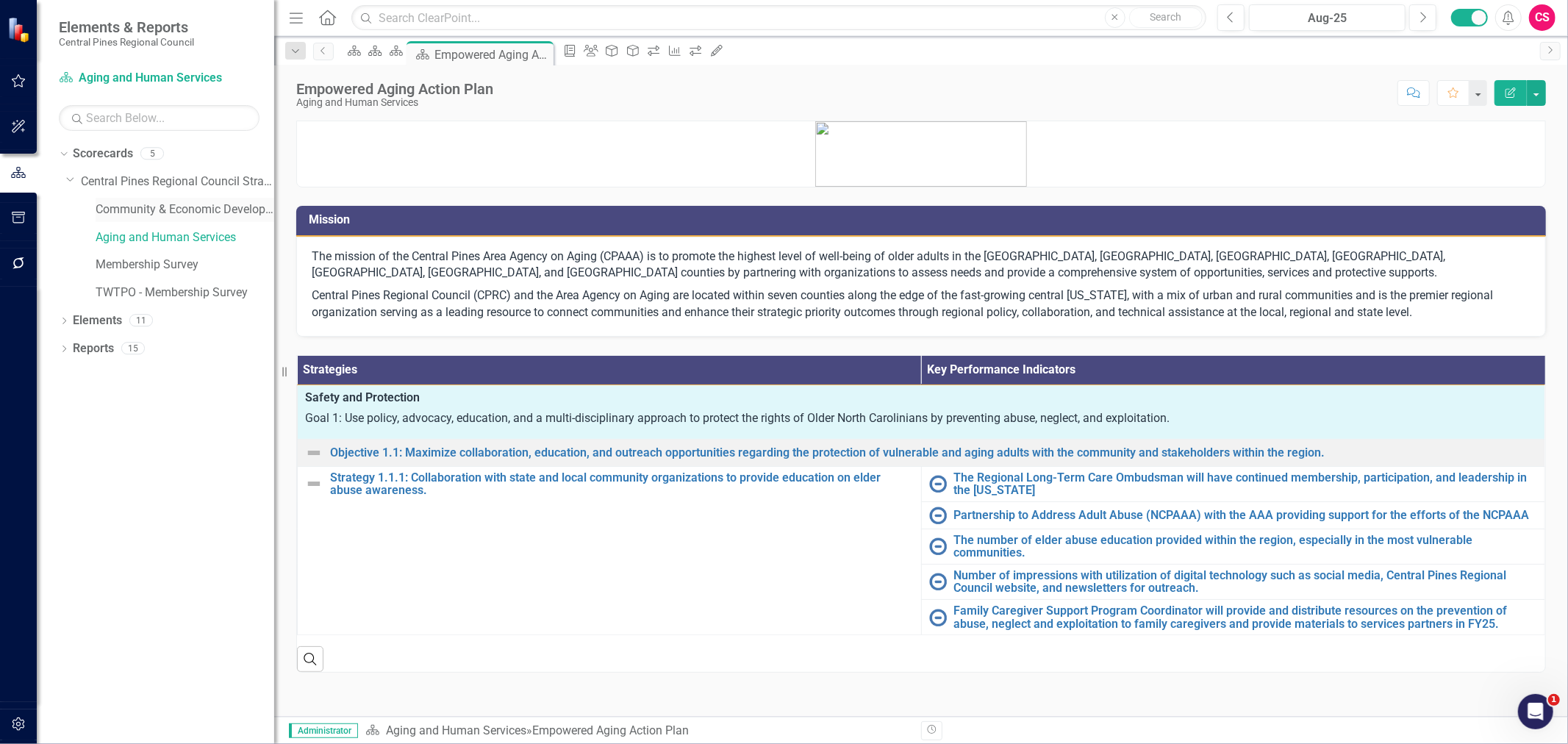
click at [141, 214] on link "Community & Economic Development" at bounding box center [185, 209] width 179 height 17
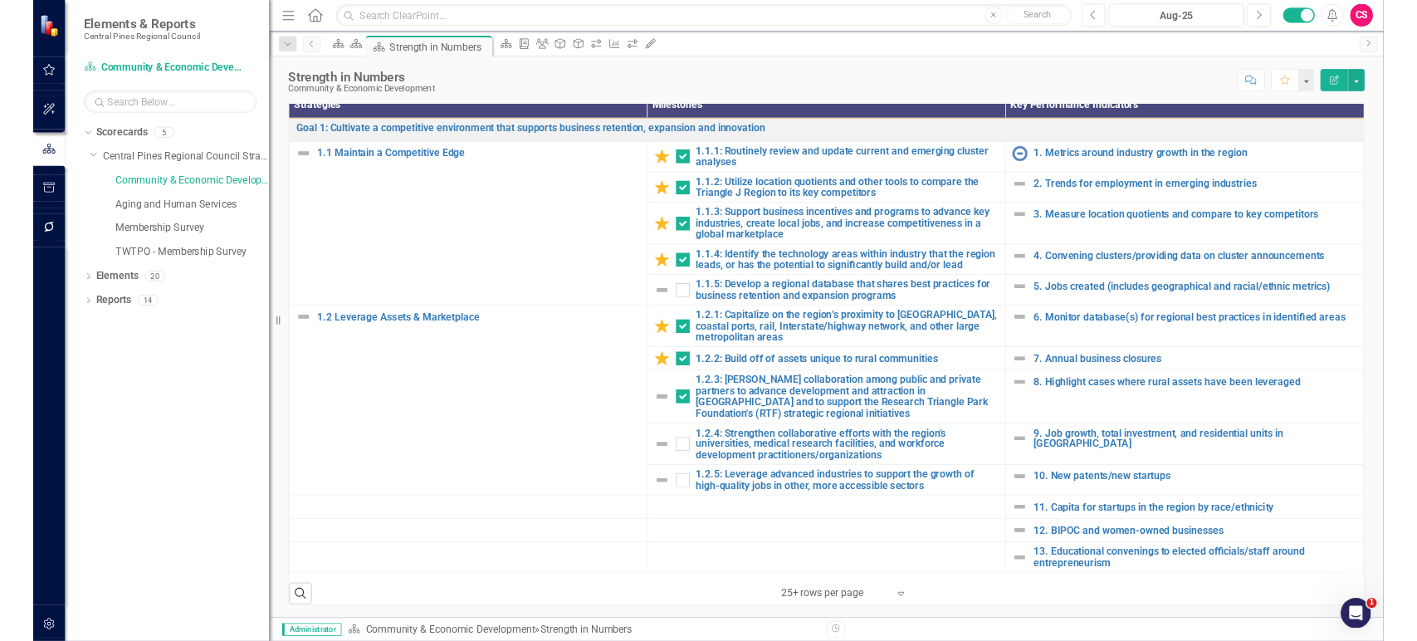
scroll to position [294, 0]
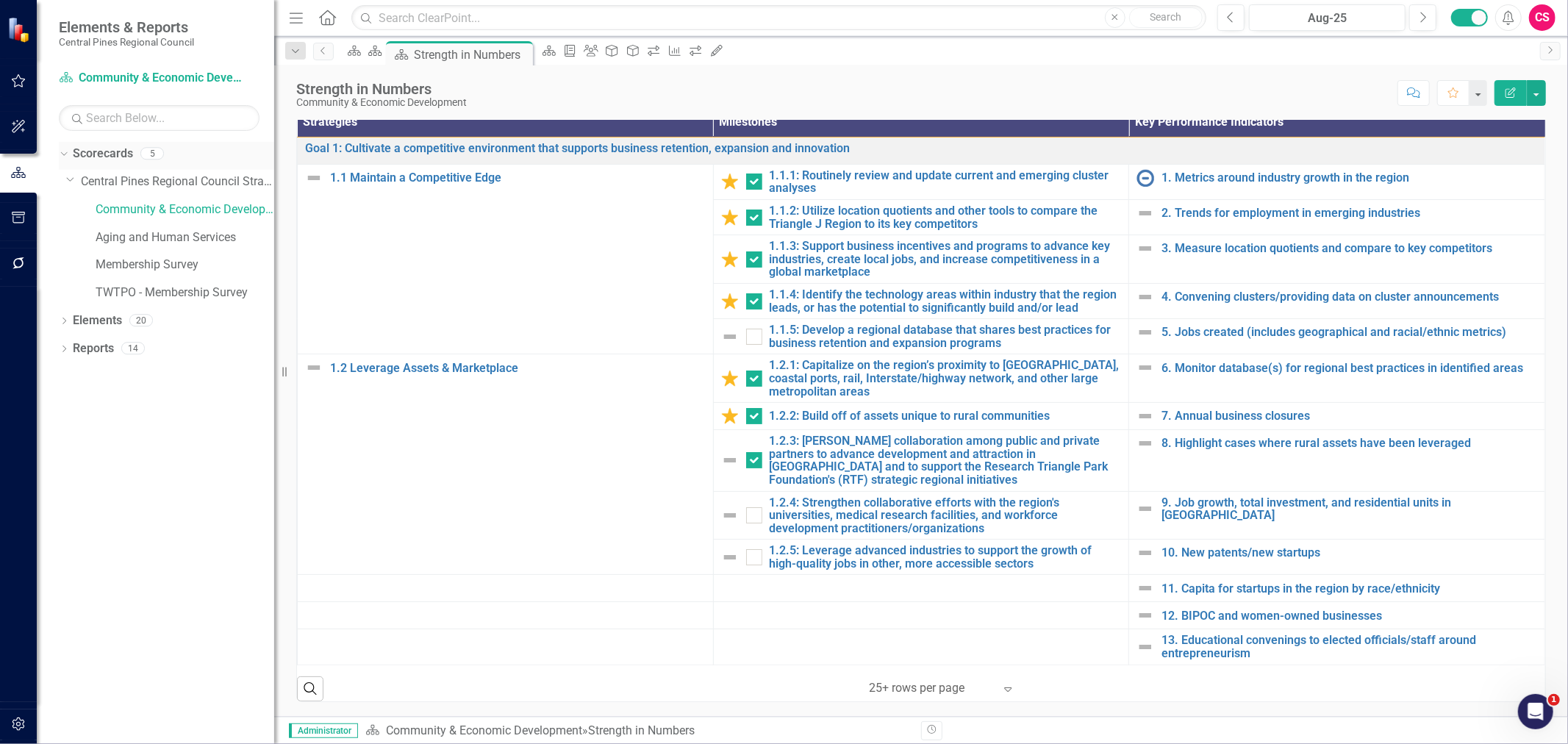
click at [114, 153] on link "Scorecards" at bounding box center [103, 153] width 60 height 17
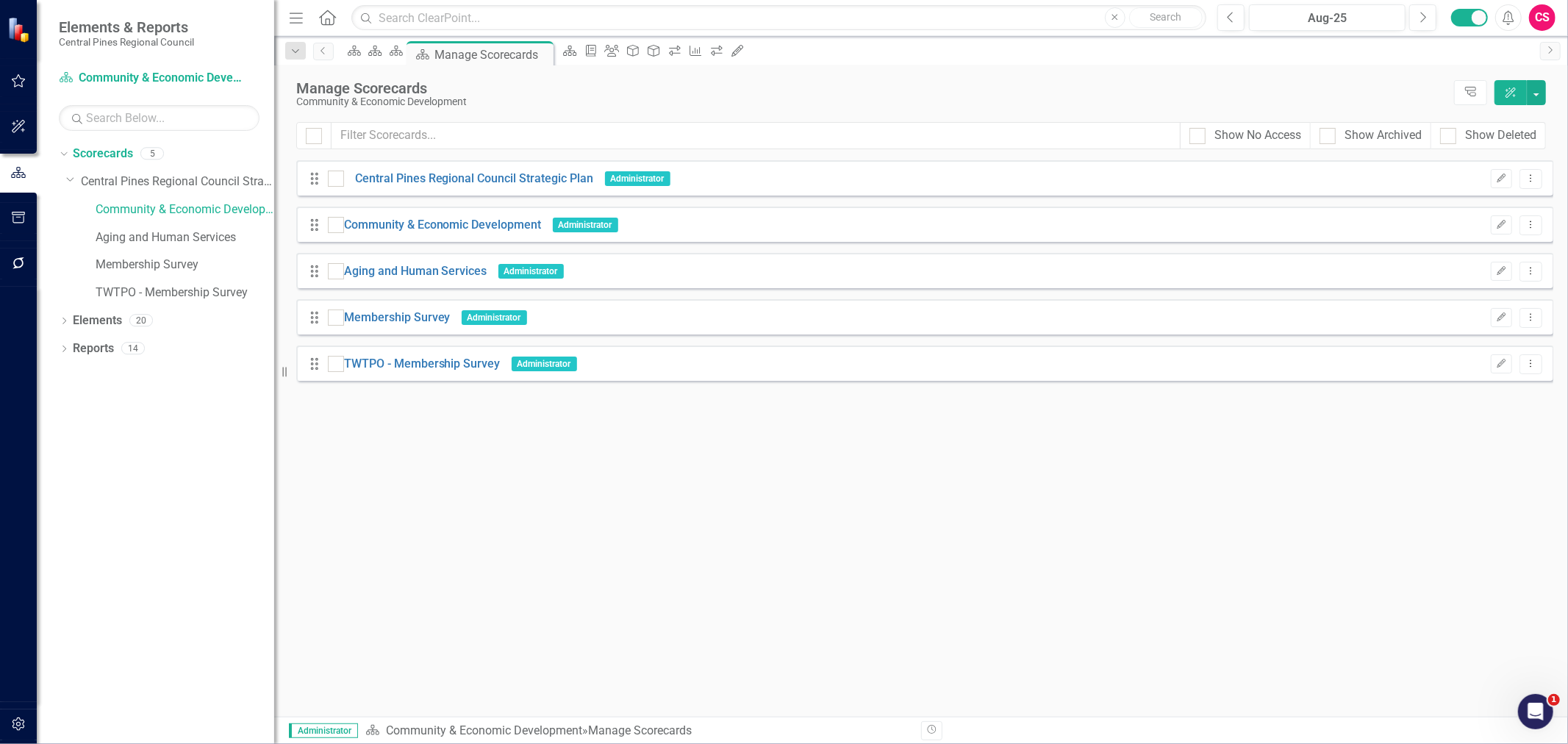
click at [1200, 149] on div "Show No Access" at bounding box center [1246, 136] width 131 height 27
click at [1199, 141] on div at bounding box center [1198, 136] width 16 height 16
click at [1199, 137] on input "Show No Access" at bounding box center [1194, 132] width 10 height 10
checkbox input "true"
click at [1329, 137] on div at bounding box center [1328, 136] width 16 height 16
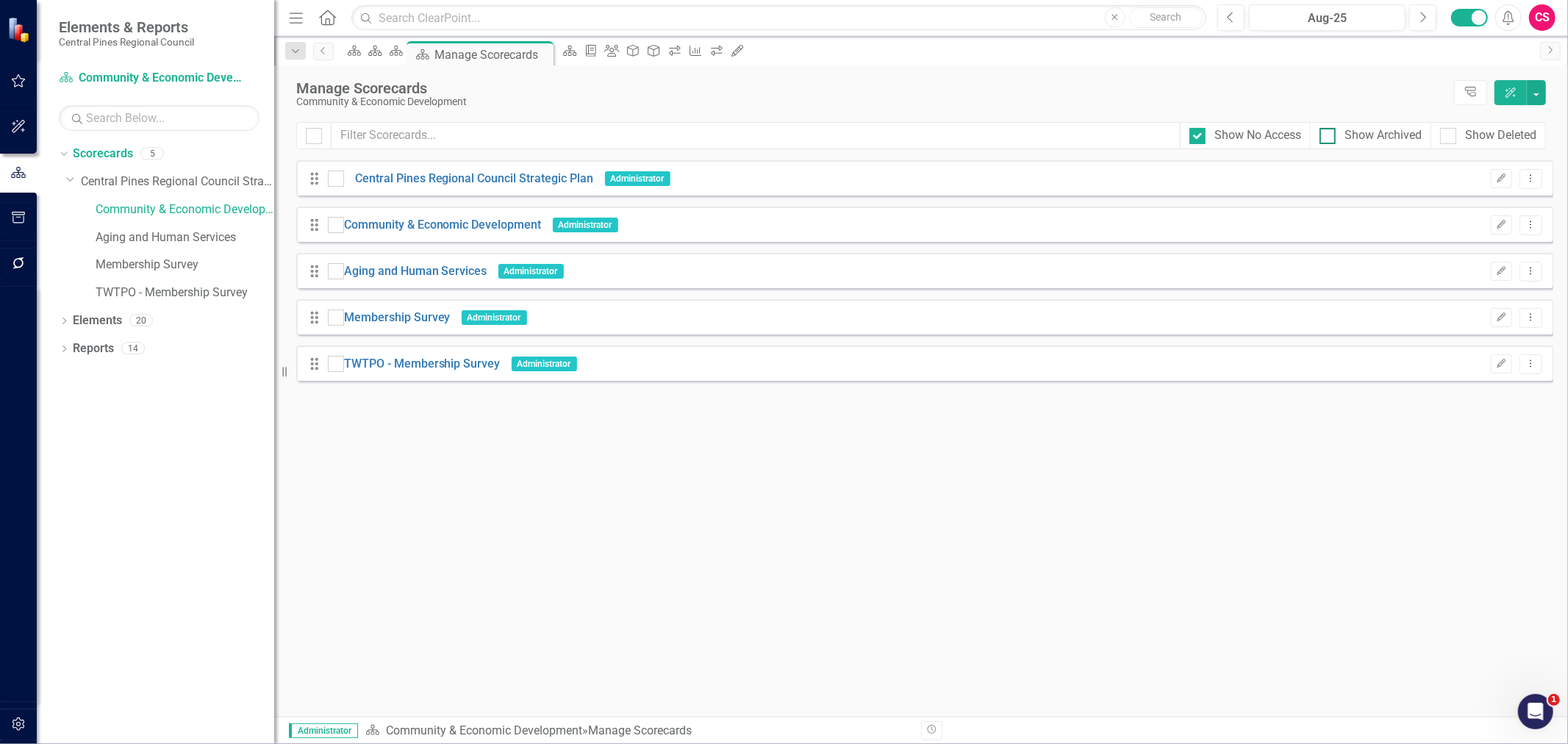
click at [1329, 137] on input "Show Archived" at bounding box center [1324, 132] width 10 height 10
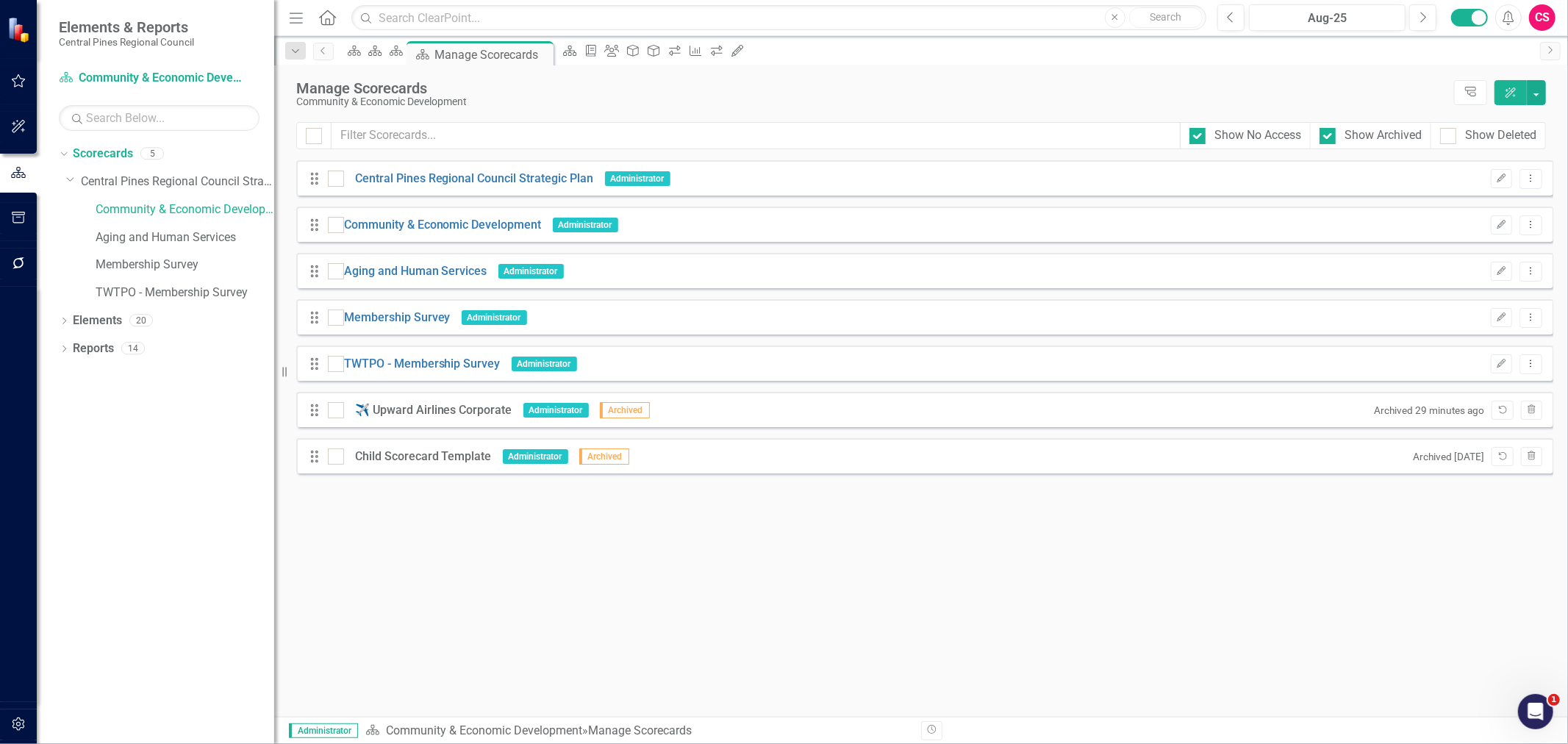
click at [1437, 137] on div "Show Deleted" at bounding box center [1488, 136] width 114 height 27
click at [1329, 136] on div at bounding box center [1328, 136] width 16 height 16
click at [1329, 136] on input "Show Archived" at bounding box center [1324, 132] width 10 height 10
checkbox input "false"
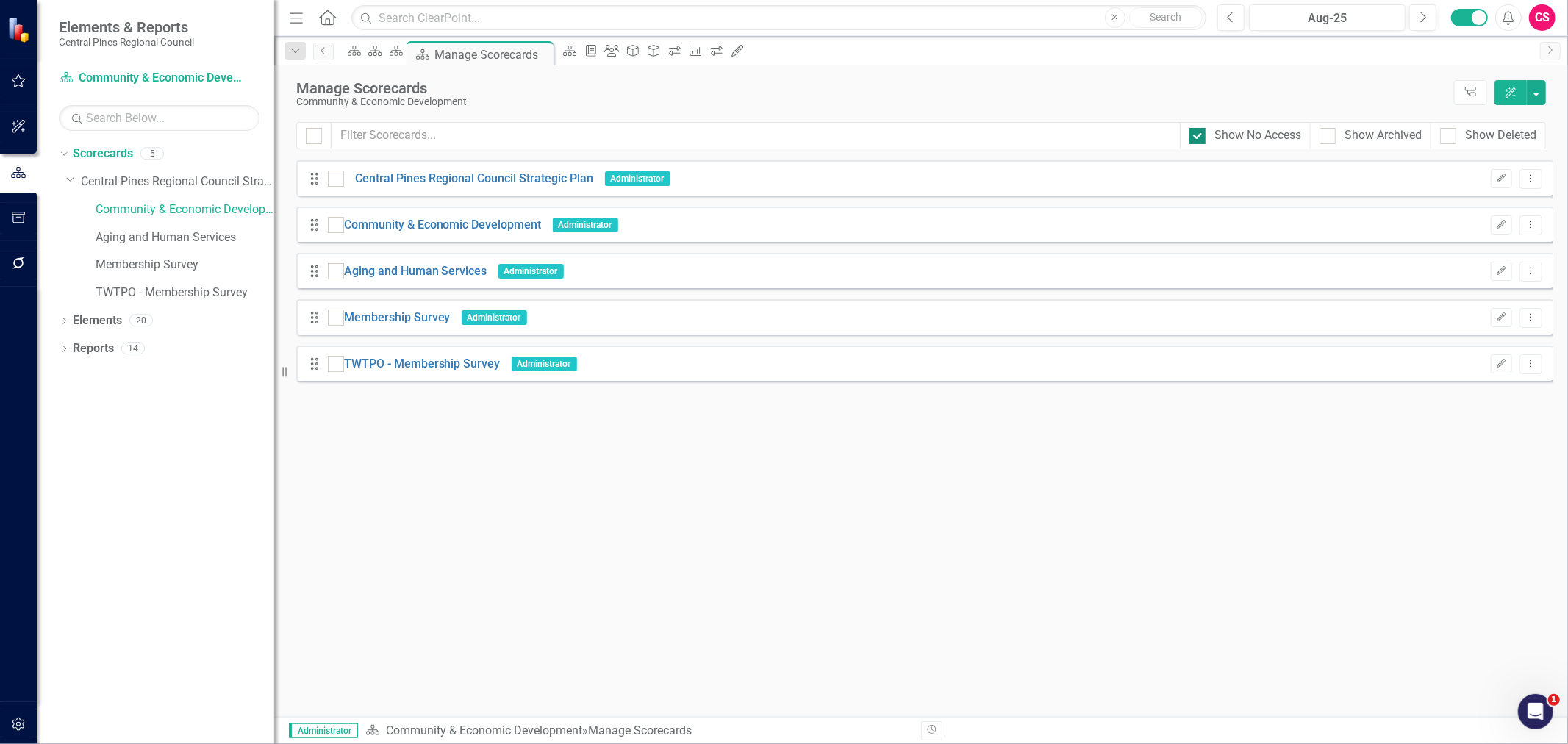
click at [1193, 140] on div at bounding box center [1198, 136] width 16 height 16
click at [1193, 137] on input "Show No Access" at bounding box center [1194, 132] width 10 height 10
checkbox input "false"
click at [167, 241] on link "Aging and Human Services" at bounding box center [185, 237] width 179 height 17
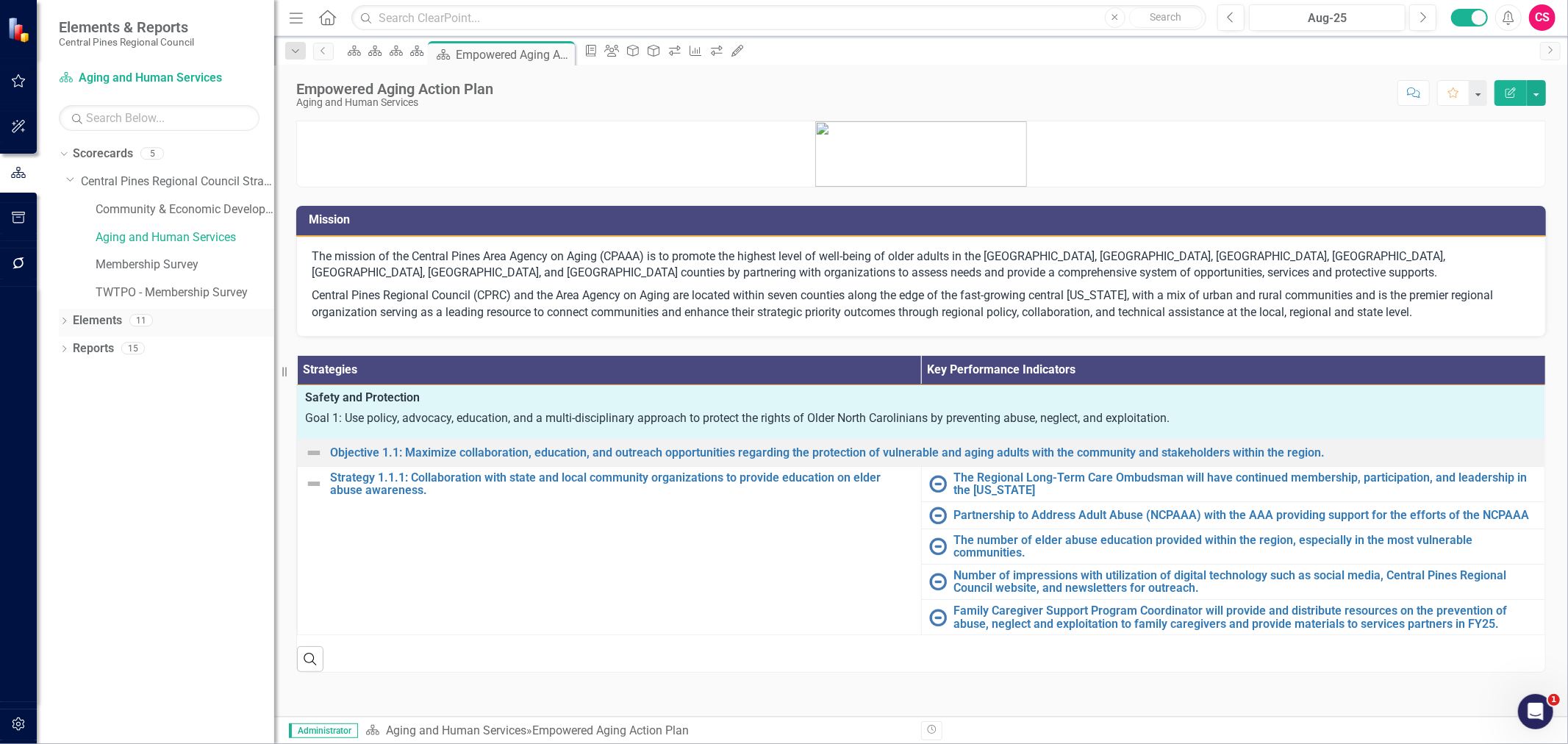
click at [93, 314] on link "Elements" at bounding box center [97, 321] width 50 height 17
